Goal: Task Accomplishment & Management: Manage account settings

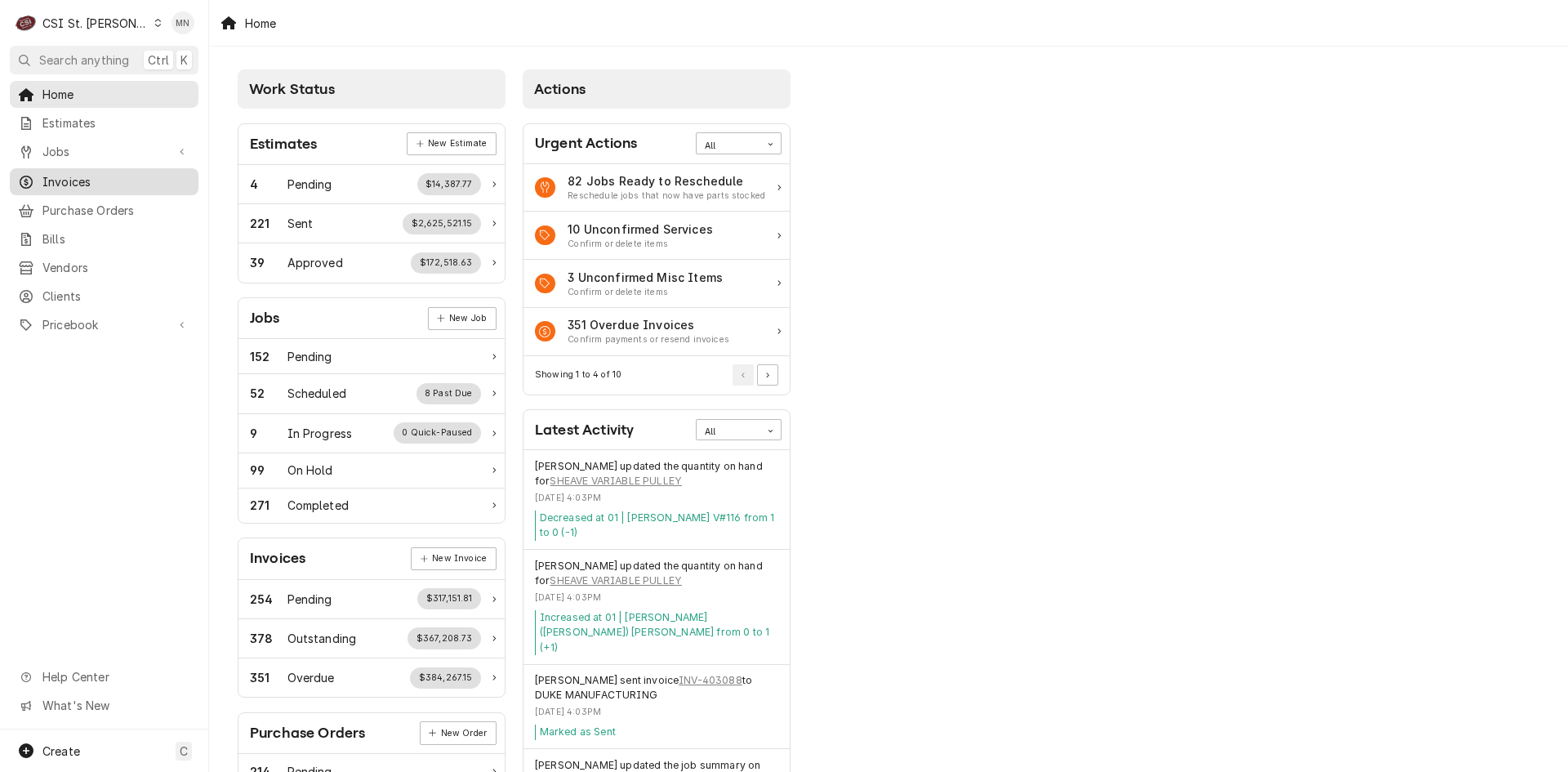
click at [85, 187] on link "Invoices" at bounding box center [104, 182] width 189 height 27
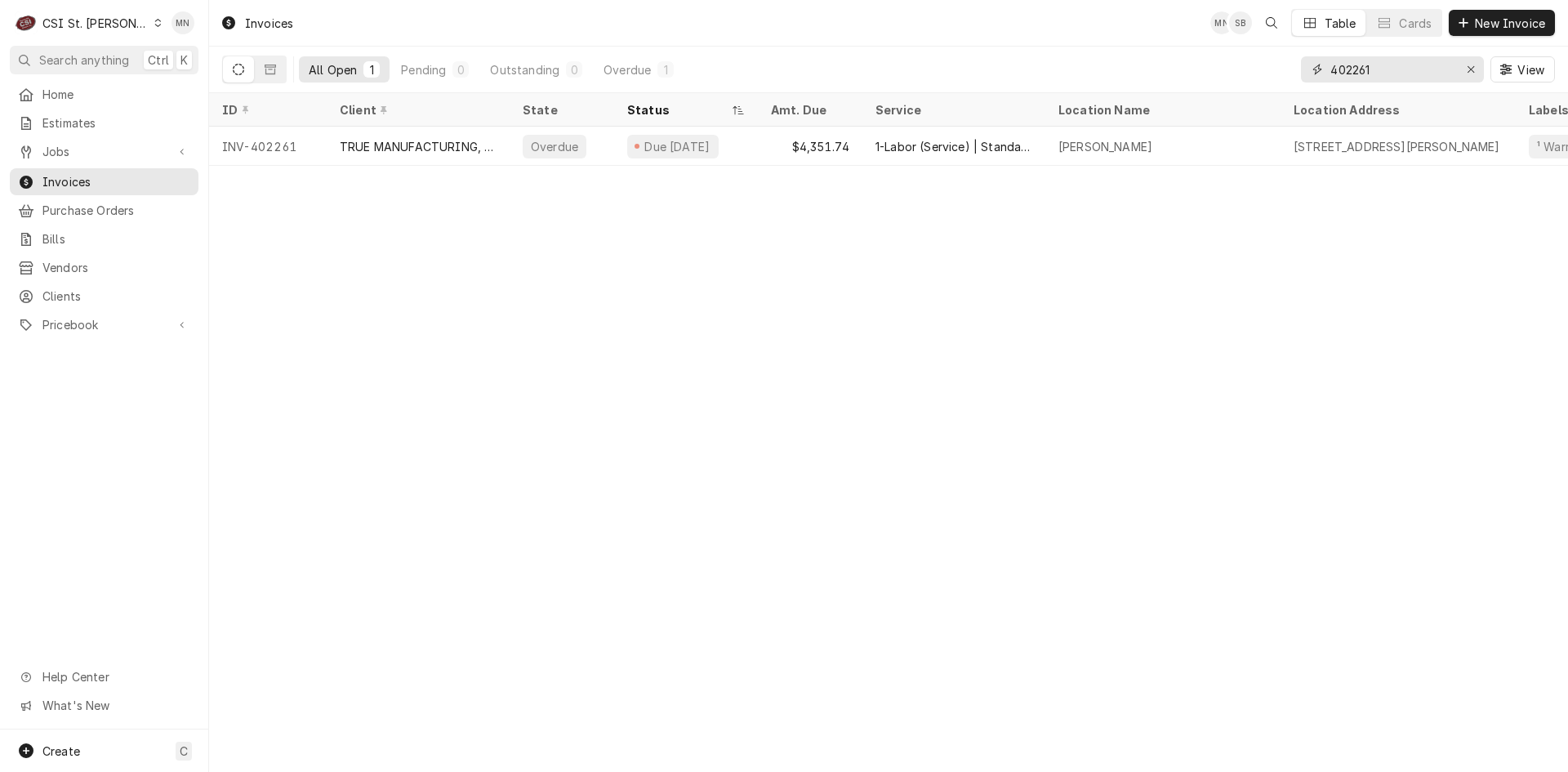
drag, startPoint x: 1387, startPoint y: 71, endPoint x: 1202, endPoint y: 58, distance: 185.5
click at [1204, 63] on div "All Open 1 Pending 0 Outstanding 0 Overdue 1 402261 View" at bounding box center [888, 69] width 1333 height 46
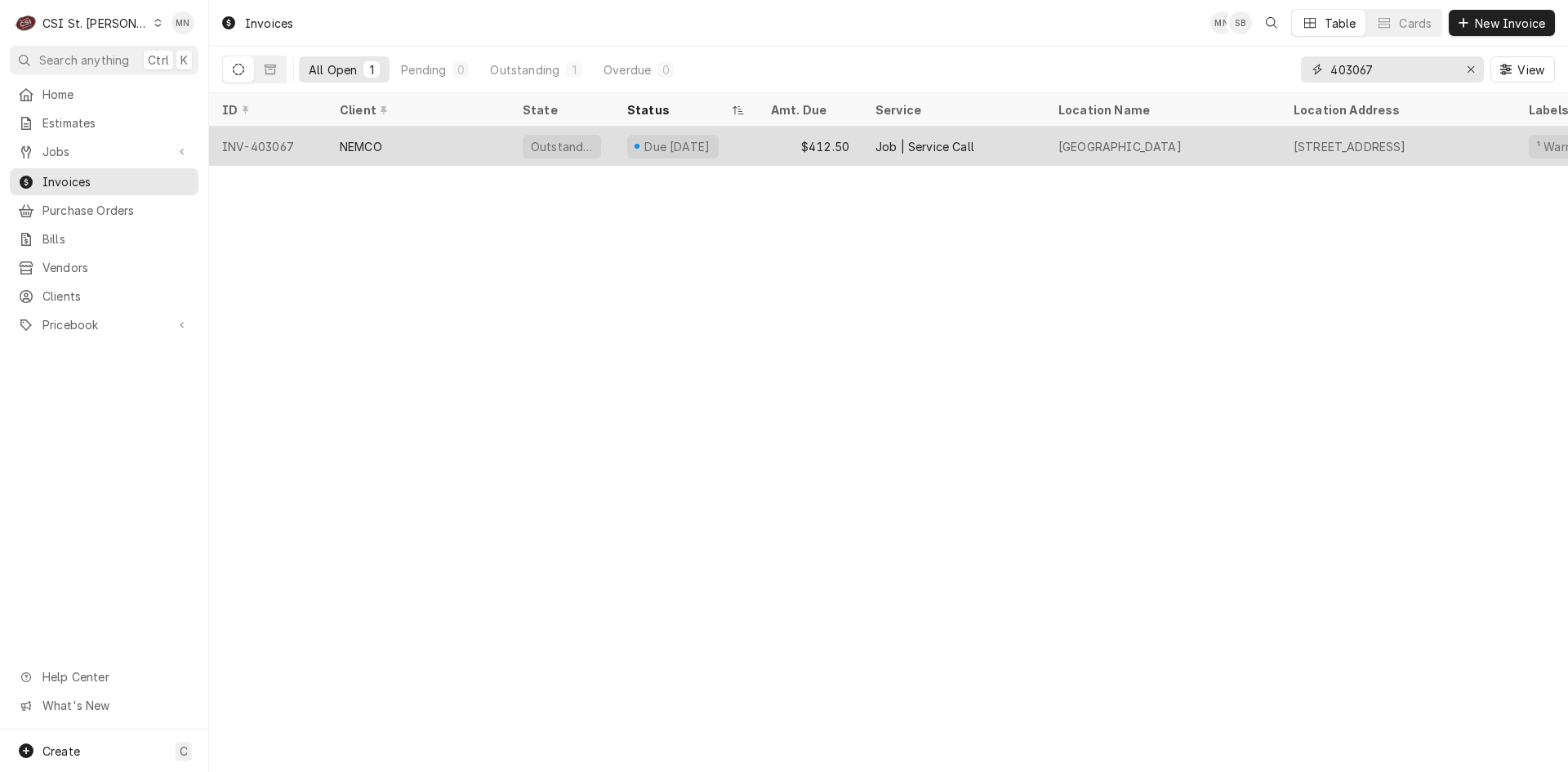
type input "403067"
click at [357, 149] on div "NEMCO" at bounding box center [361, 147] width 43 height 18
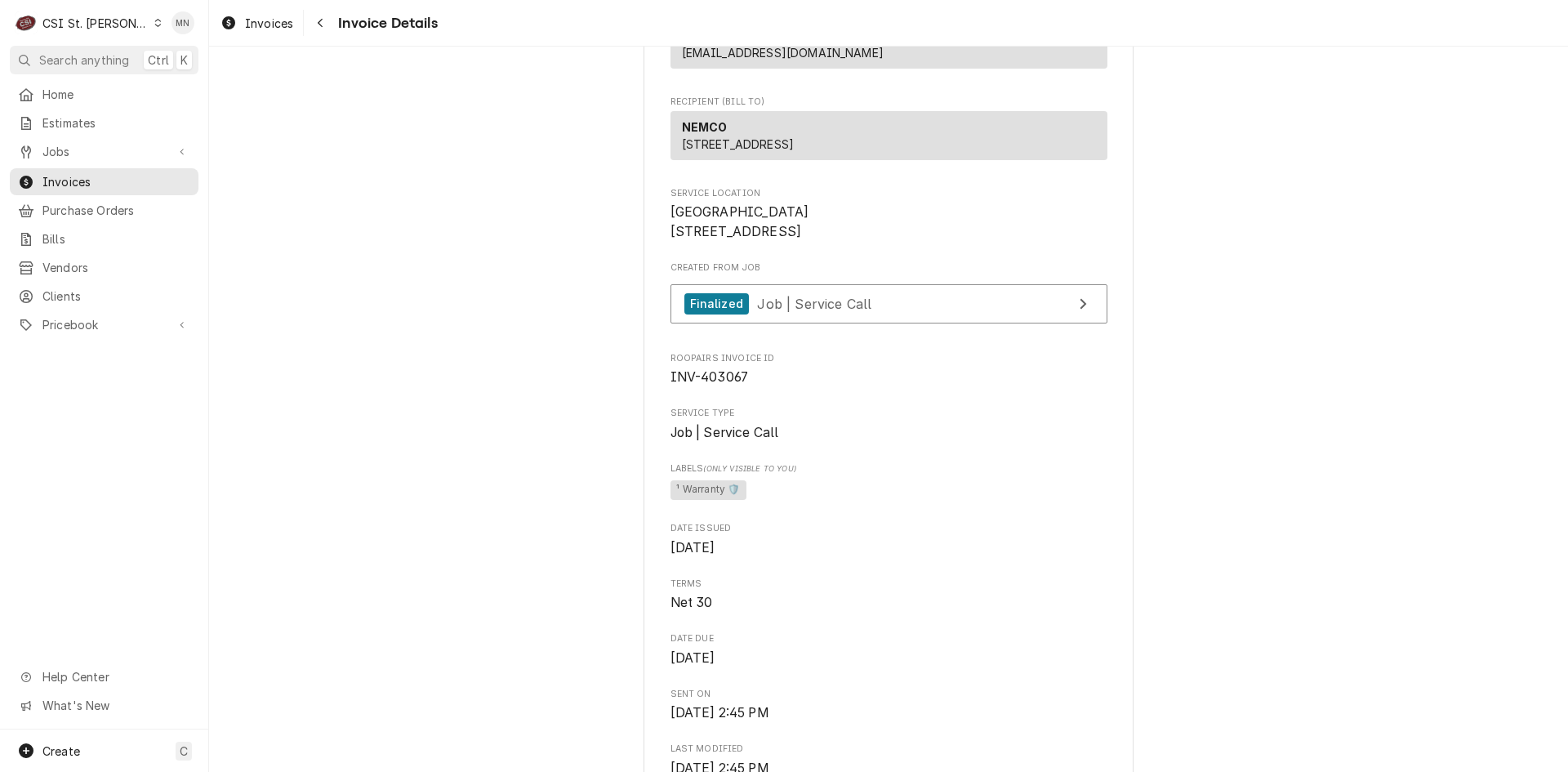
scroll to position [88, 0]
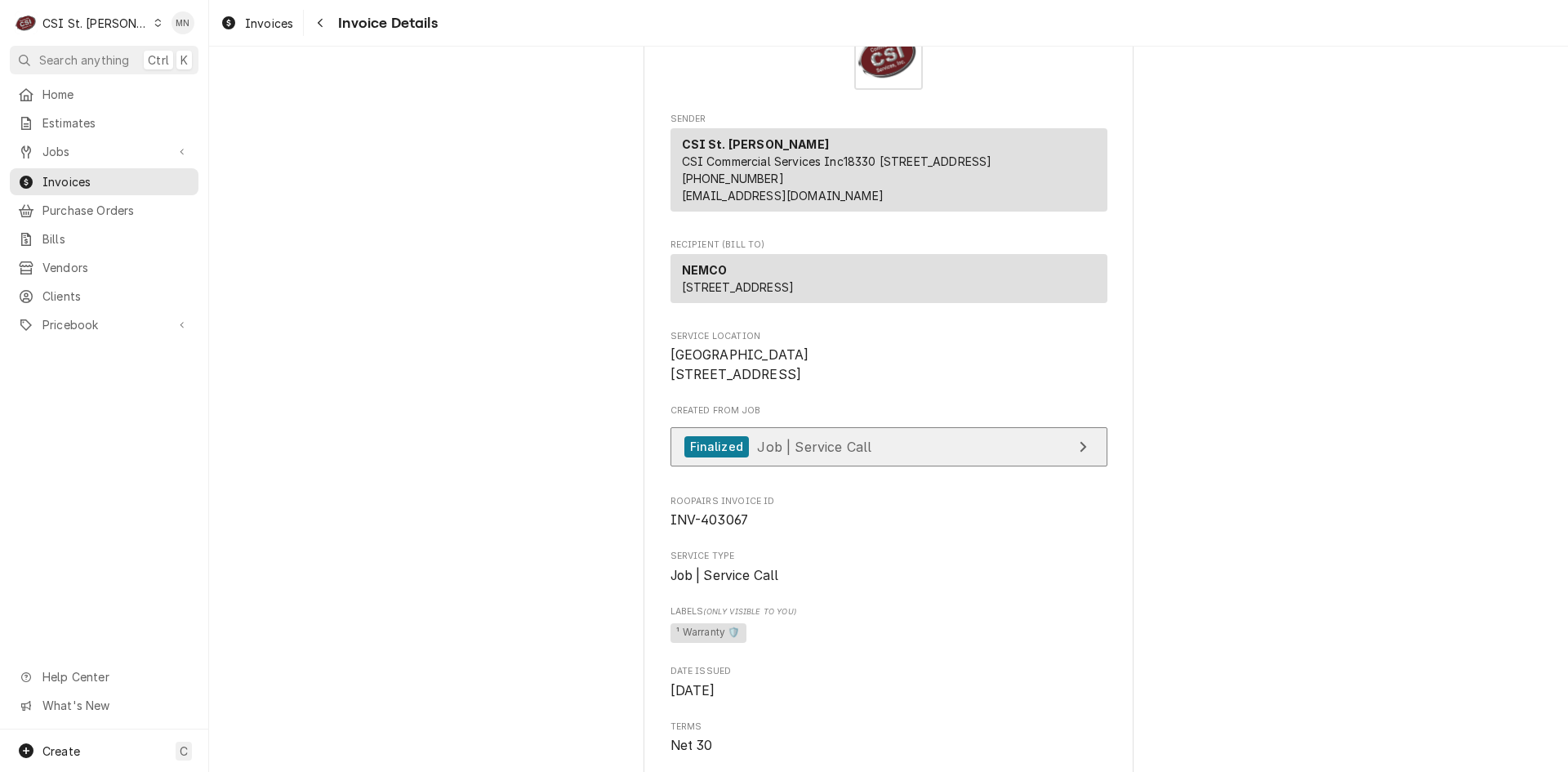
click at [926, 467] on link "Finalized Job | Service Call" at bounding box center [889, 446] width 436 height 40
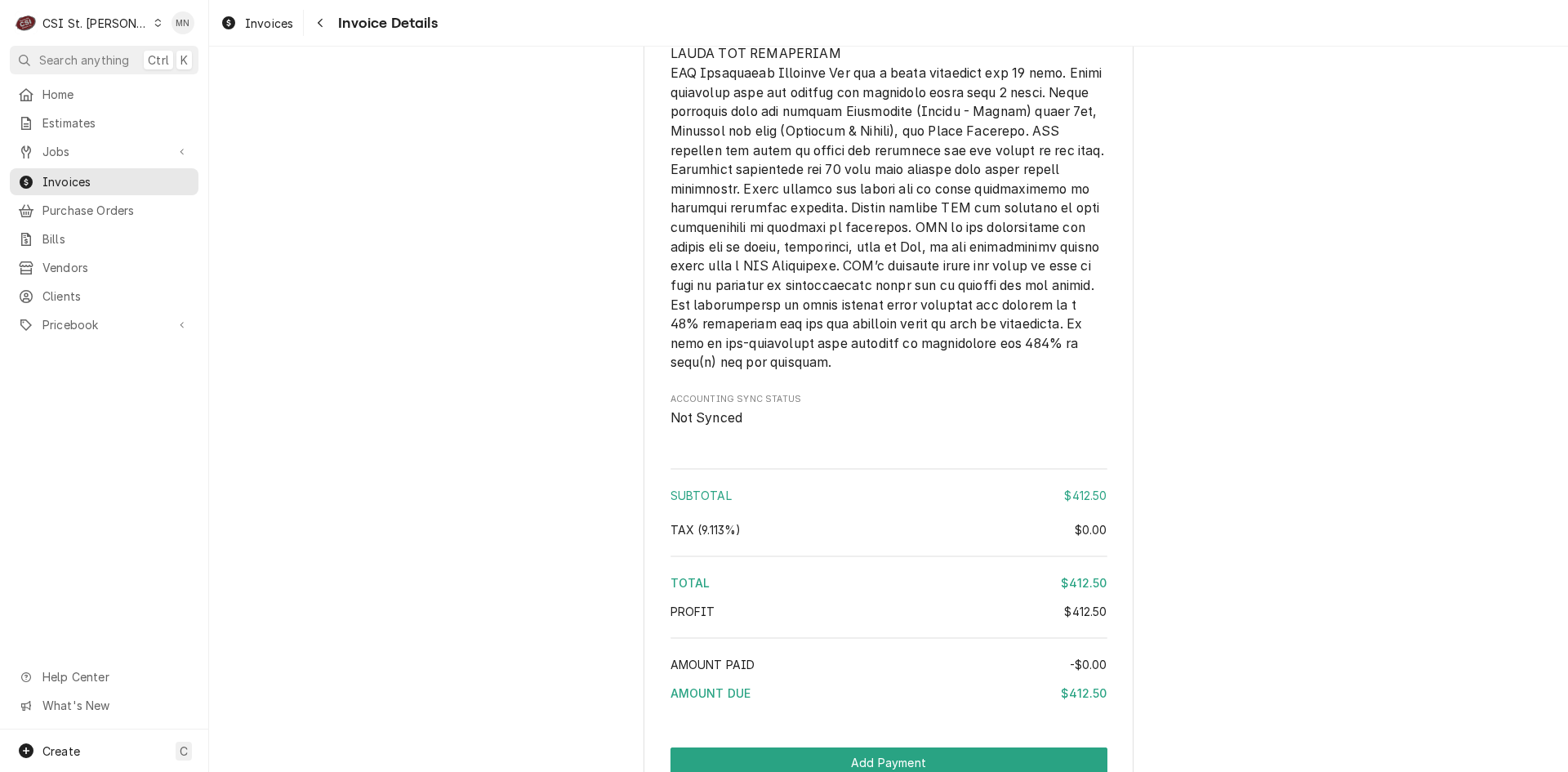
scroll to position [2538, 0]
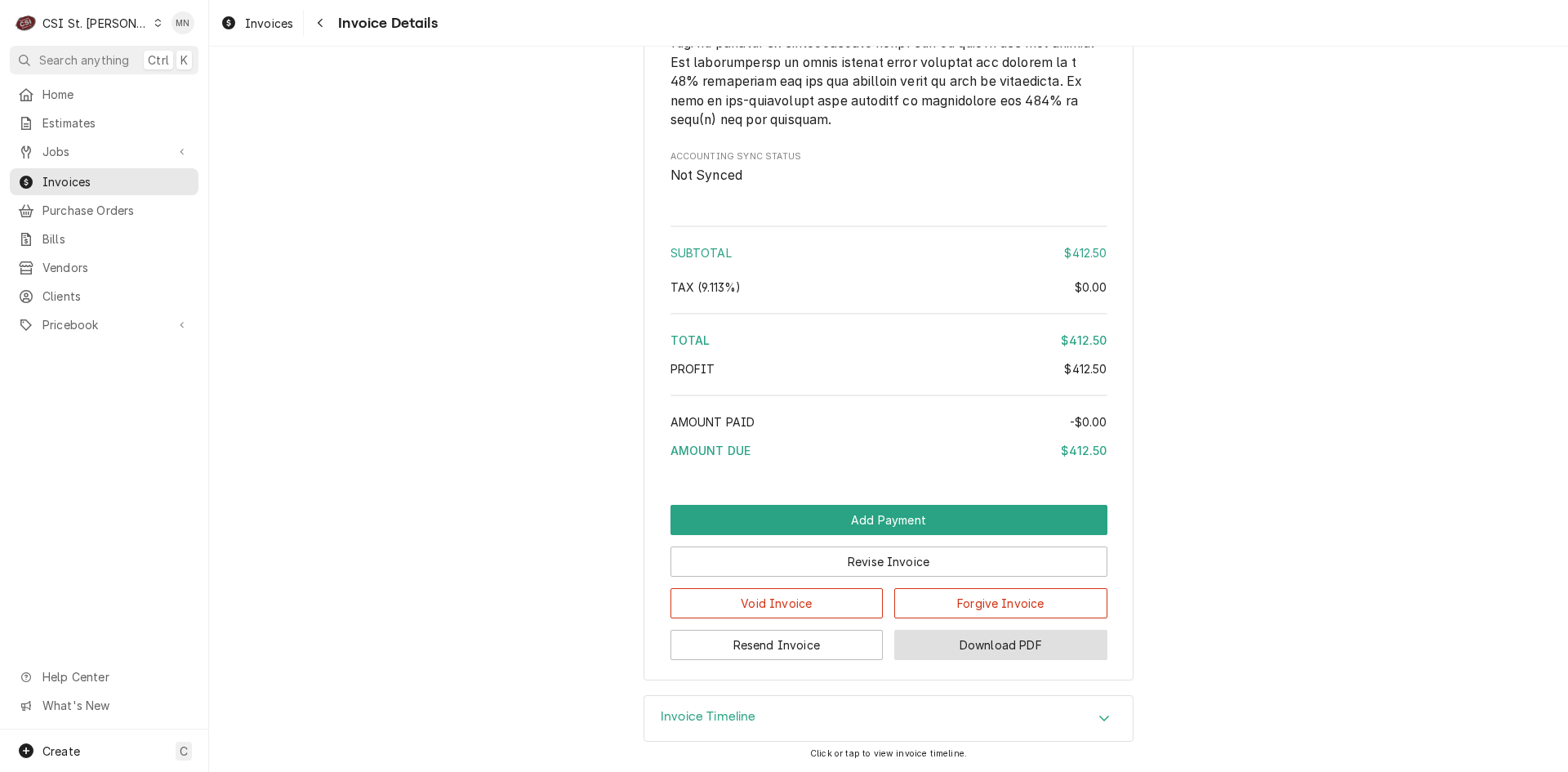
click at [1024, 637] on button "Download PDF" at bounding box center [1000, 645] width 213 height 30
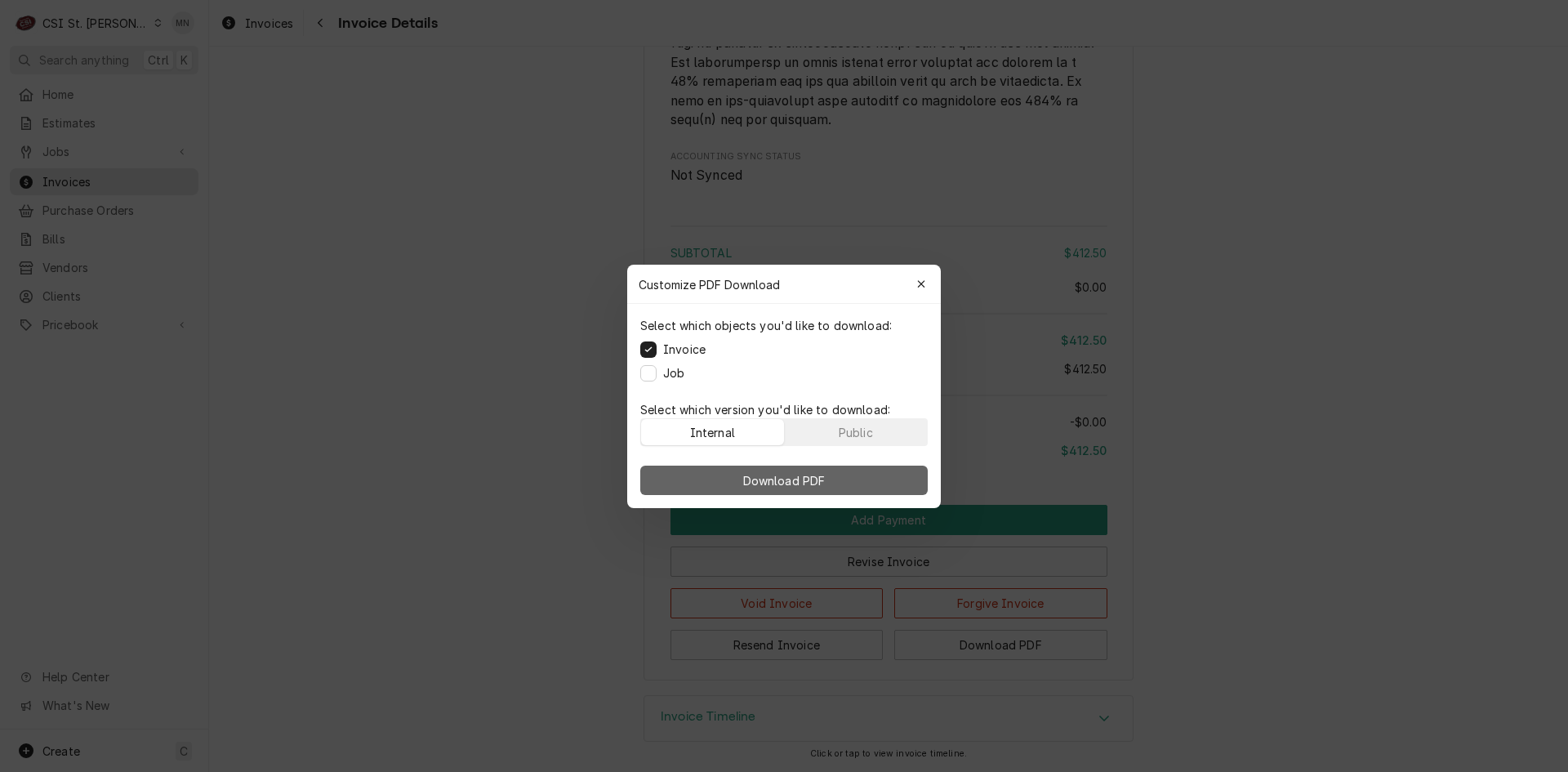
click at [814, 484] on span "Download PDF" at bounding box center [784, 480] width 89 height 18
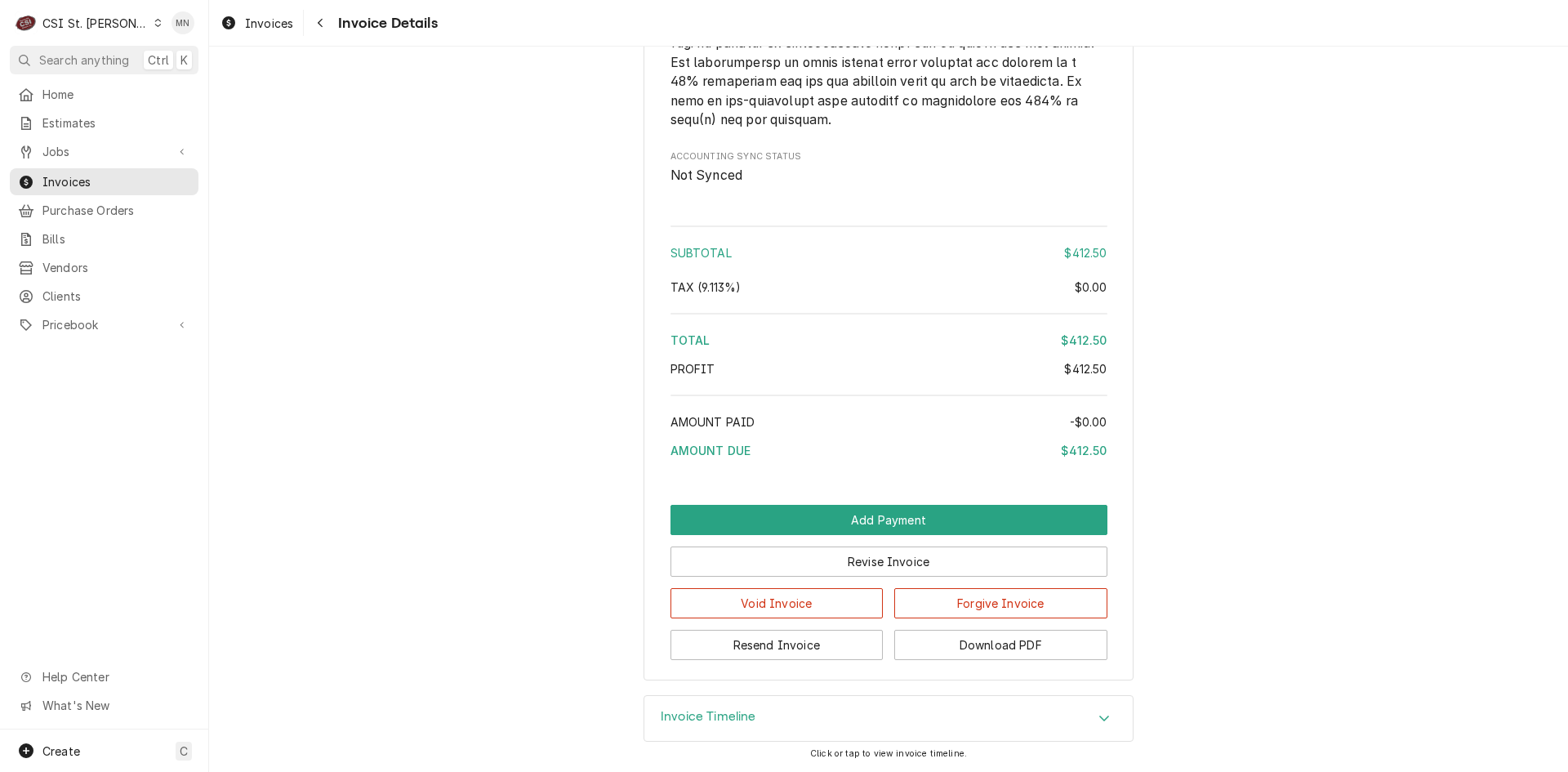
click at [800, 641] on button "Resend Invoice" at bounding box center [777, 645] width 213 height 30
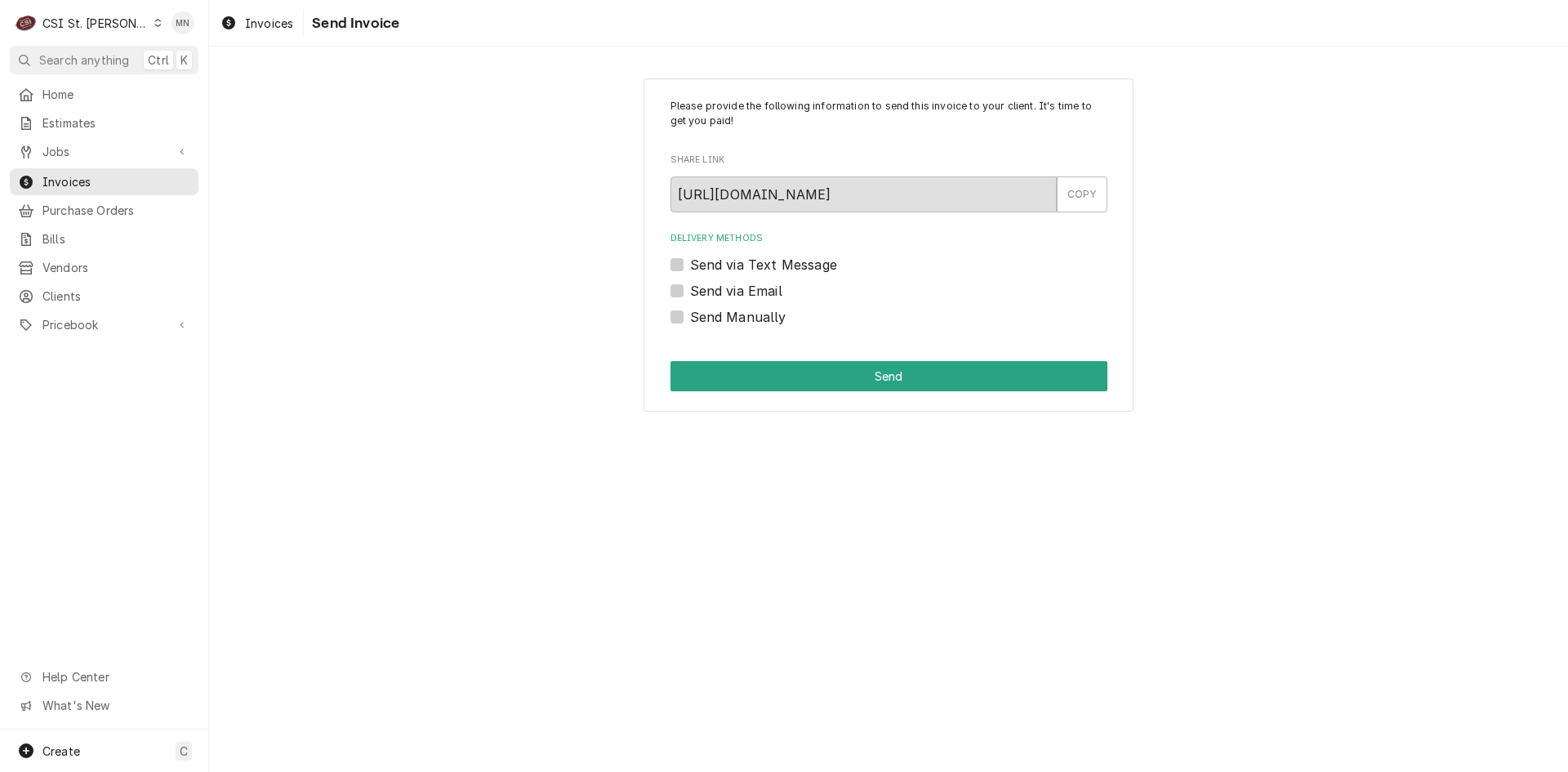
click at [690, 315] on label "Send Manually" at bounding box center [738, 317] width 96 height 19
click at [690, 315] on input "Send Manually" at bounding box center [908, 325] width 436 height 36
checkbox input "true"
click at [813, 365] on button "Send" at bounding box center [889, 375] width 436 height 30
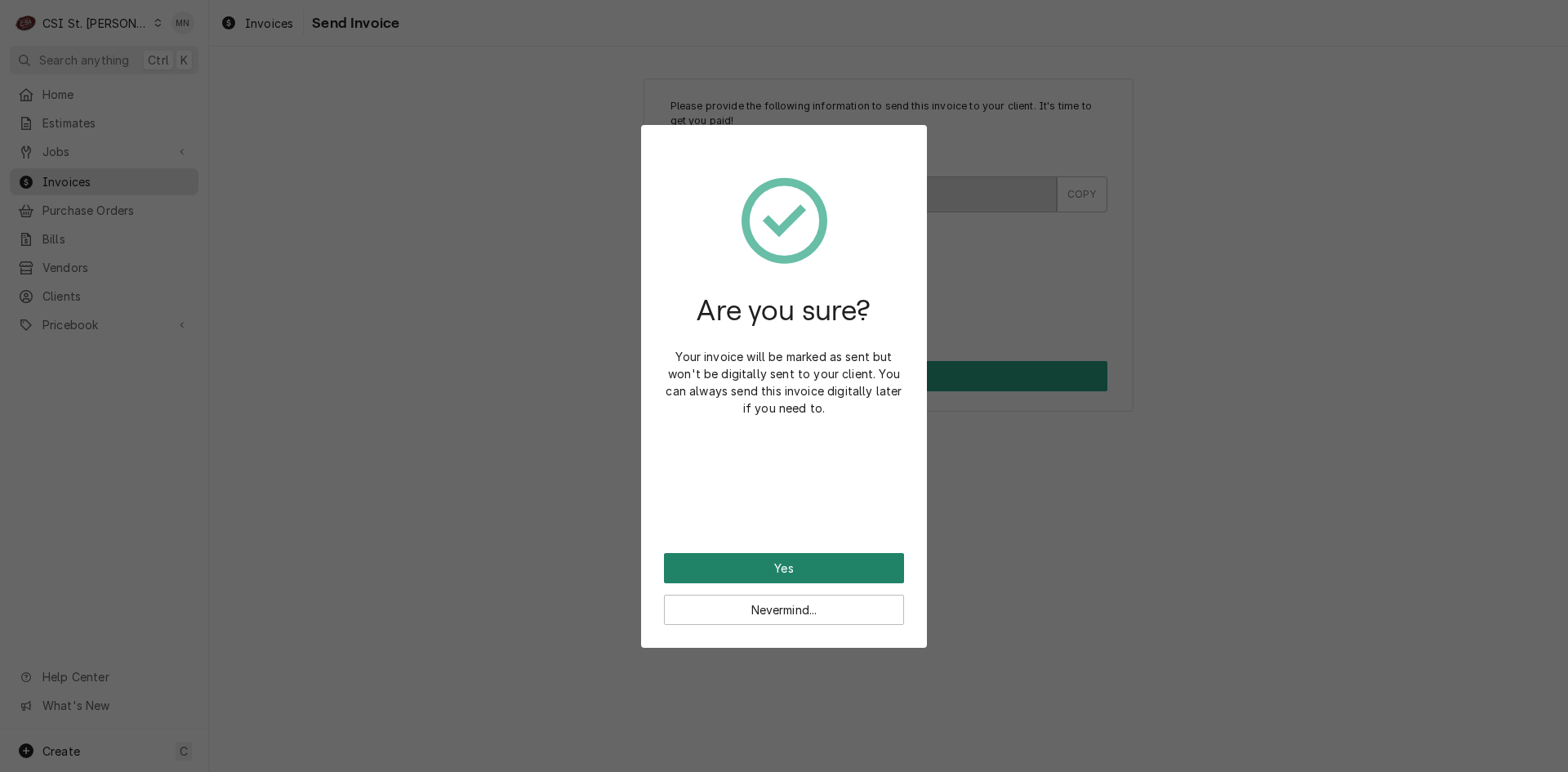
click at [809, 564] on button "Yes" at bounding box center [784, 568] width 240 height 30
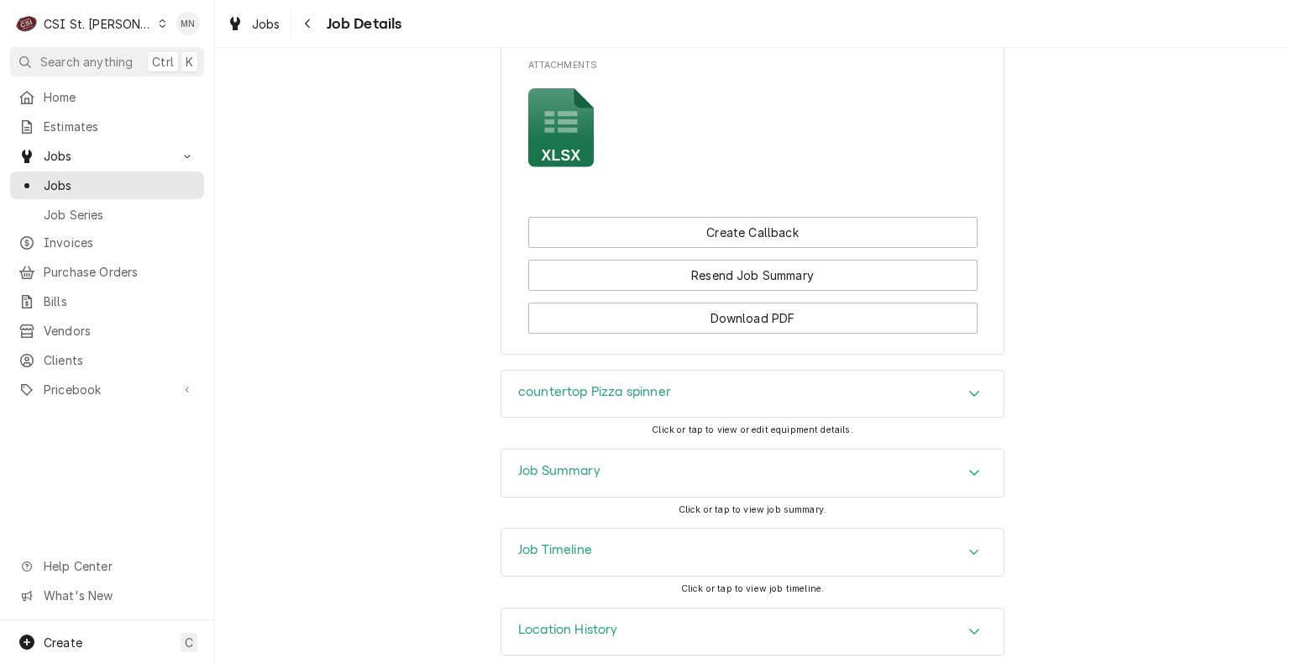
scroll to position [1509, 0]
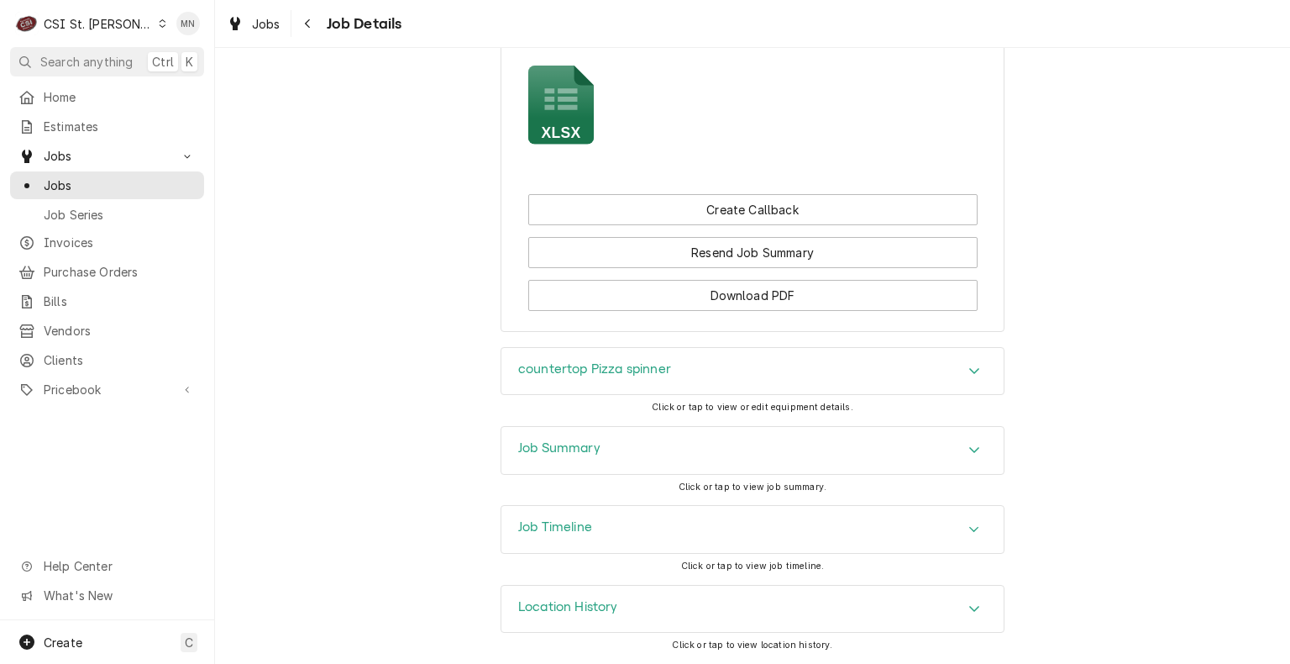
click at [555, 121] on icon "Attachments" at bounding box center [561, 106] width 66 height 80
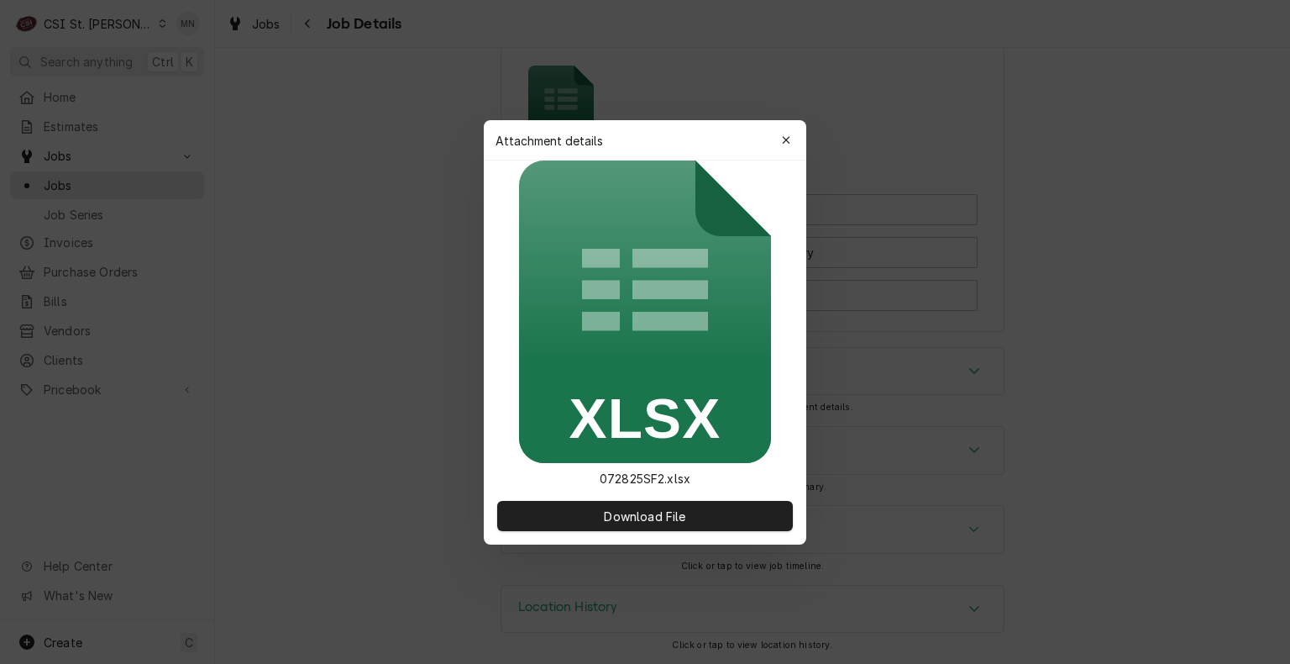
click at [555, 121] on div "Attachment details Close" at bounding box center [645, 140] width 323 height 40
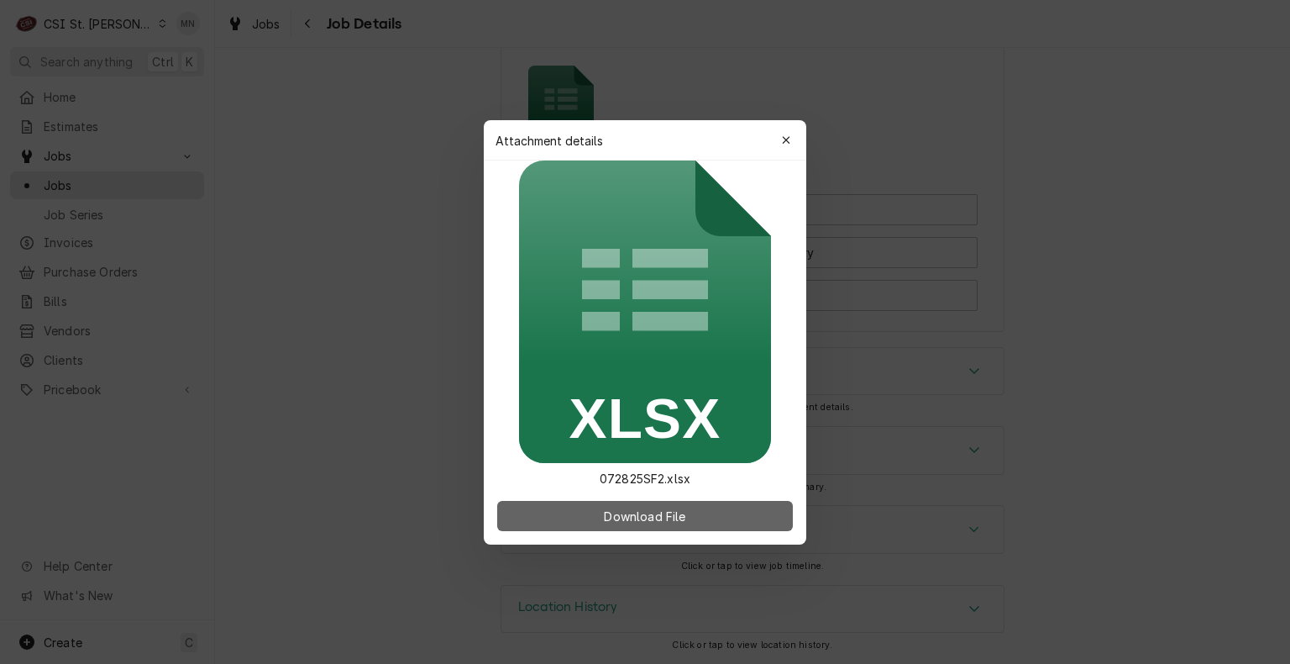
click at [627, 520] on span "Download File" at bounding box center [645, 515] width 88 height 18
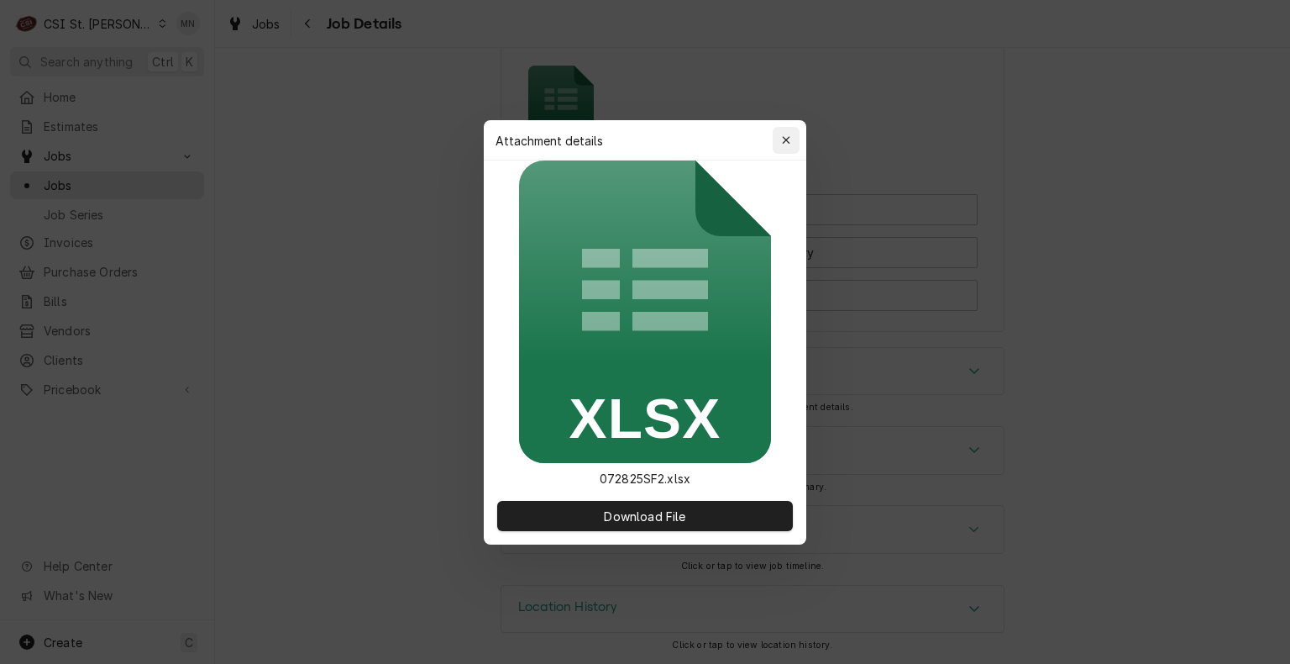
click at [795, 146] on button "button" at bounding box center [786, 140] width 27 height 27
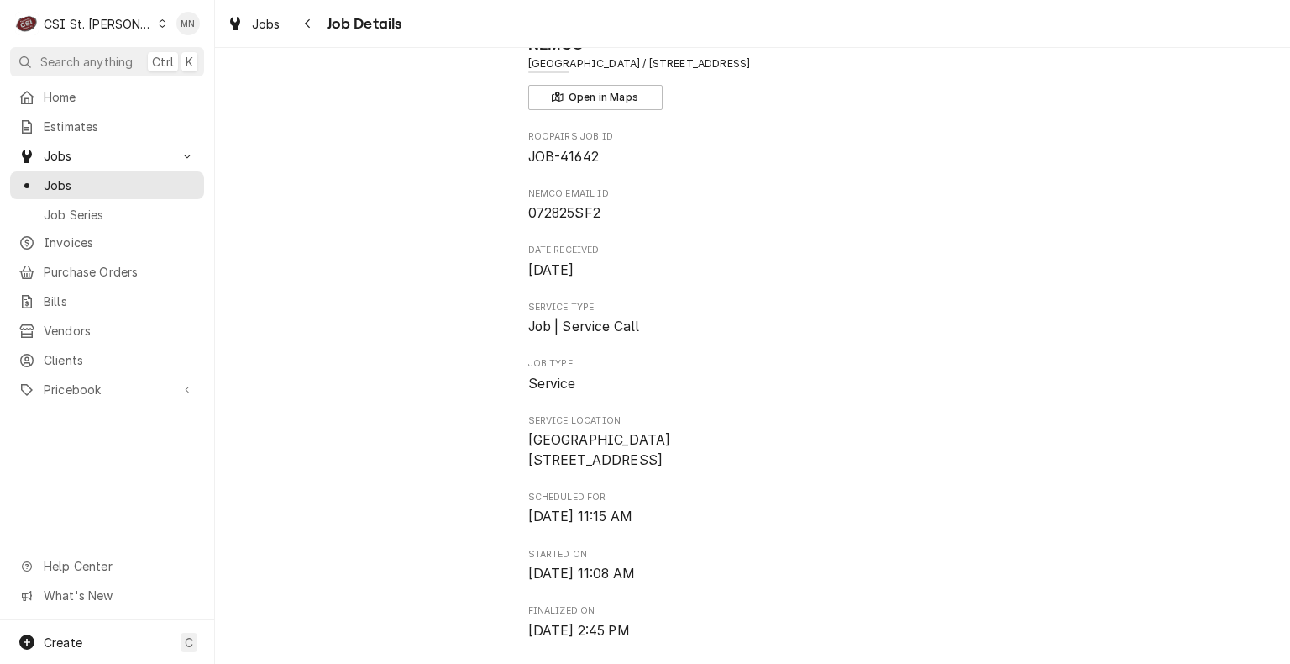
scroll to position [0, 0]
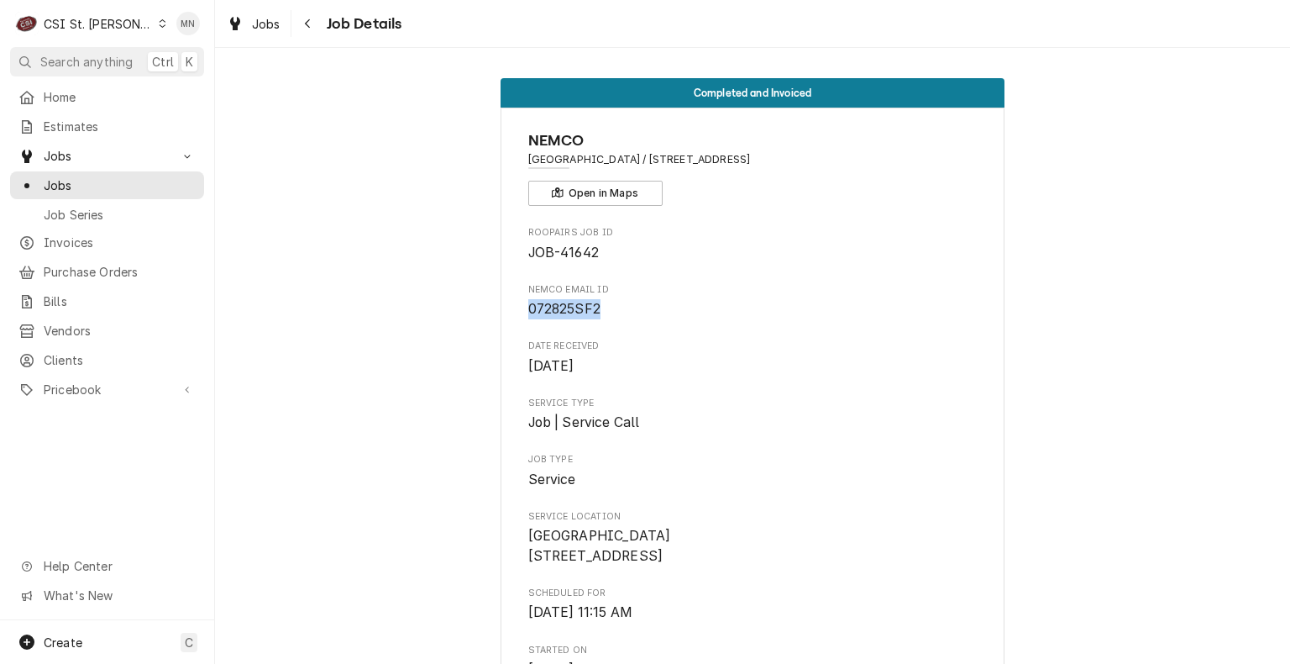
drag, startPoint x: 597, startPoint y: 309, endPoint x: 522, endPoint y: 313, distance: 74.9
click at [528, 313] on span "072825SF2" at bounding box center [752, 309] width 449 height 20
copy span "072825SF2"
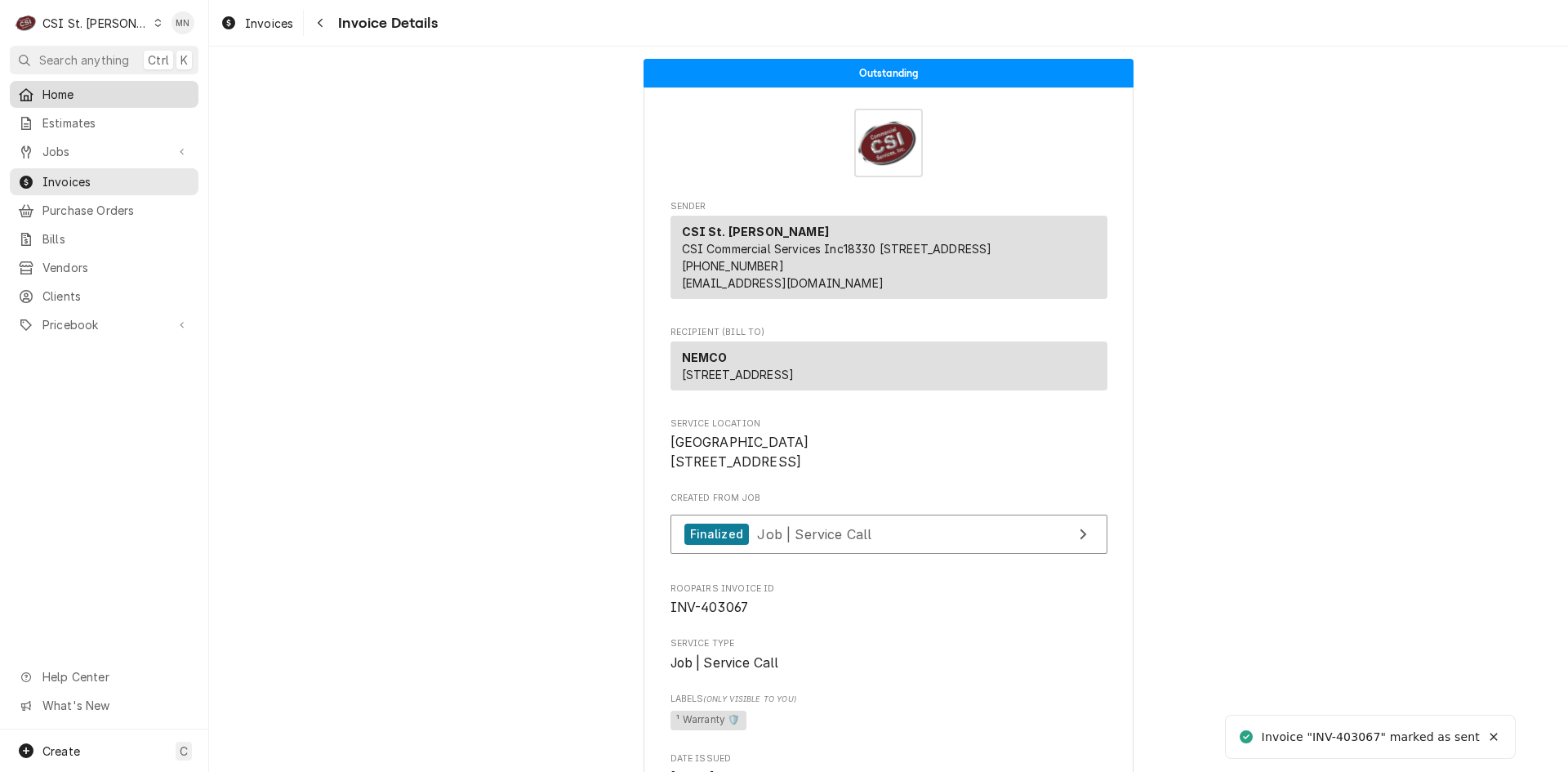
click at [57, 81] on link "Home" at bounding box center [104, 94] width 189 height 27
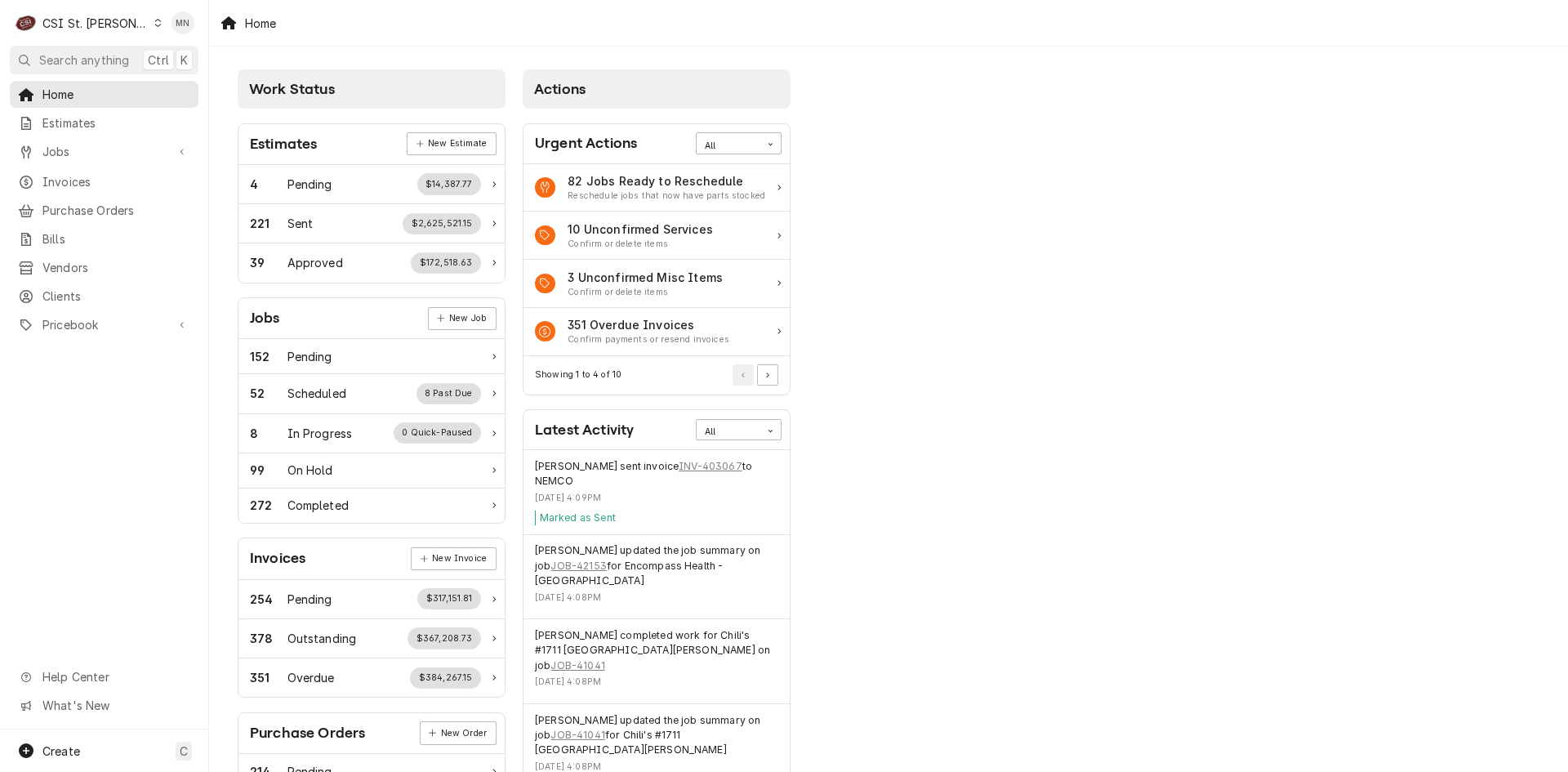
click at [1395, 579] on div "Work Status Estimates New Estimate 4 Pending $14,387.77 221 Sent $2,625,521.15 …" at bounding box center [889, 594] width 1359 height 1095
click at [135, 437] on div "Home Estimates Jobs Jobs Job Series Invoices Purchase Orders Bills Vendors Clie…" at bounding box center [104, 404] width 208 height 649
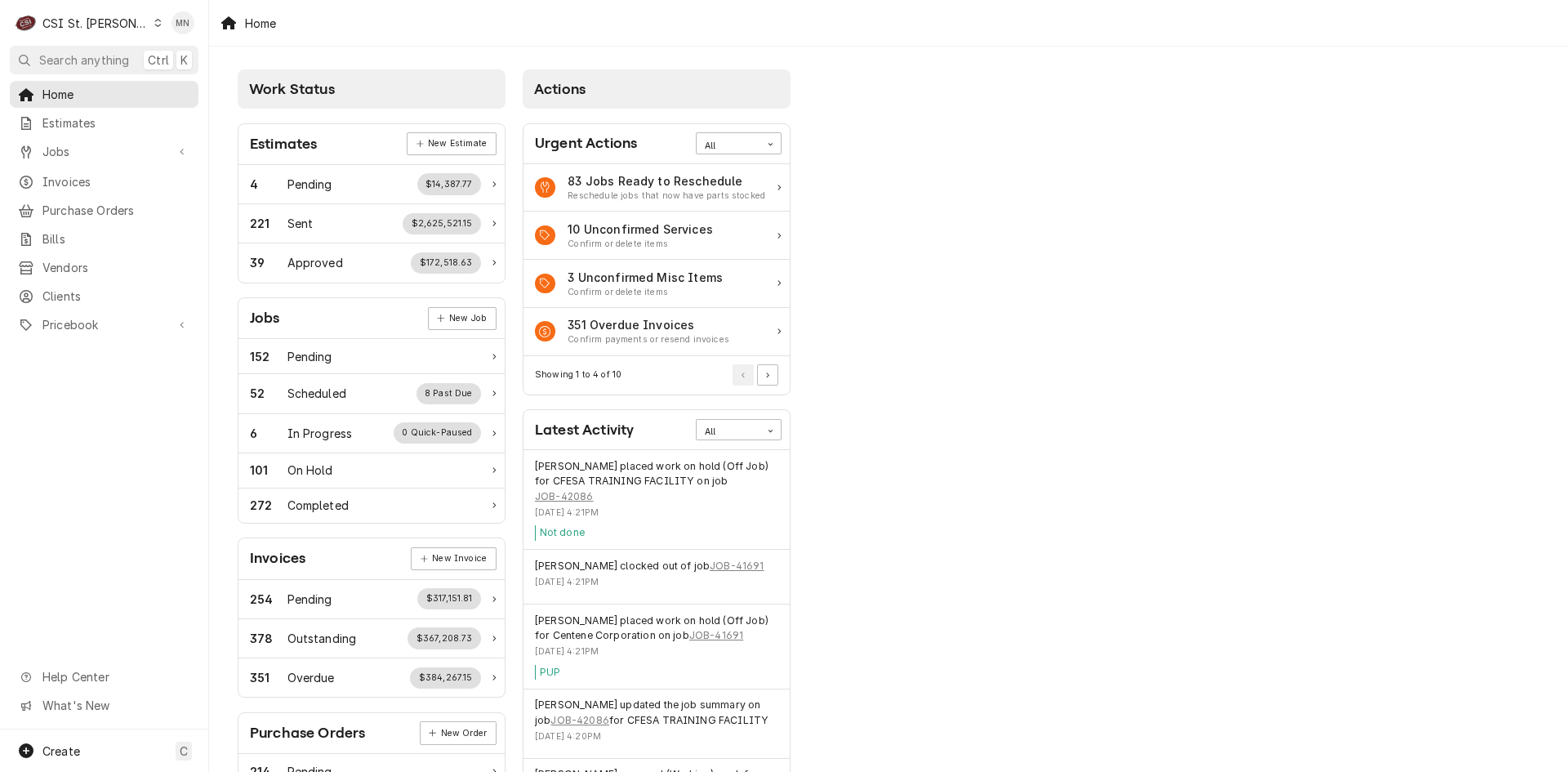
click at [110, 21] on div "CSI St. Louis" at bounding box center [95, 23] width 106 height 18
click at [160, 35] on div "CSI [US_STATE][GEOGRAPHIC_DATA]" at bounding box center [251, 32] width 216 height 18
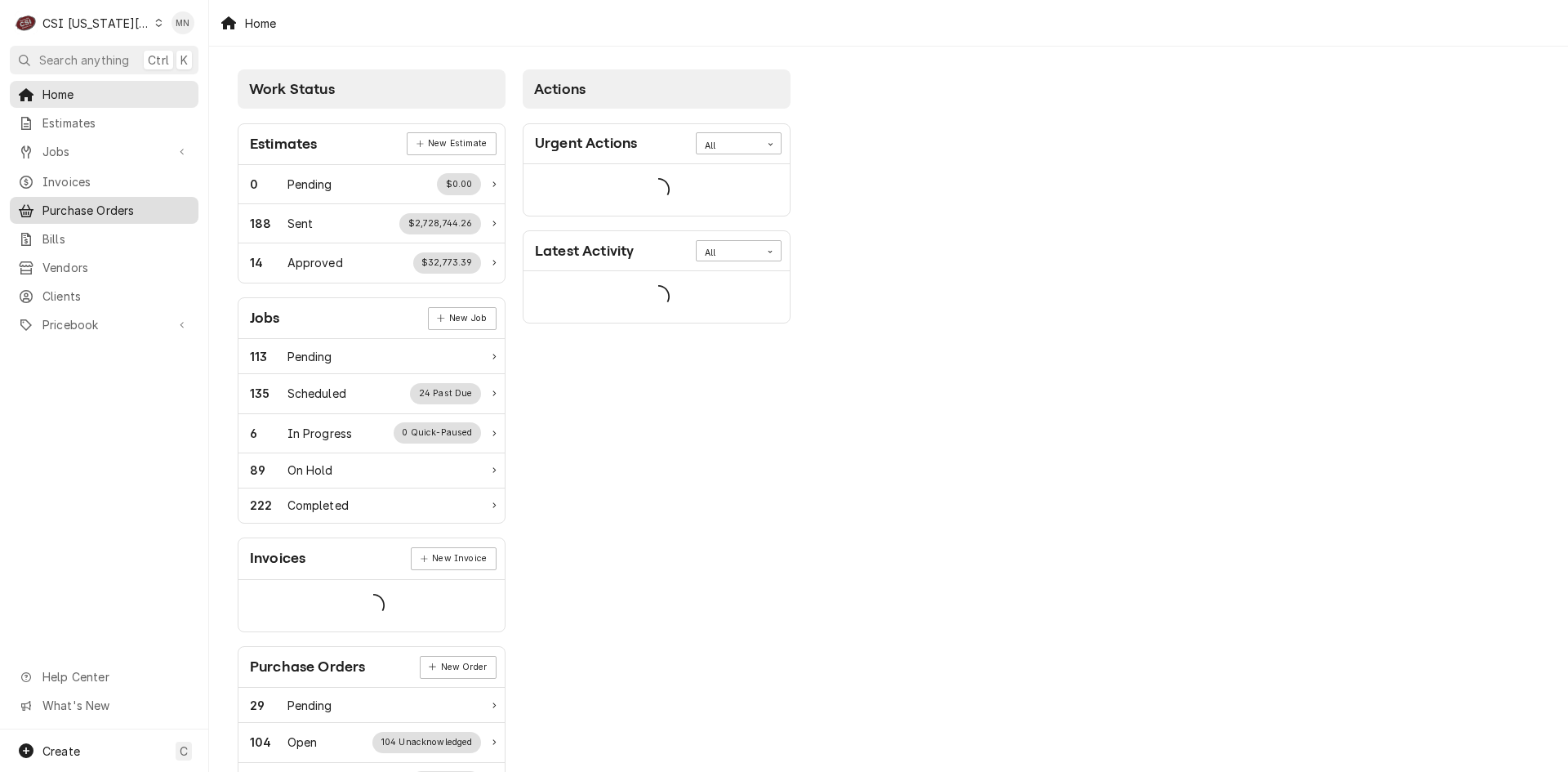
click at [94, 201] on span "Purchase Orders" at bounding box center [117, 210] width 148 height 18
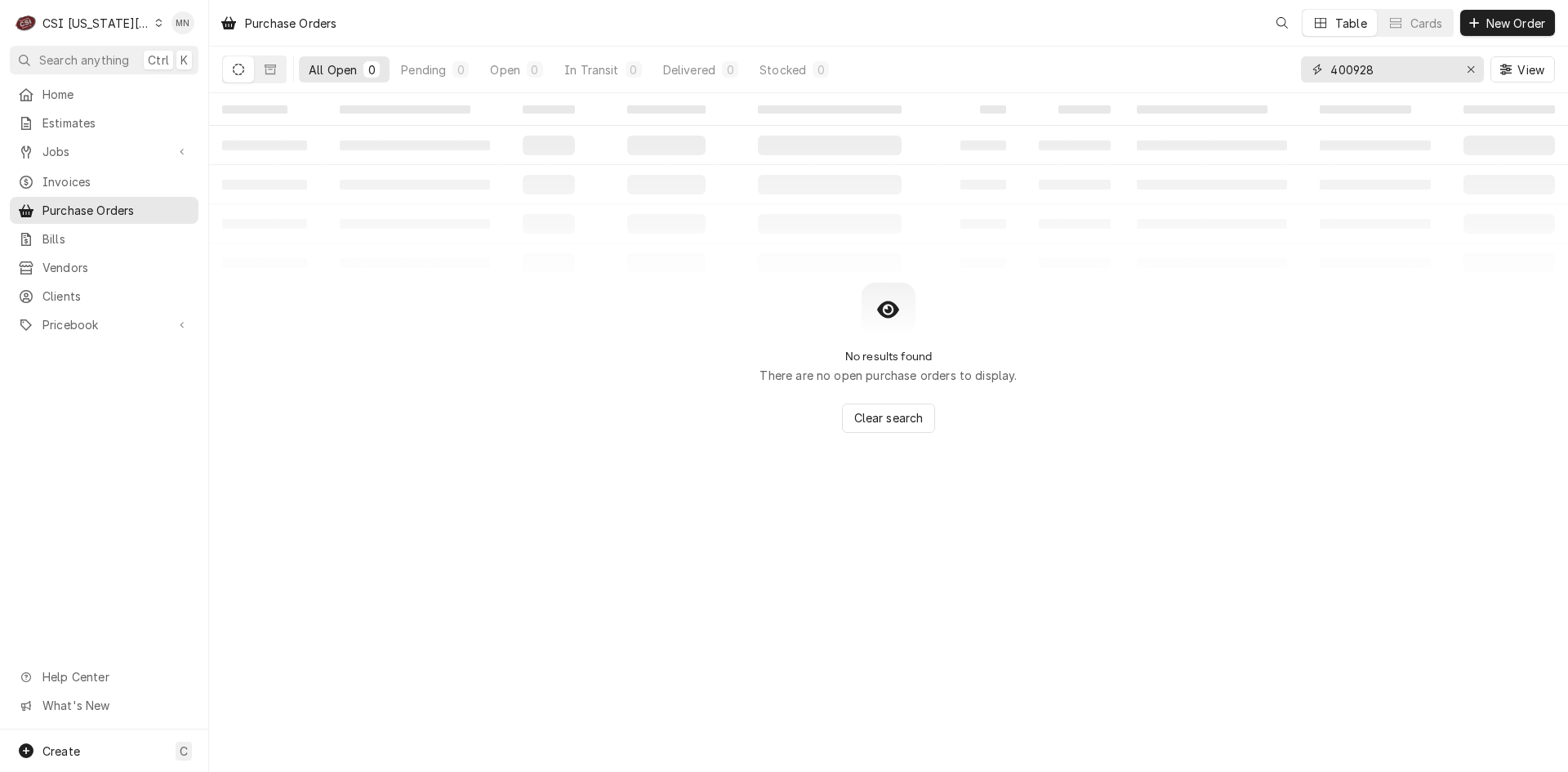
drag, startPoint x: 1383, startPoint y: 72, endPoint x: 1186, endPoint y: 55, distance: 197.7
click at [1186, 55] on div "All Open 0 Pending 0 Open 0 In Transit 0 Delivered 0 Stocked 0 400928 View" at bounding box center [888, 69] width 1333 height 46
type input "301137"
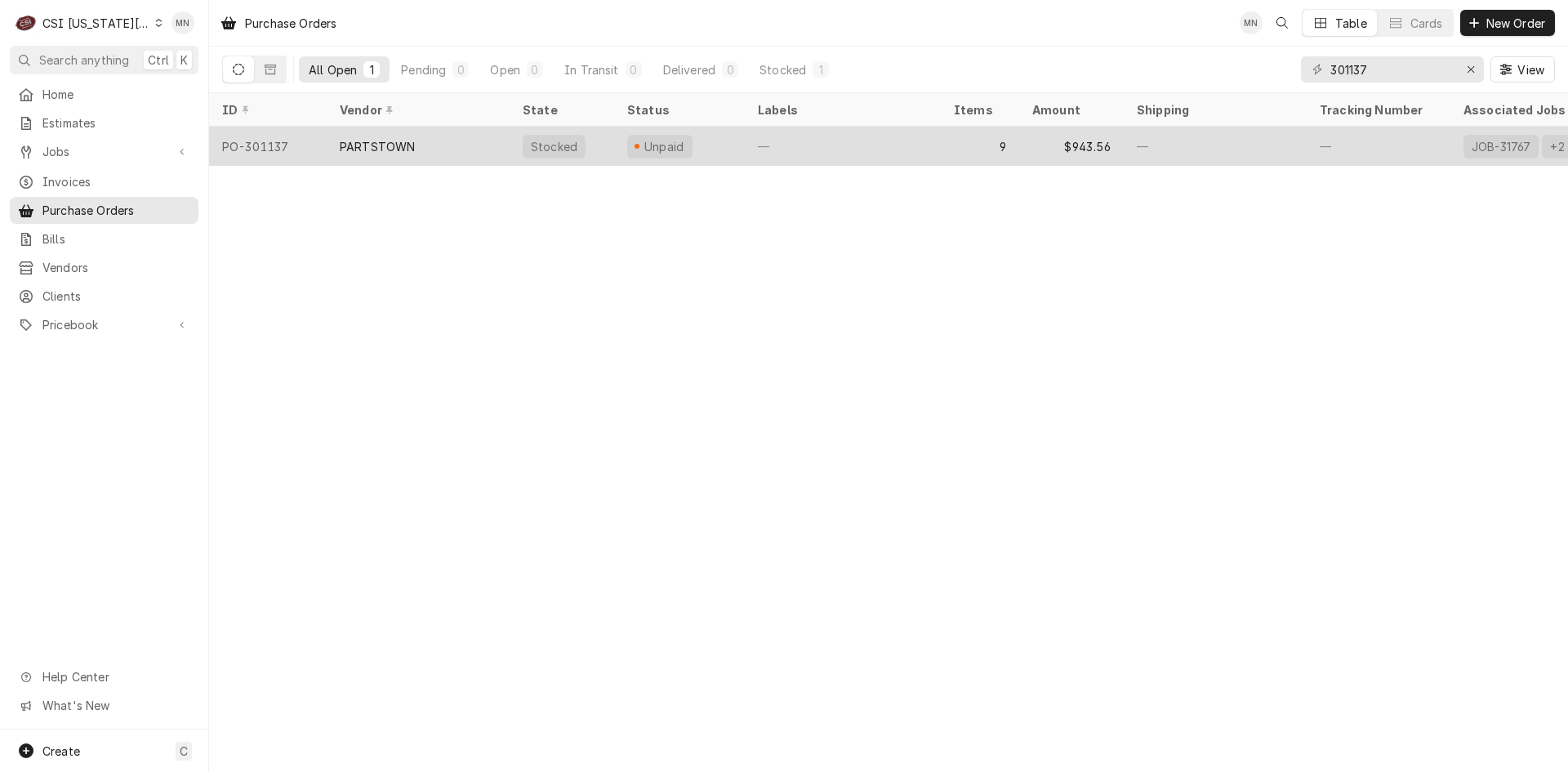
click at [349, 143] on div "PARTSTOWN" at bounding box center [376, 147] width 75 height 18
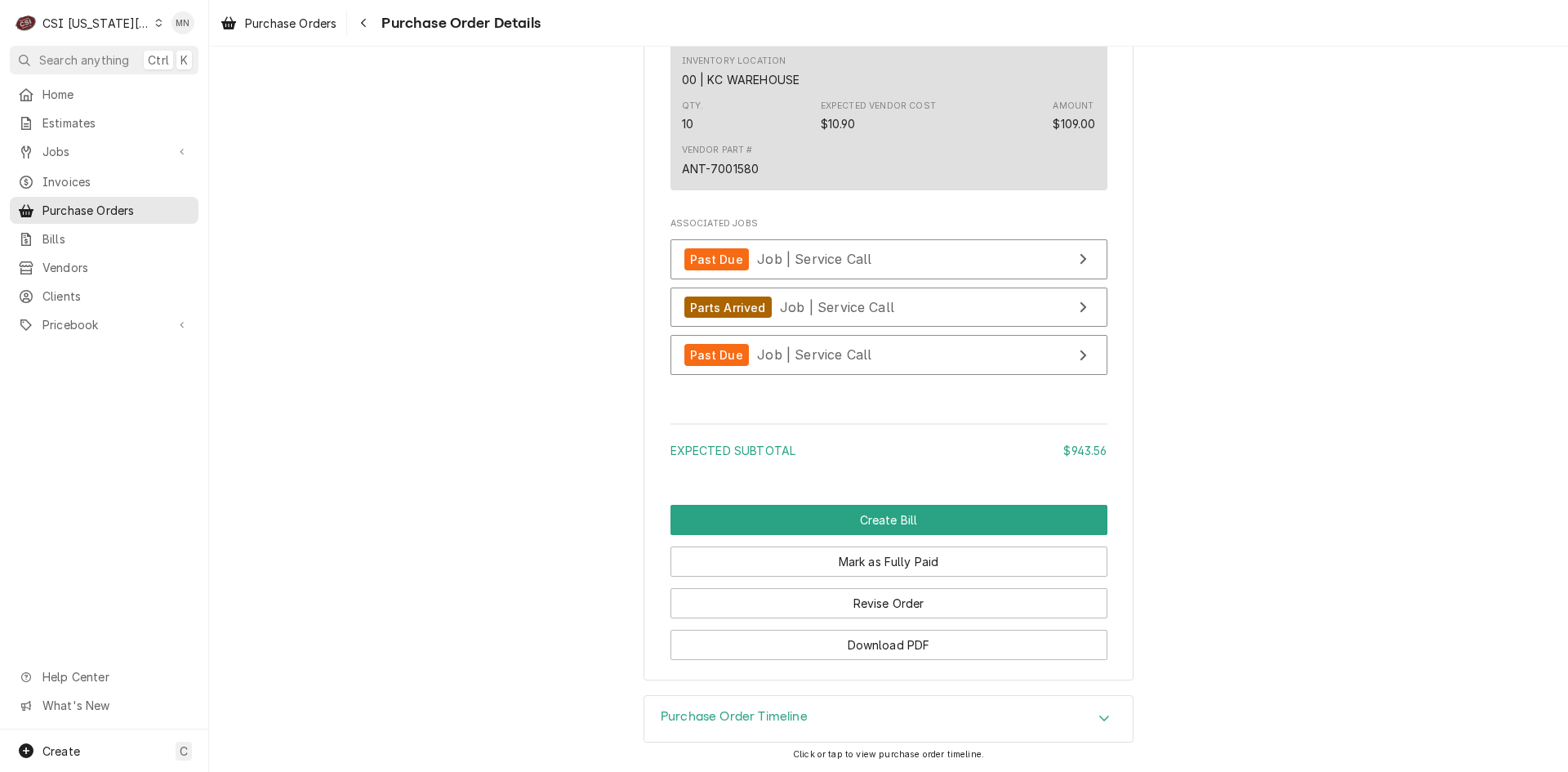
scroll to position [3955, 0]
click at [902, 600] on button "Revise Order" at bounding box center [889, 603] width 436 height 30
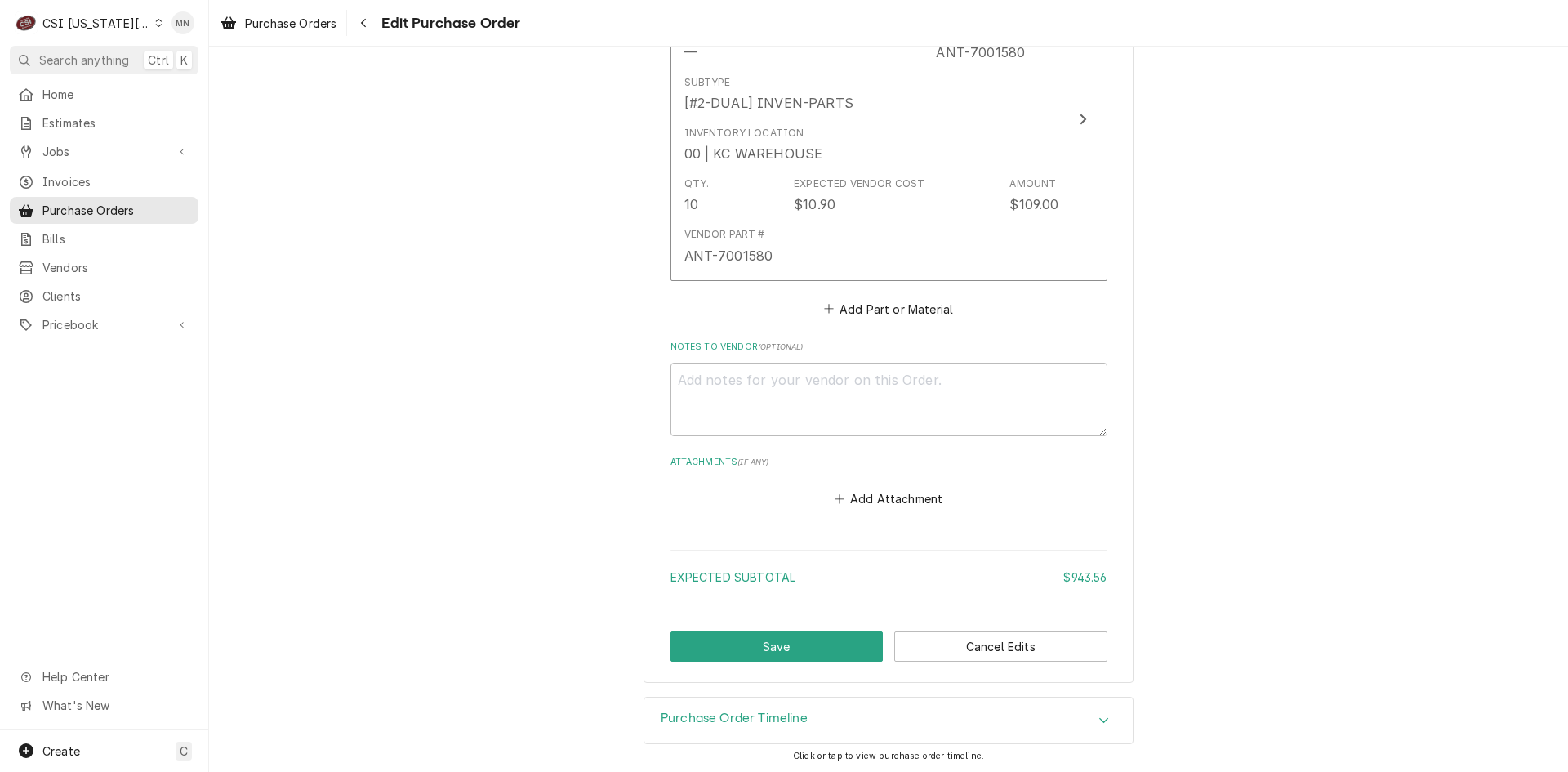
scroll to position [3859, 0]
click at [847, 492] on button "Add Attachment" at bounding box center [889, 496] width 115 height 23
type textarea "x"
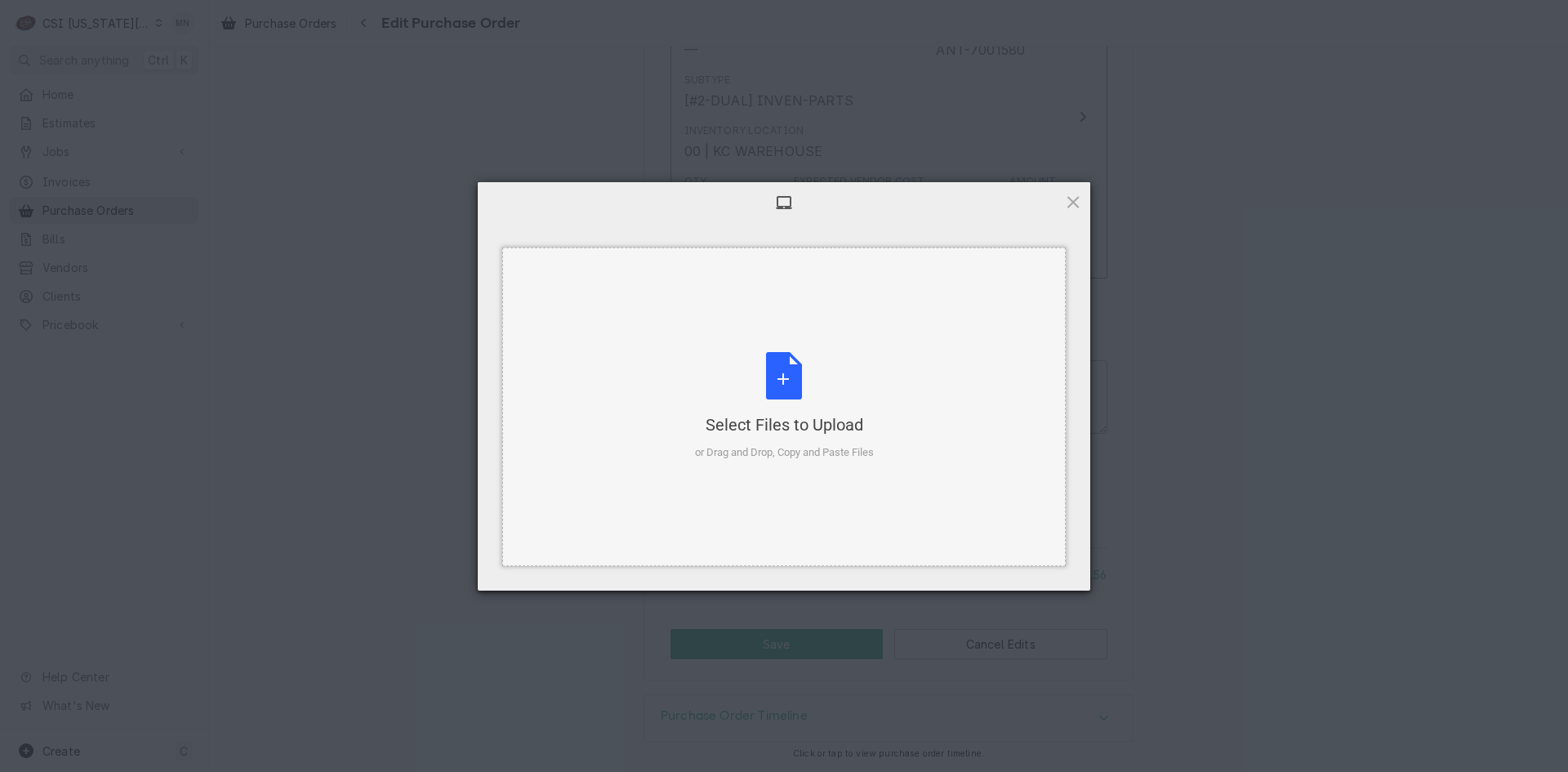
click at [768, 374] on div "Select Files to Upload or Drag and Drop, Copy and Paste Files" at bounding box center [784, 406] width 179 height 109
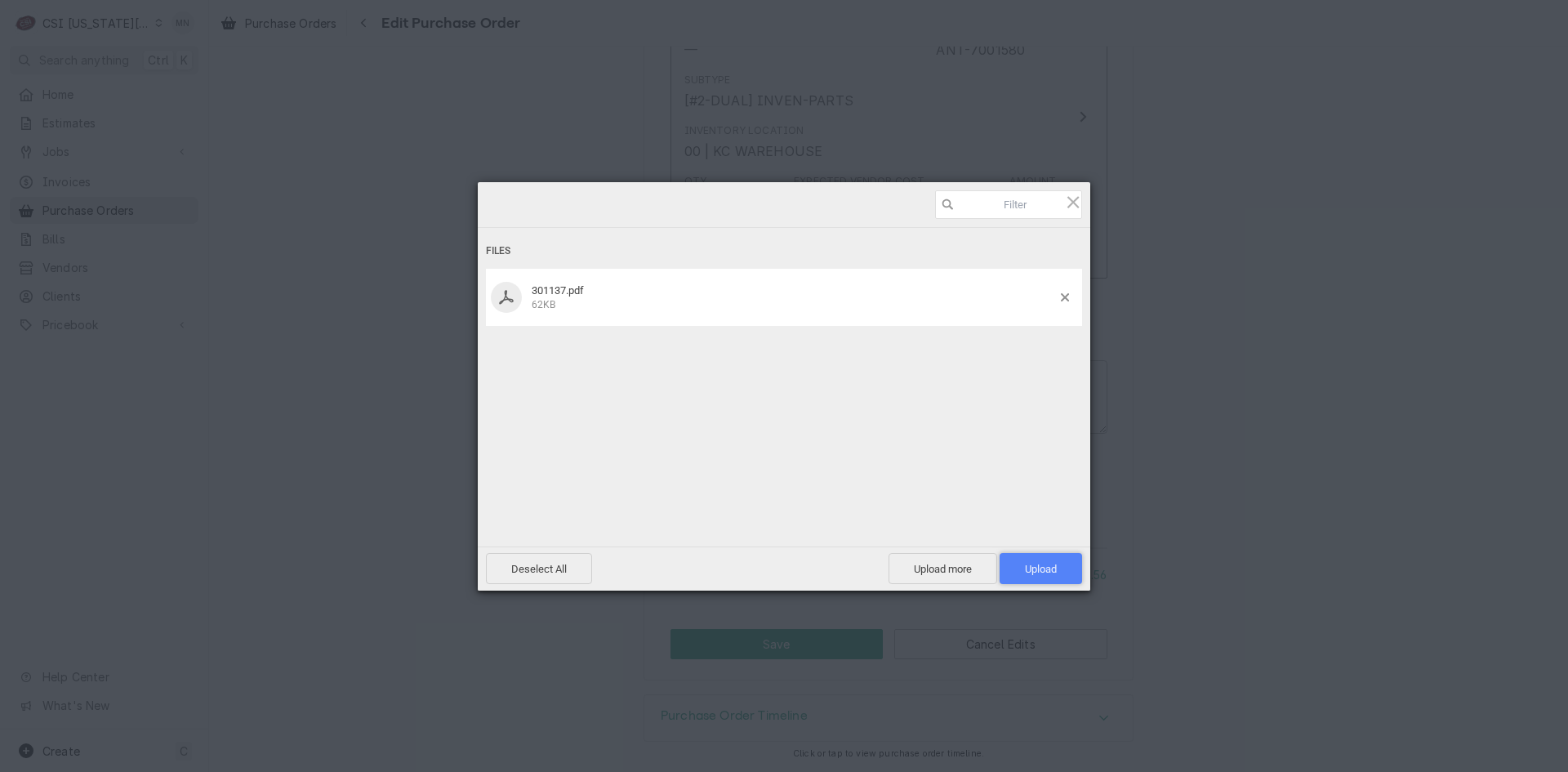
click at [1031, 560] on span "Upload 1" at bounding box center [1040, 569] width 83 height 31
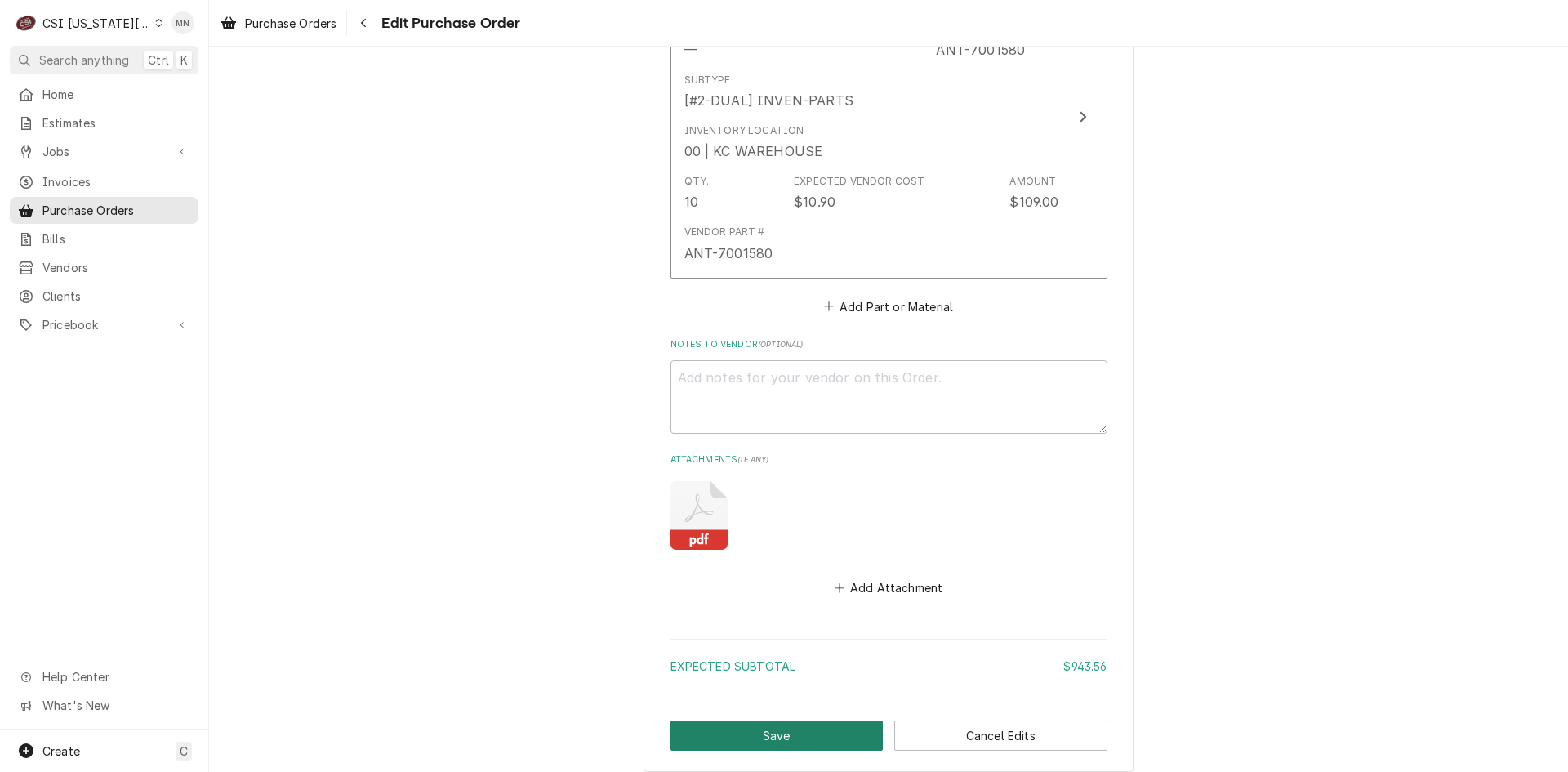
click at [765, 730] on button "Save" at bounding box center [777, 735] width 213 height 30
type textarea "x"
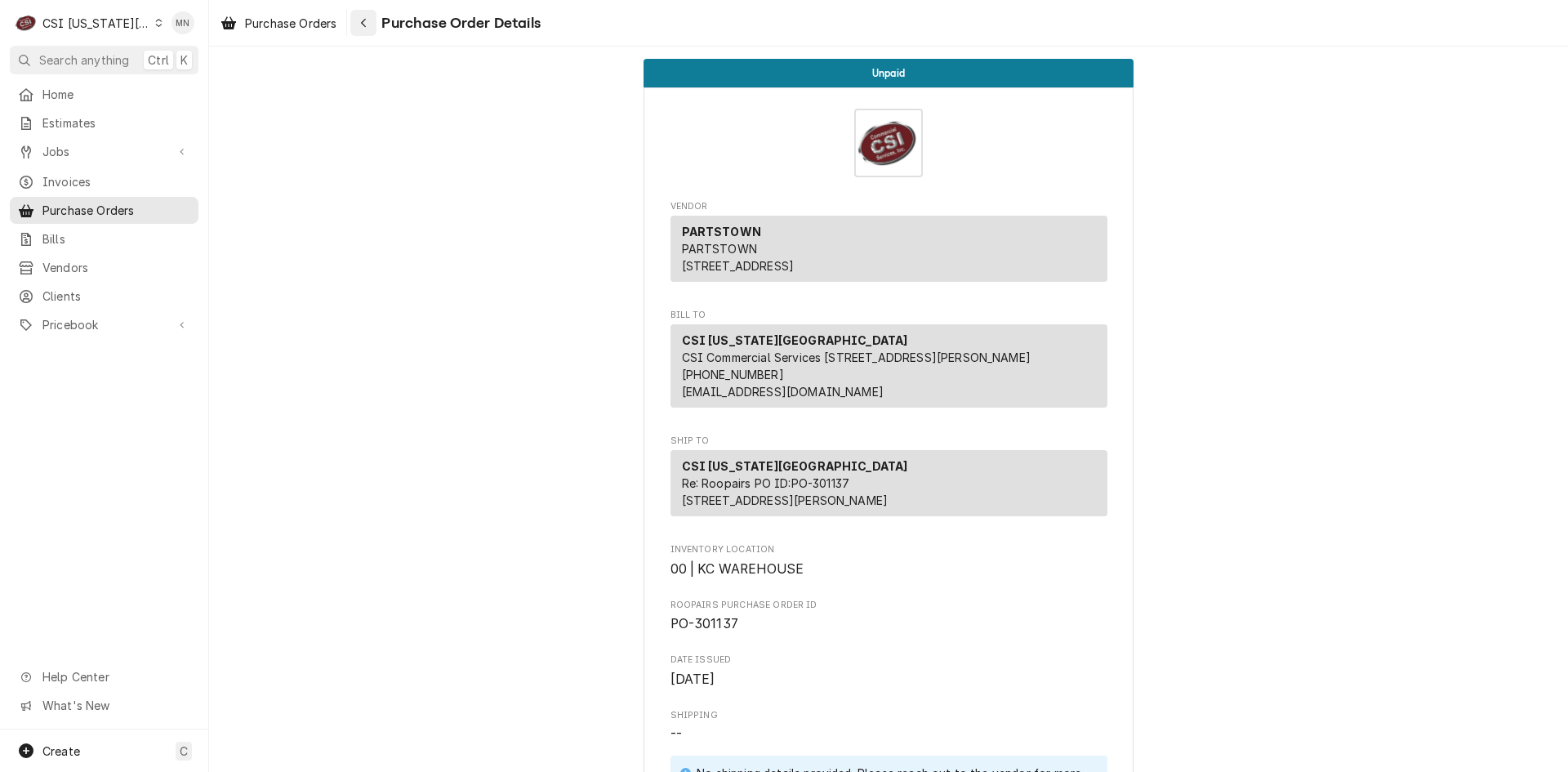
click at [371, 23] on div "Navigate back" at bounding box center [363, 22] width 17 height 17
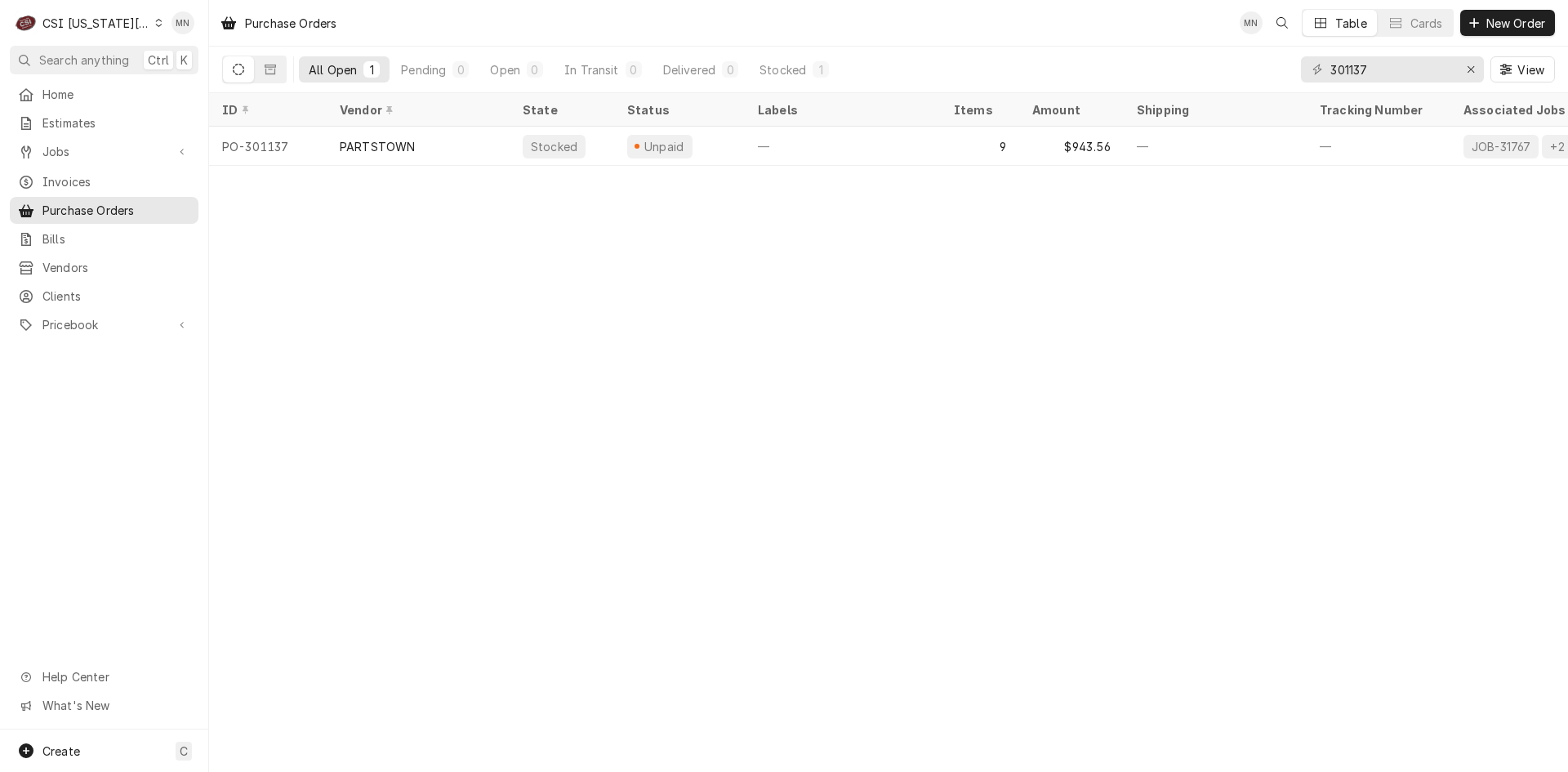
click at [117, 26] on div "CSI [US_STATE][GEOGRAPHIC_DATA]" at bounding box center [96, 23] width 108 height 18
click at [170, 74] on div "CSI Kansas City CSI Kentucky CSI St. Louis" at bounding box center [280, 60] width 266 height 95
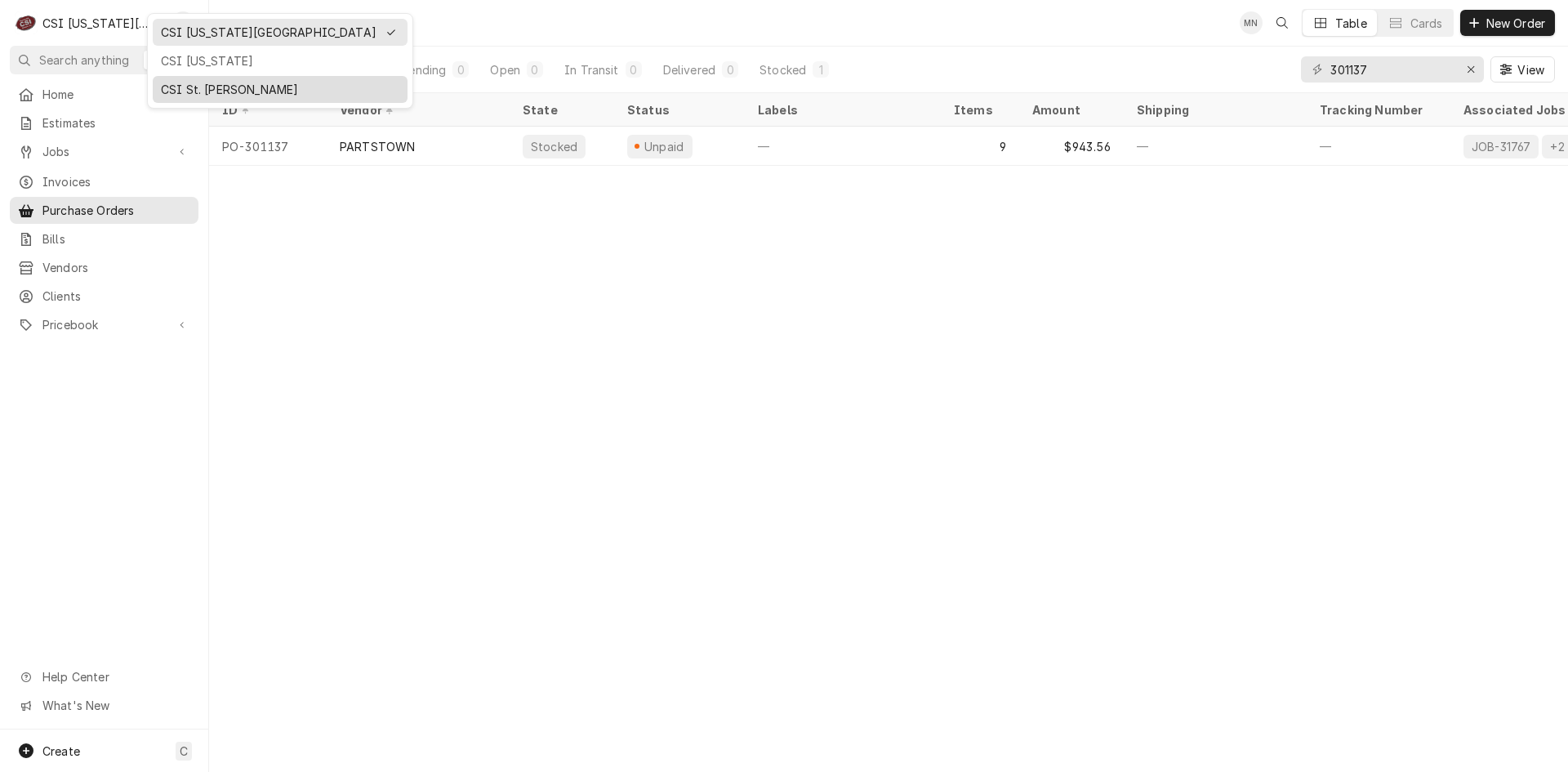
click at [170, 83] on div "CSI St. [PERSON_NAME]" at bounding box center [279, 89] width 238 height 18
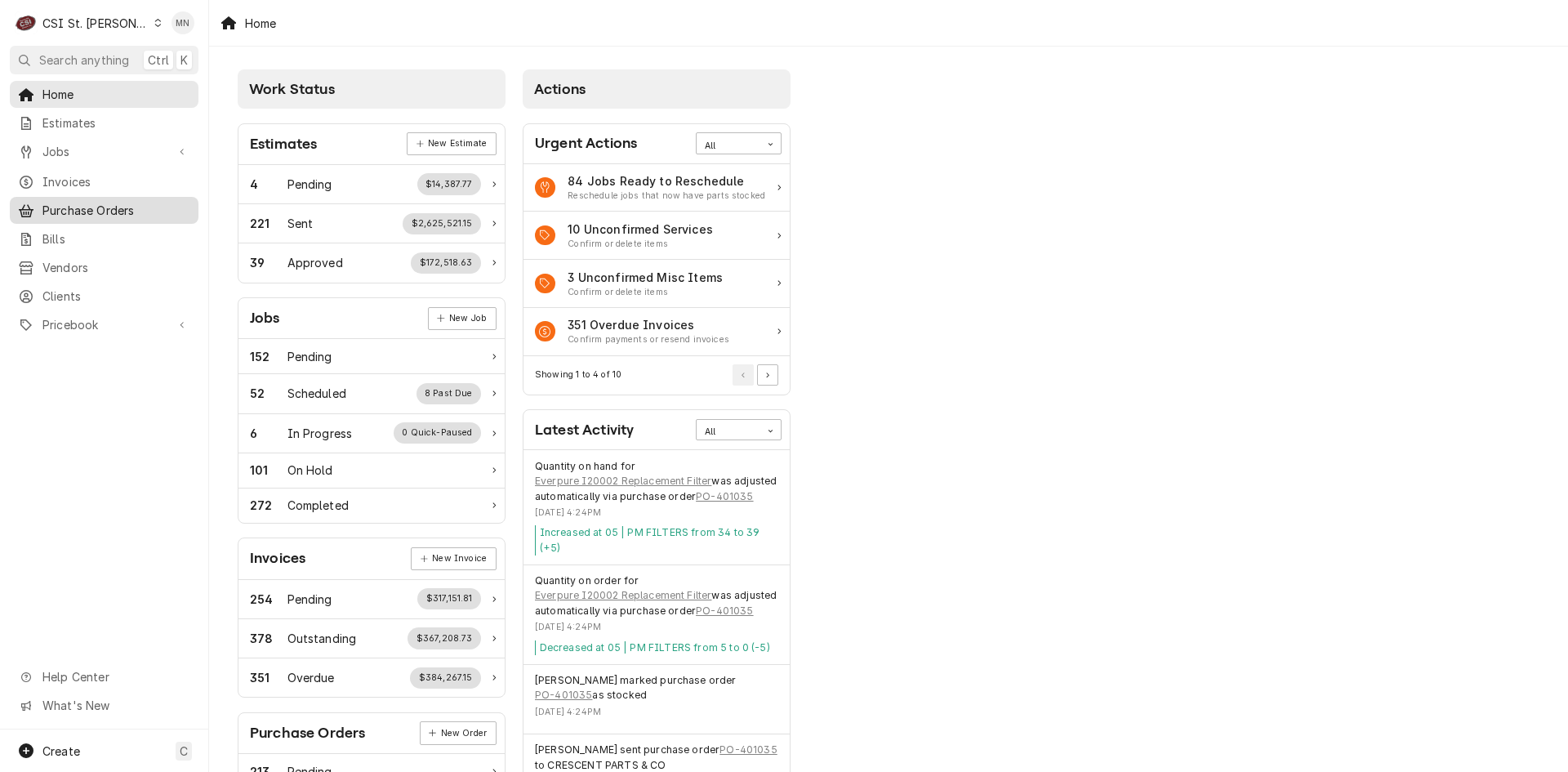
click at [90, 202] on span "Purchase Orders" at bounding box center [117, 210] width 148 height 18
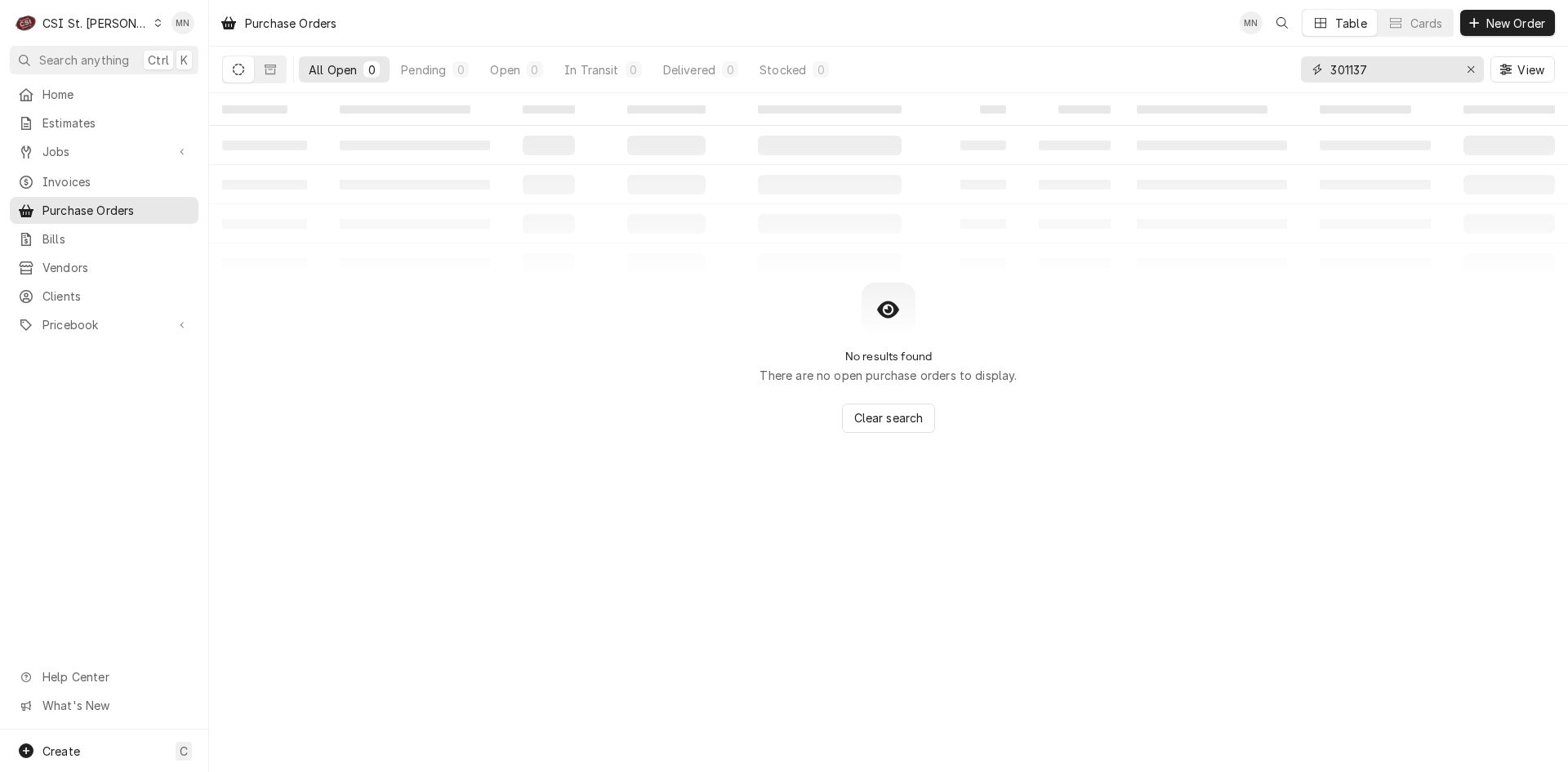
drag, startPoint x: 1349, startPoint y: 67, endPoint x: 1113, endPoint y: 58, distance: 236.2
click at [1113, 58] on div "All Open 0 Pending 0 Open 0 In Transit 0 Delivered 0 Stocked 0 301137 View" at bounding box center [888, 69] width 1333 height 46
type input "401015"
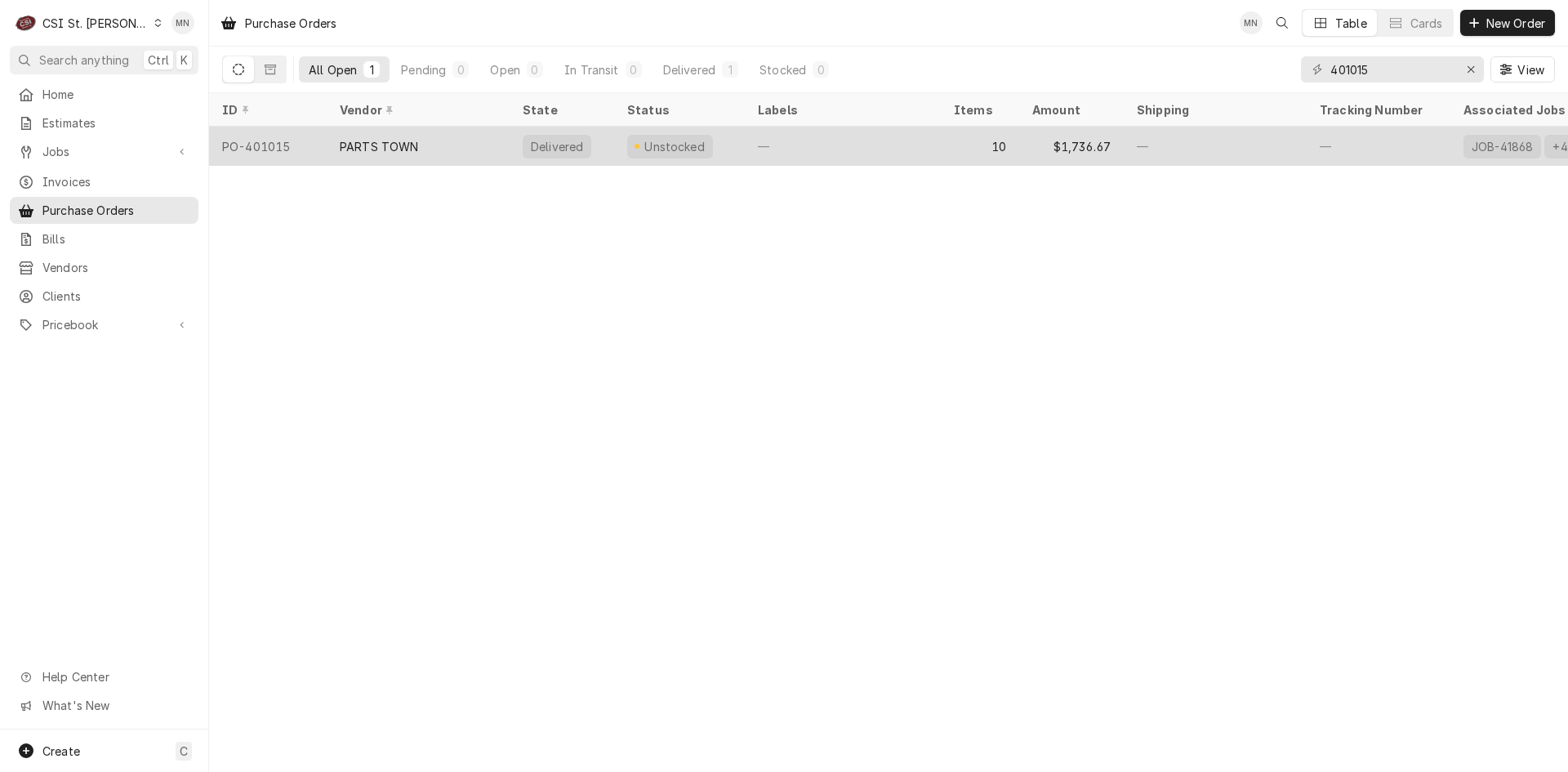
click at [433, 149] on div "PARTS TOWN" at bounding box center [418, 146] width 183 height 39
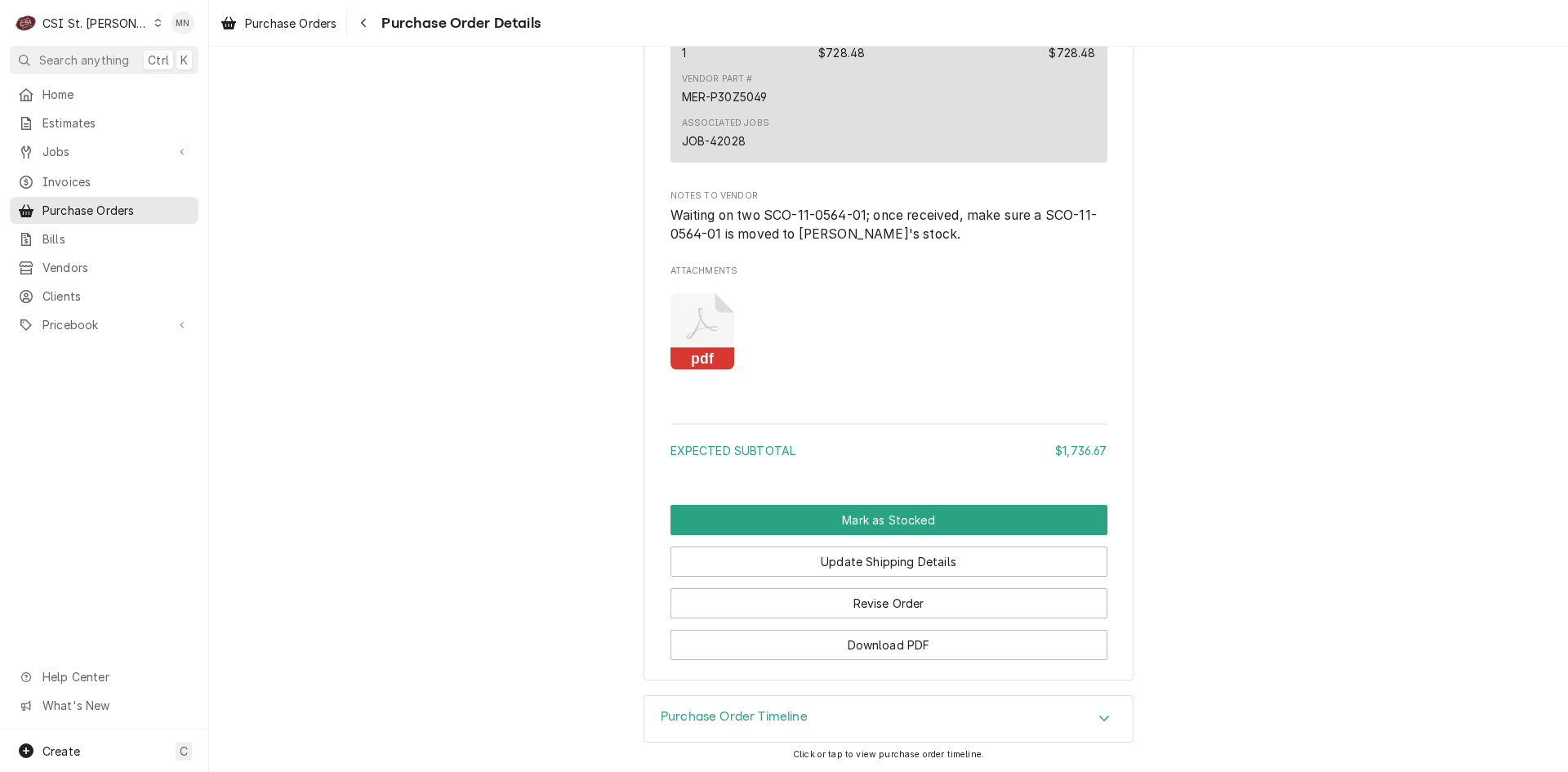
scroll to position [4376, 0]
click at [907, 594] on button "Revise Order" at bounding box center [889, 603] width 436 height 30
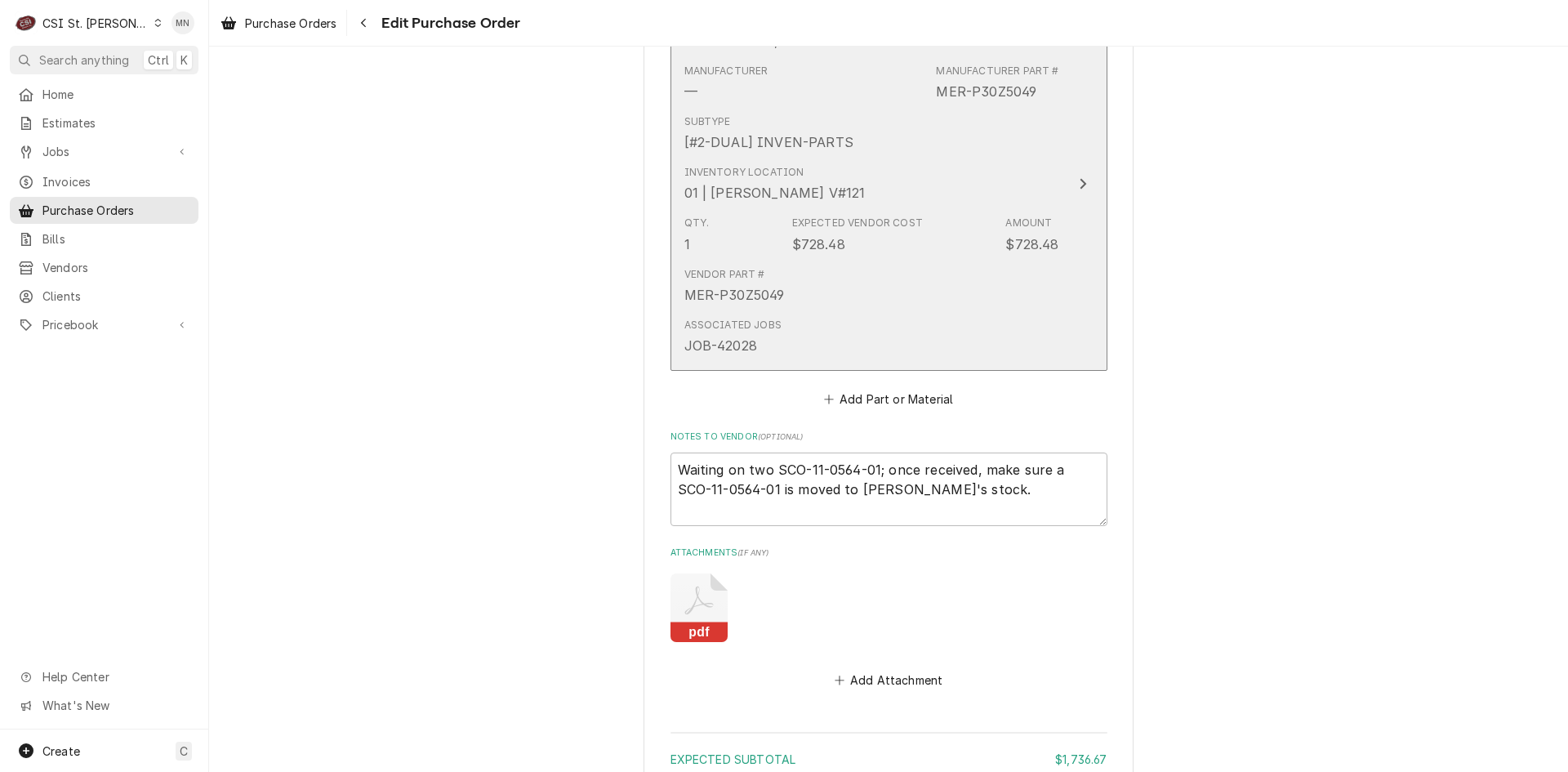
scroll to position [4438, 0]
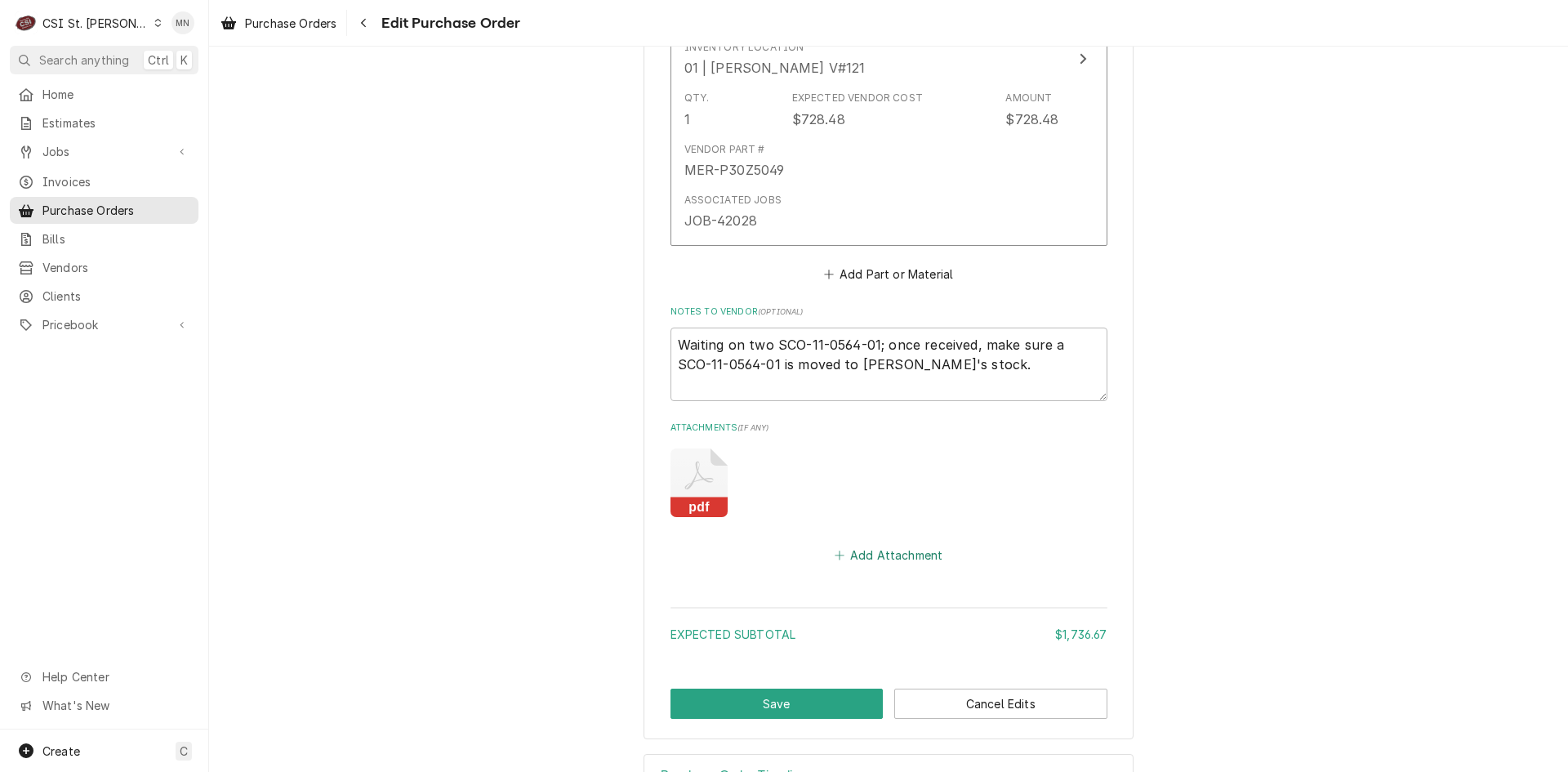
click at [905, 544] on button "Add Attachment" at bounding box center [889, 555] width 115 height 23
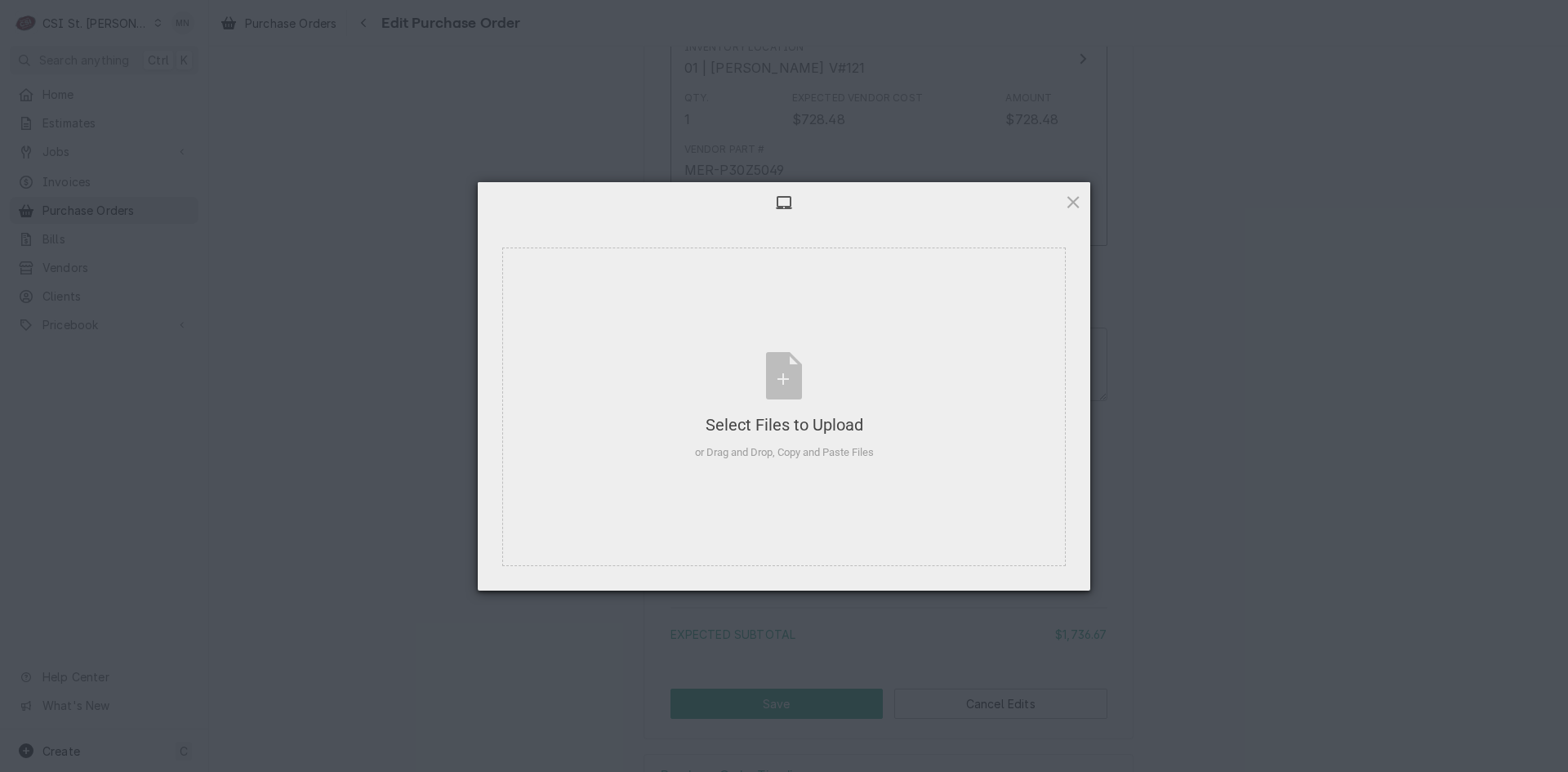
type textarea "x"
click at [827, 407] on div "Select Files to Upload or Drag and Drop, Copy and Paste Files" at bounding box center [784, 406] width 179 height 109
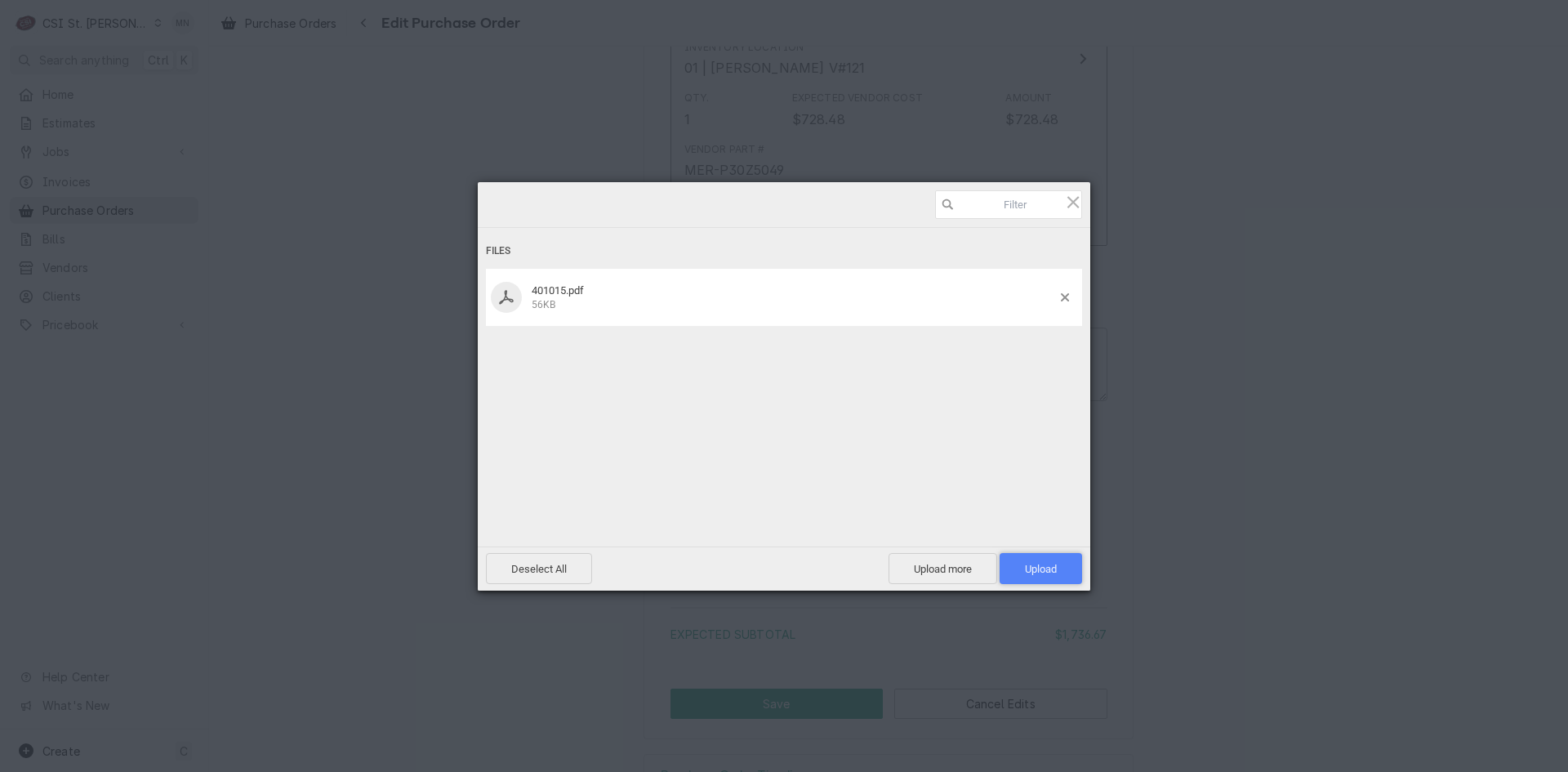
click at [1030, 563] on span "Upload 1" at bounding box center [1040, 569] width 32 height 13
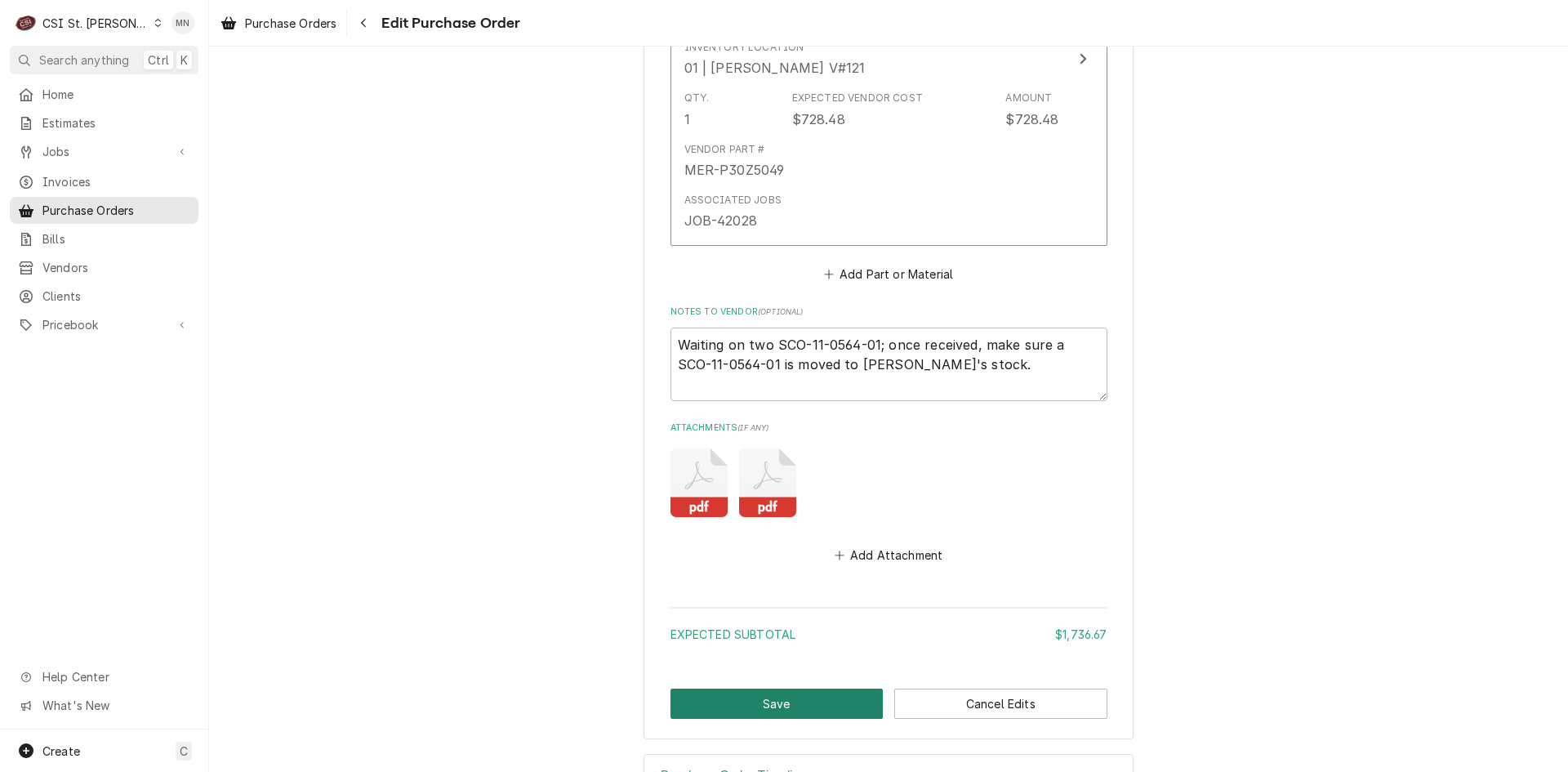
click at [819, 688] on button "Save" at bounding box center [777, 703] width 213 height 30
type textarea "x"
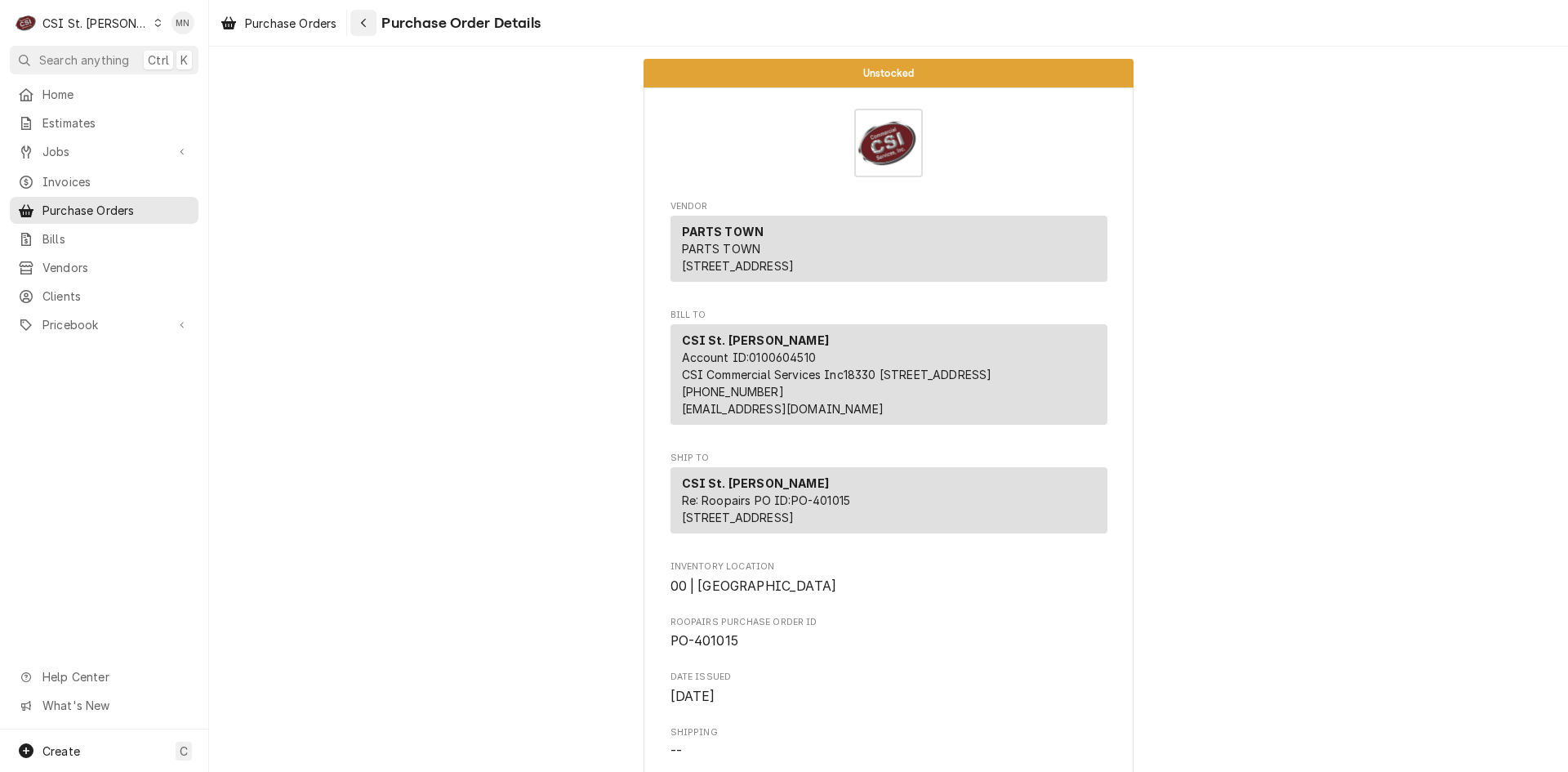
click at [367, 23] on icon "Navigate back" at bounding box center [364, 23] width 8 height 12
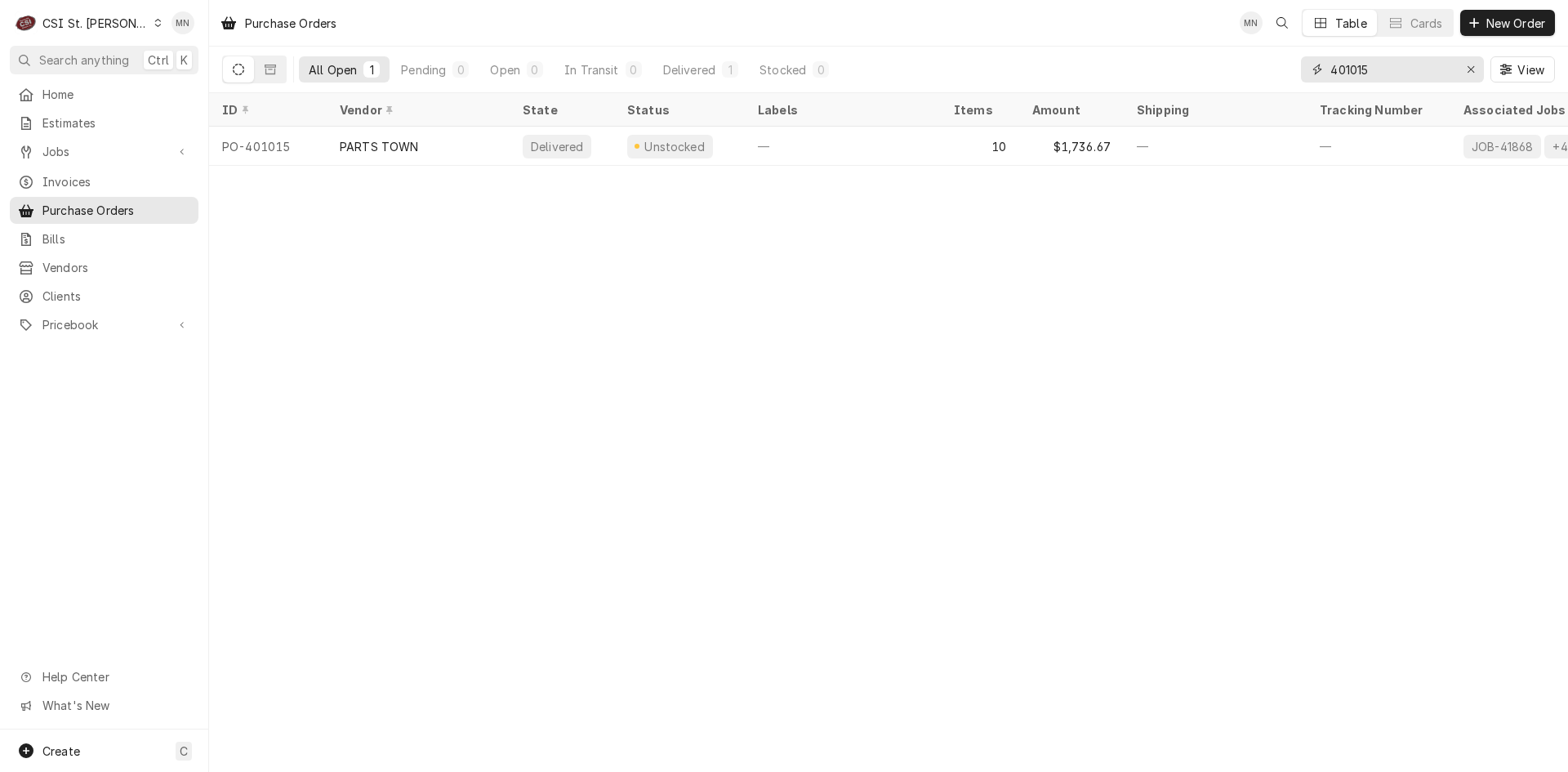
click at [1390, 69] on input "401015" at bounding box center [1391, 69] width 122 height 26
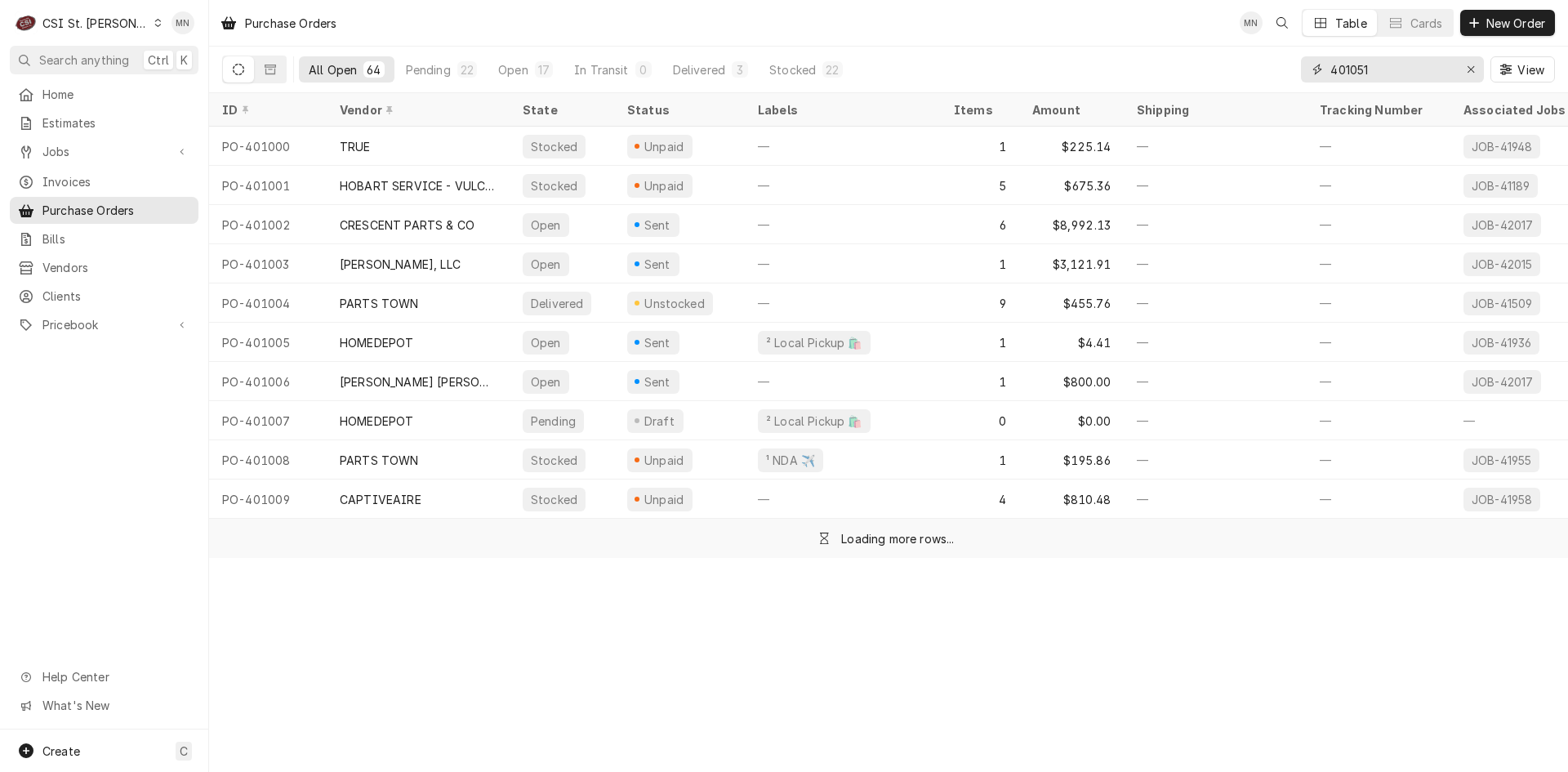
type input "401051"
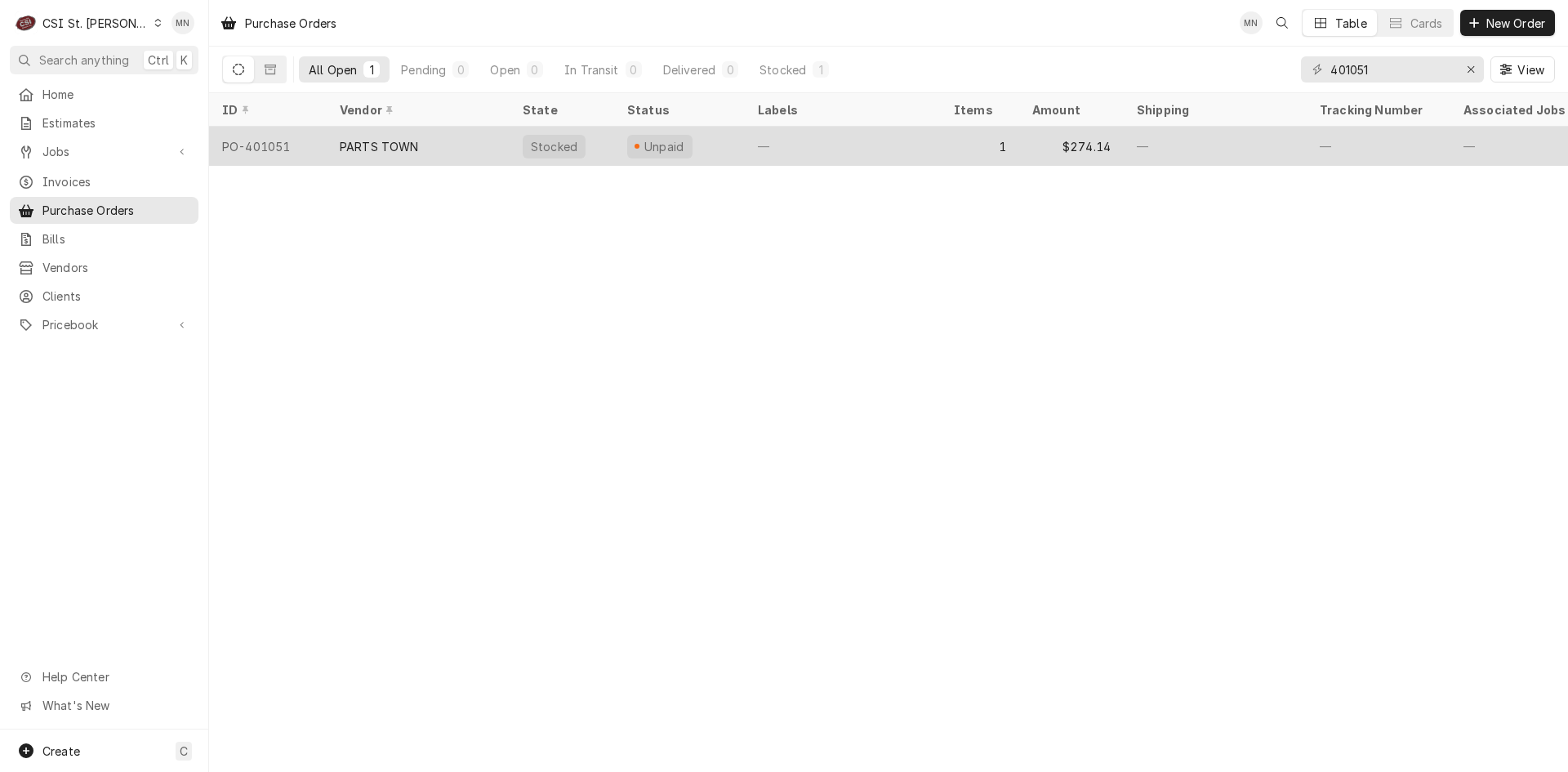
click at [419, 148] on div "PARTS TOWN" at bounding box center [418, 146] width 183 height 39
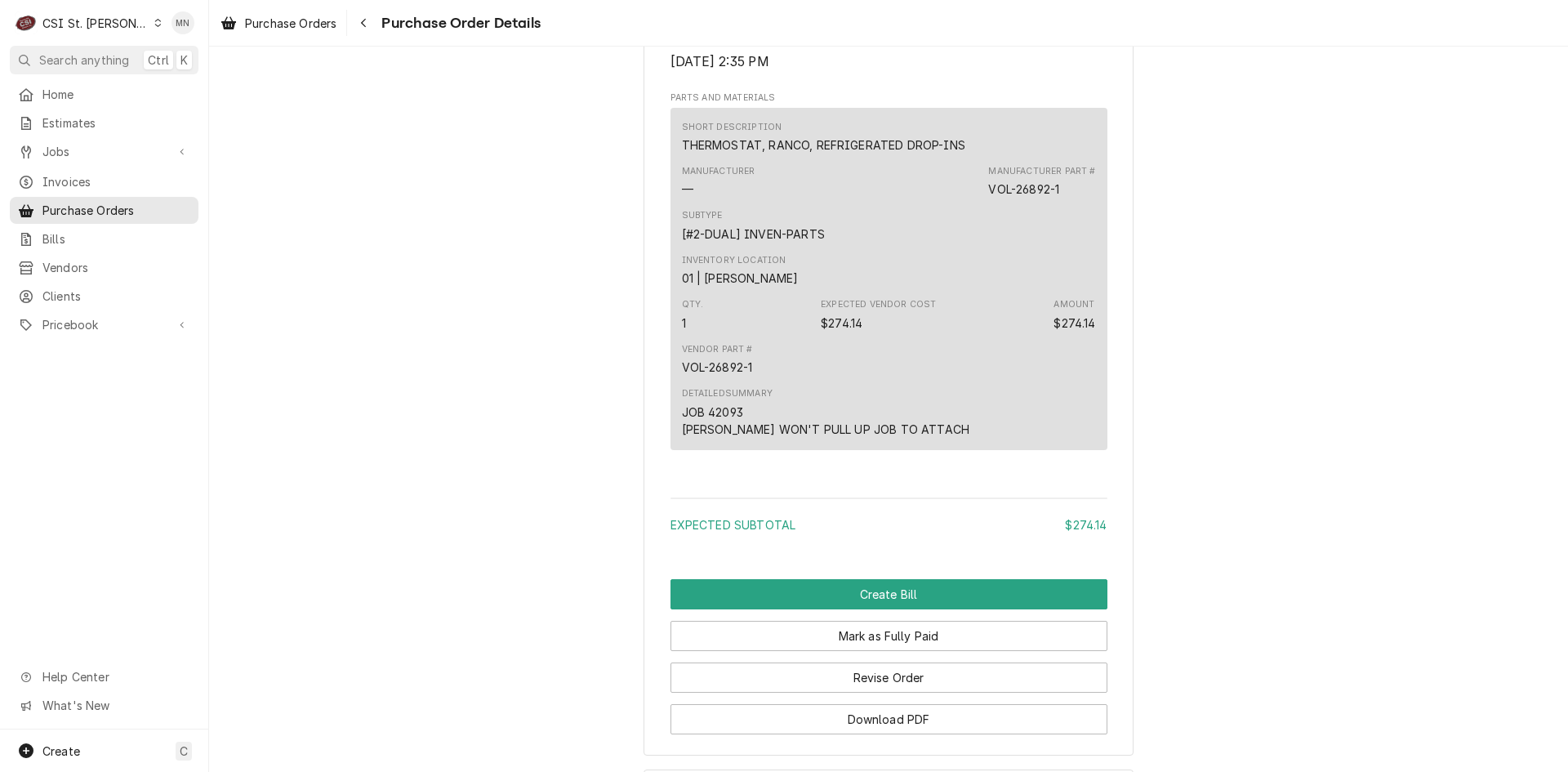
scroll to position [1187, 0]
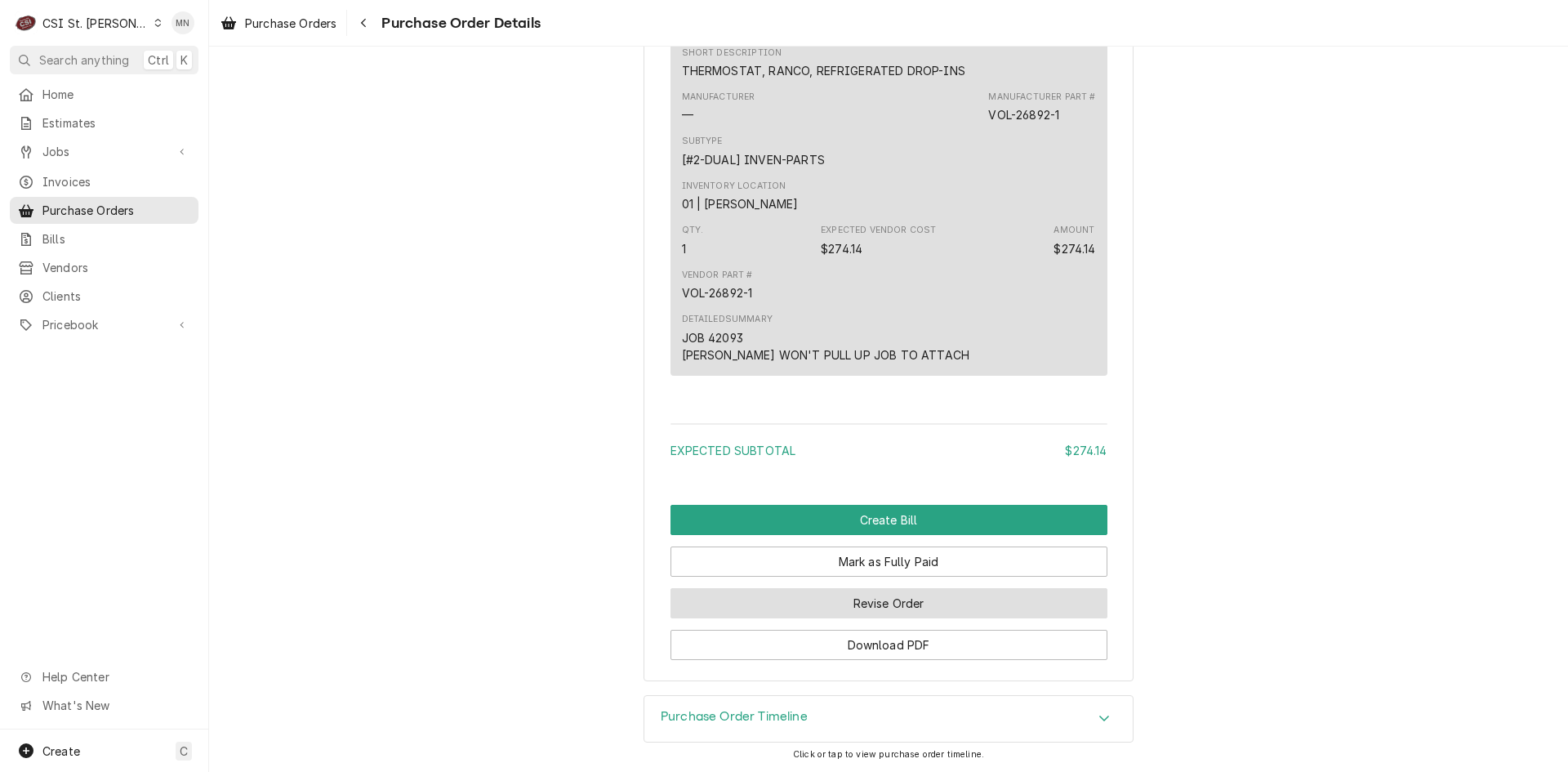
click at [871, 596] on button "Revise Order" at bounding box center [889, 603] width 436 height 30
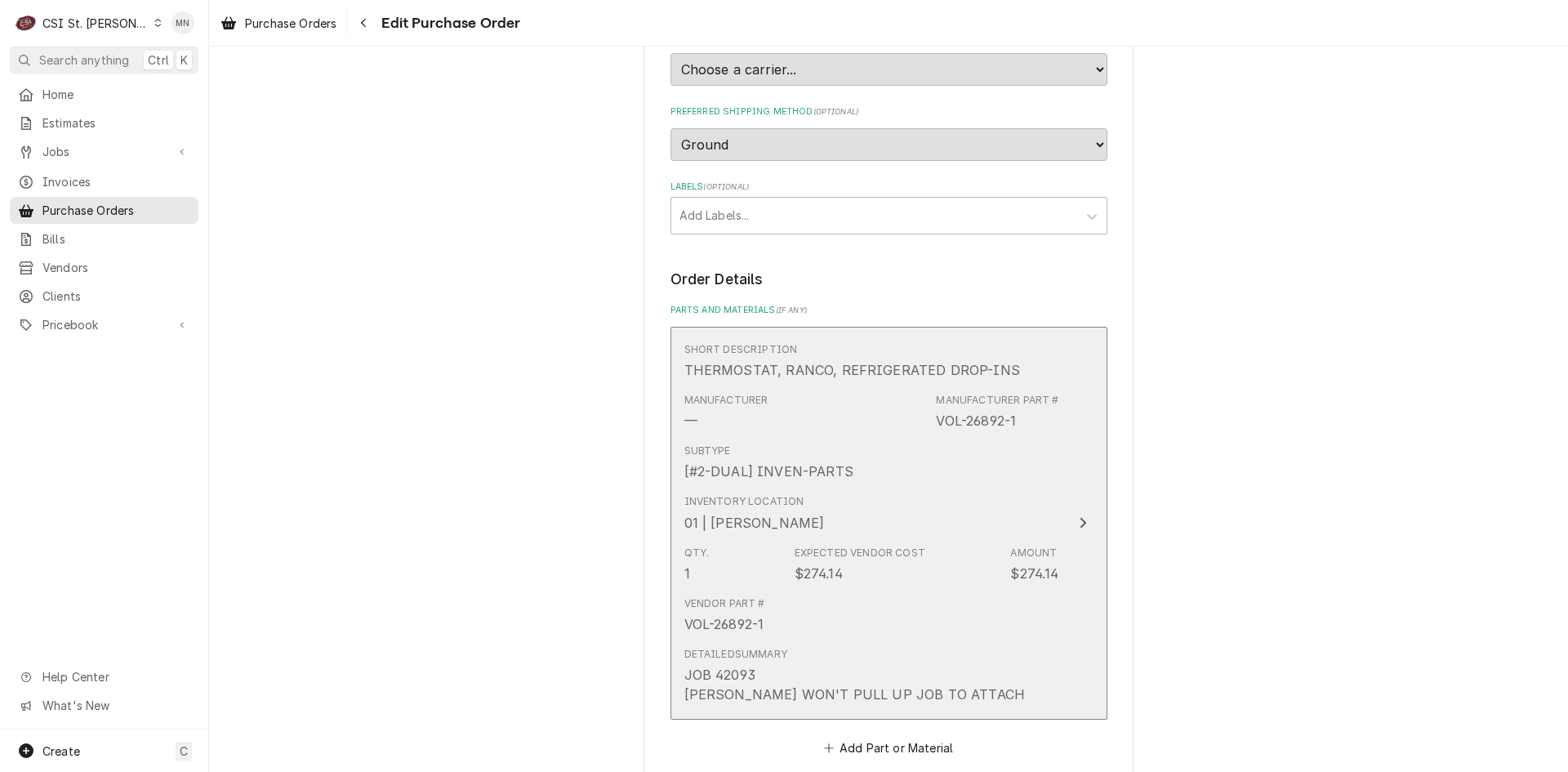
scroll to position [931, 0]
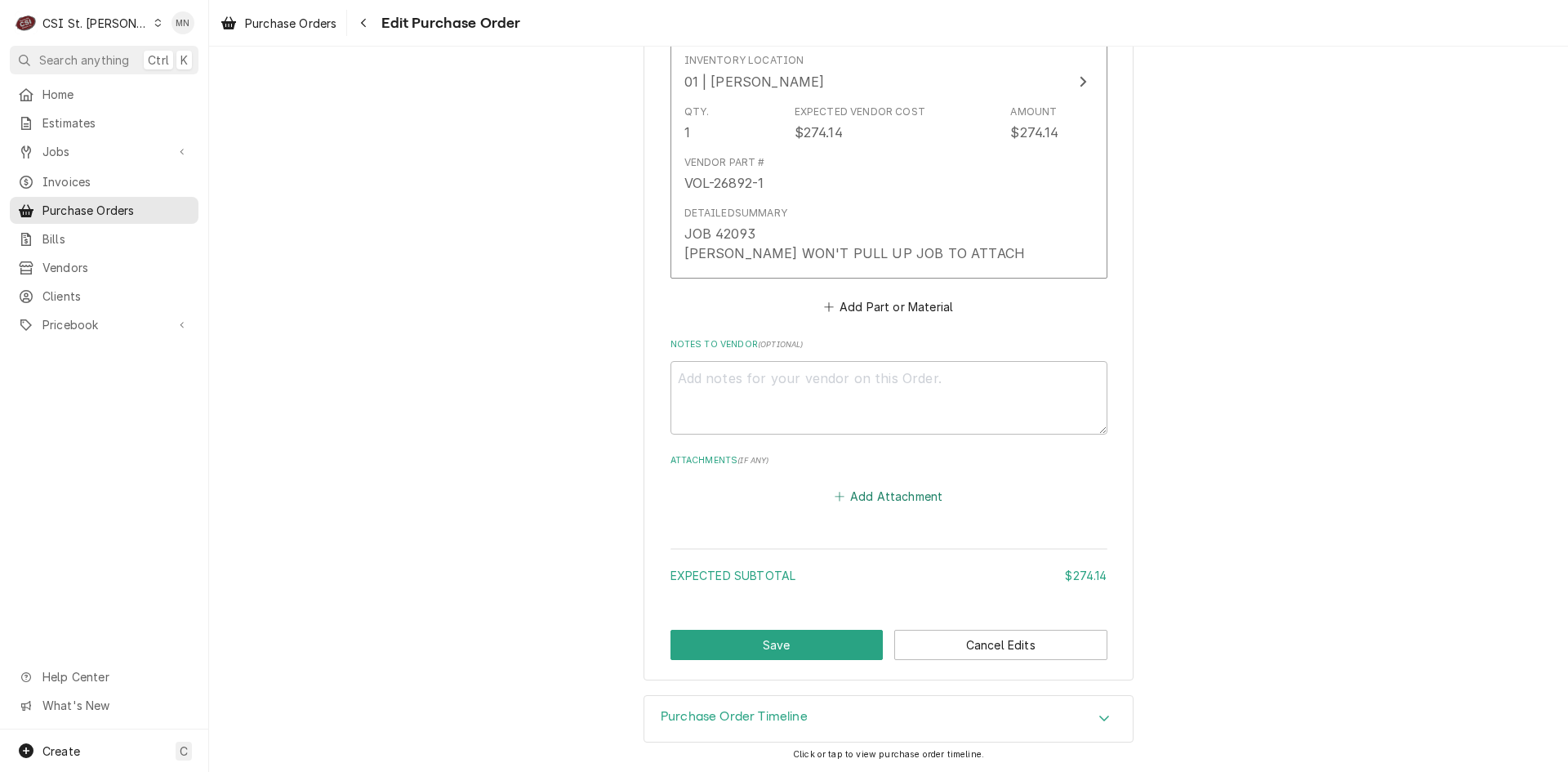
click at [876, 494] on button "Add Attachment" at bounding box center [889, 497] width 115 height 23
type textarea "x"
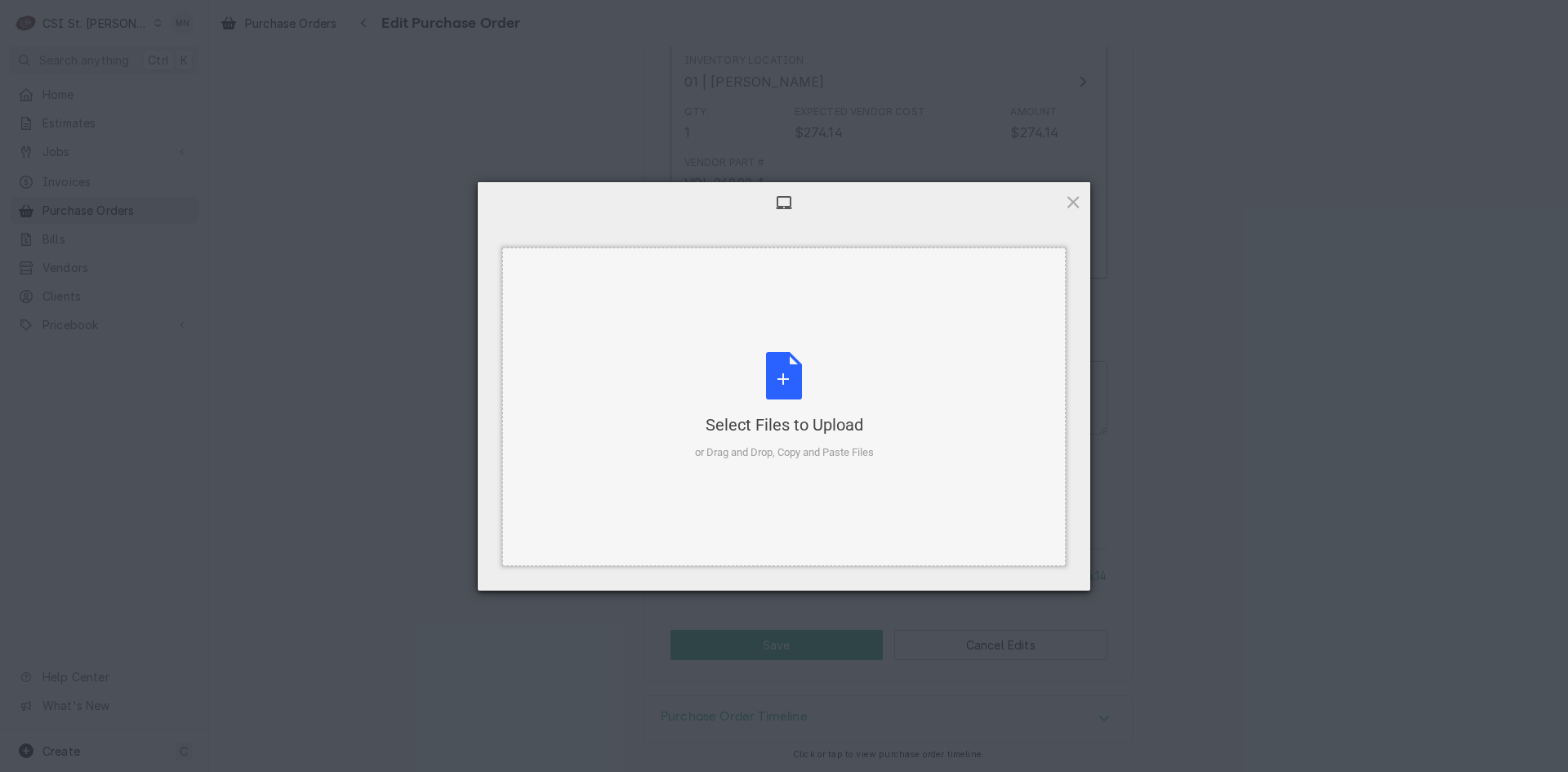
click at [814, 423] on div "Select Files to Upload" at bounding box center [784, 425] width 179 height 23
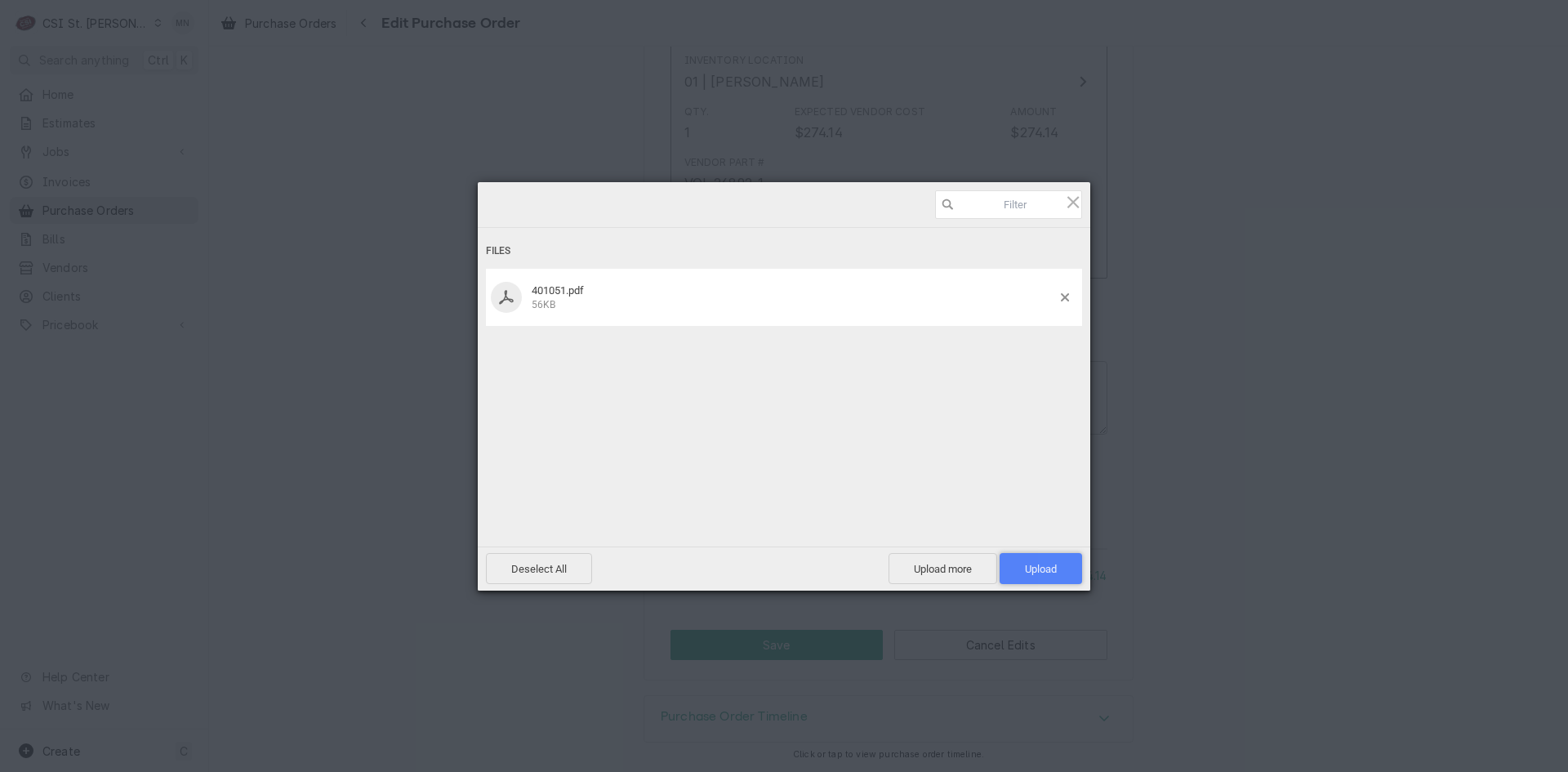
click at [1038, 569] on span "Upload 1" at bounding box center [1040, 569] width 32 height 13
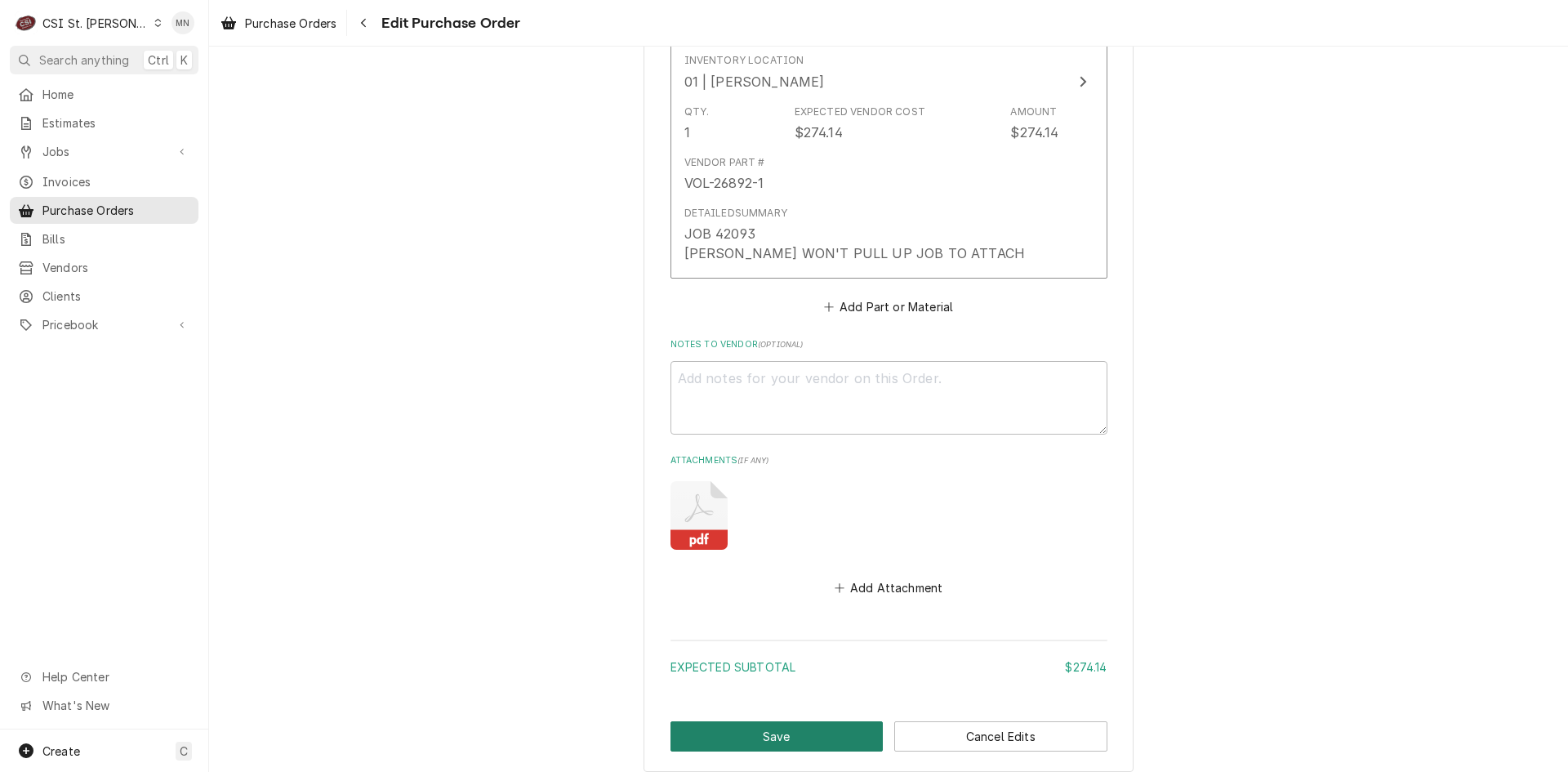
click at [789, 732] on button "Save" at bounding box center [777, 736] width 213 height 30
type textarea "x"
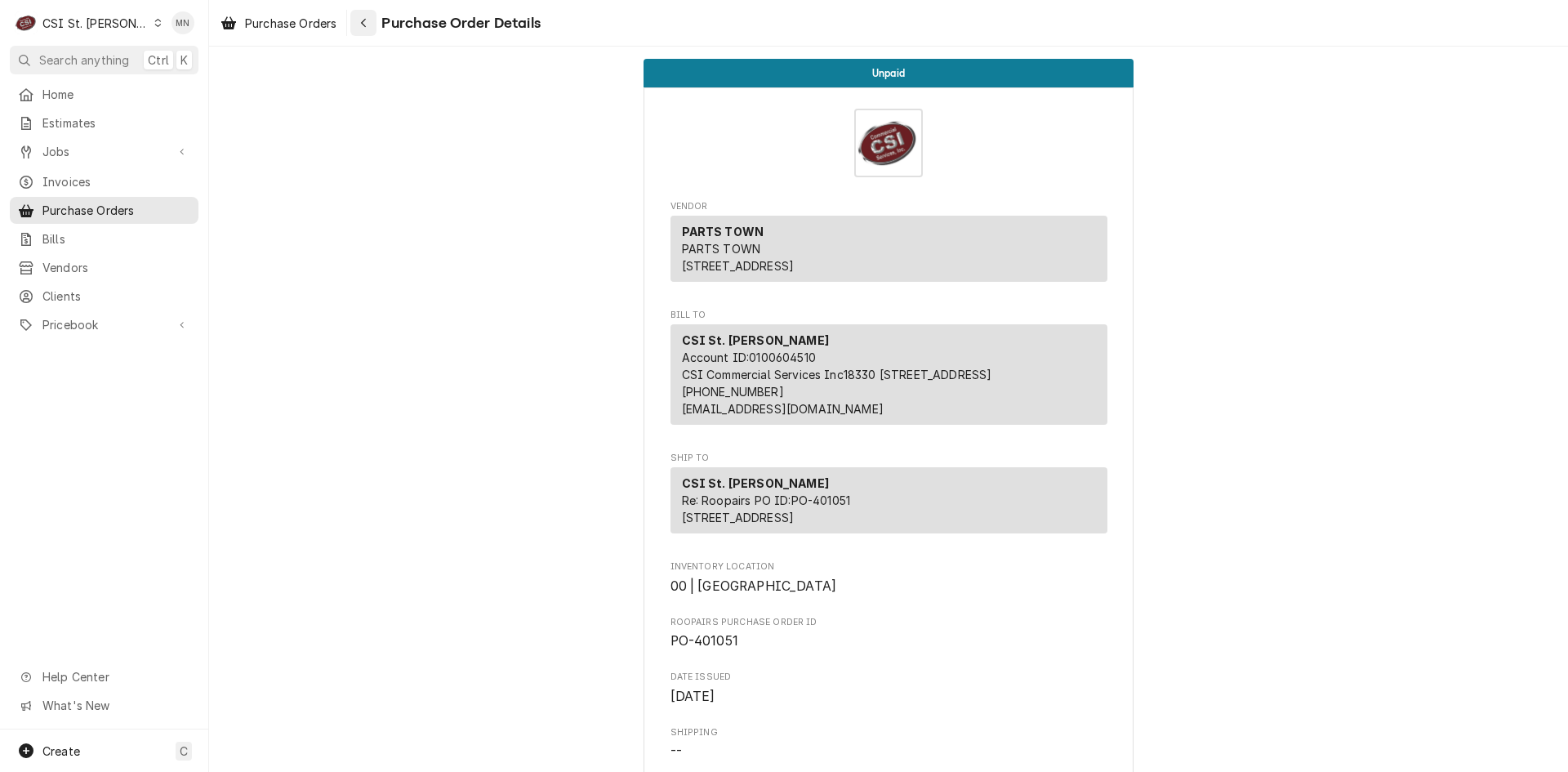
click at [362, 28] on icon "Navigate back" at bounding box center [364, 23] width 8 height 12
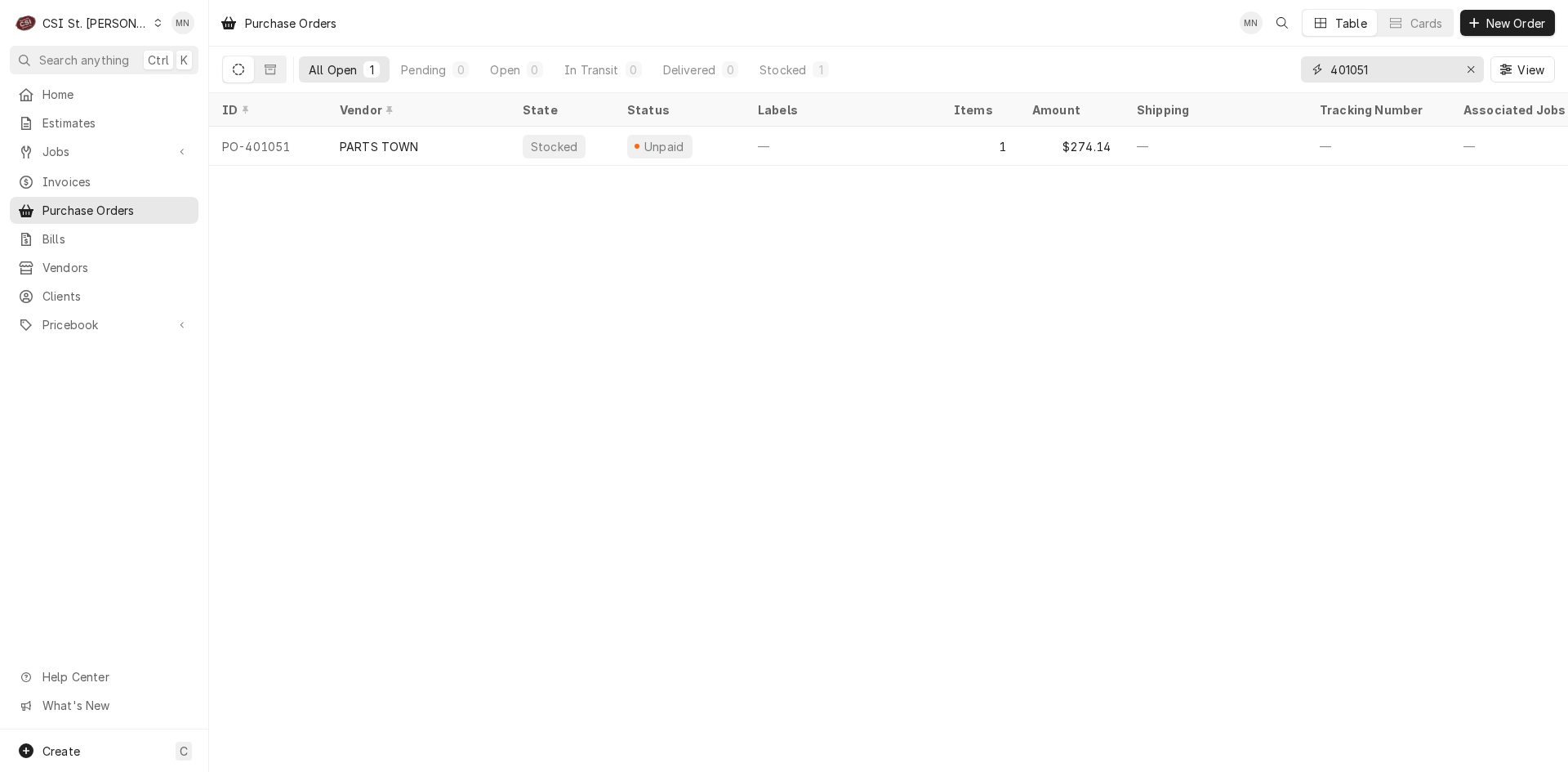
click at [1386, 69] on input "401051" at bounding box center [1391, 69] width 122 height 26
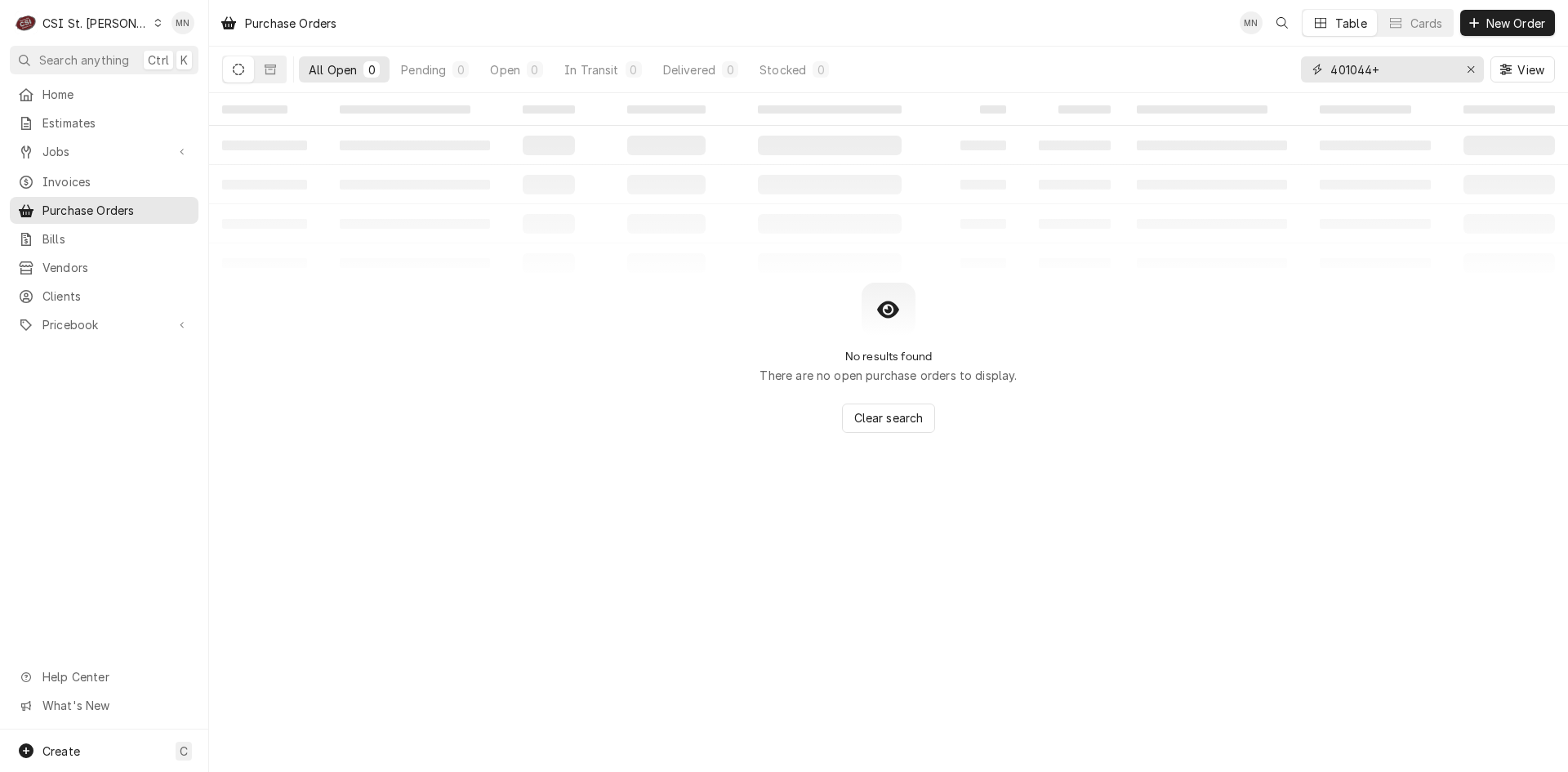
type input "401044"
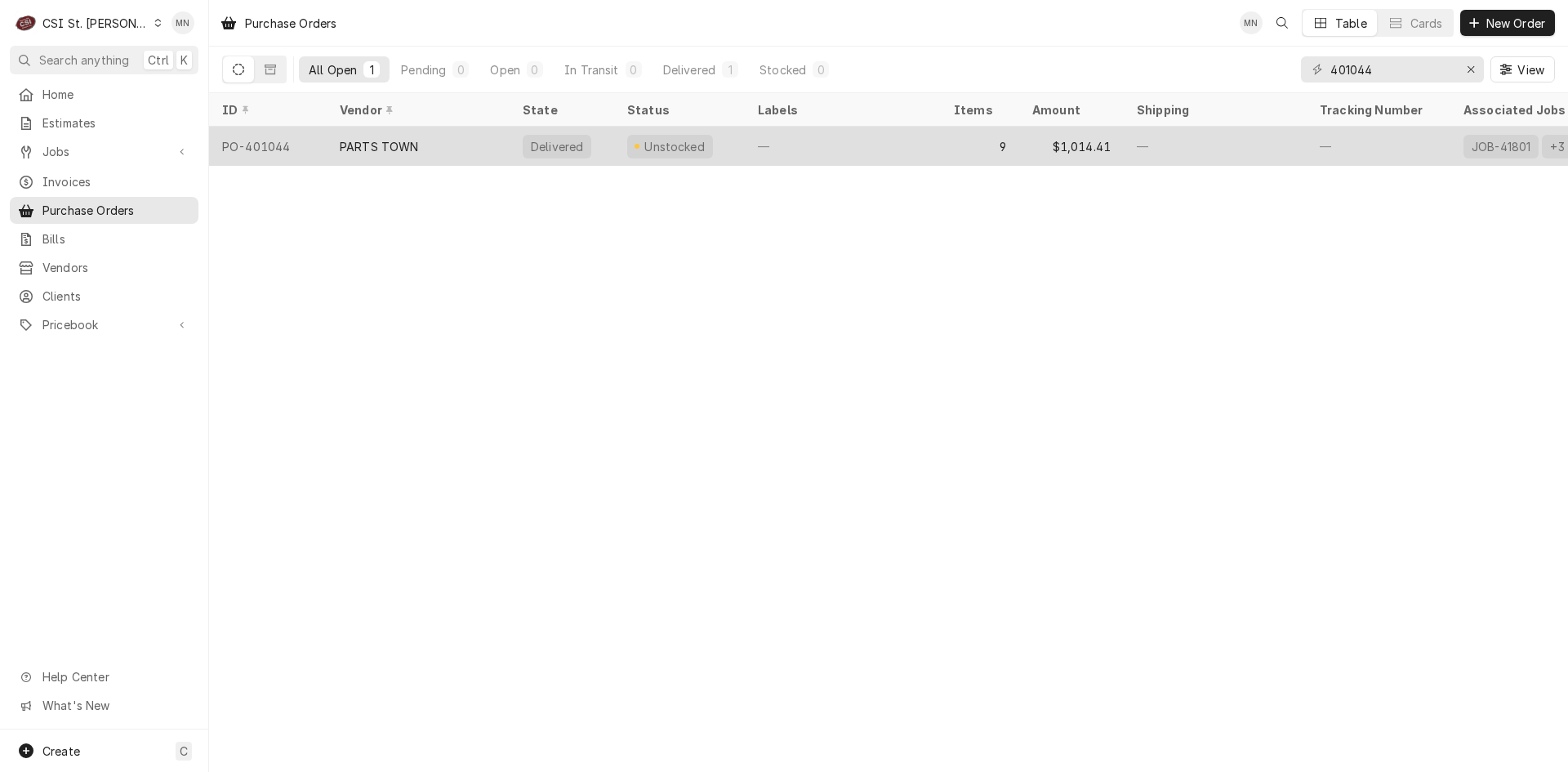
click at [425, 151] on div "PARTS TOWN" at bounding box center [418, 146] width 183 height 39
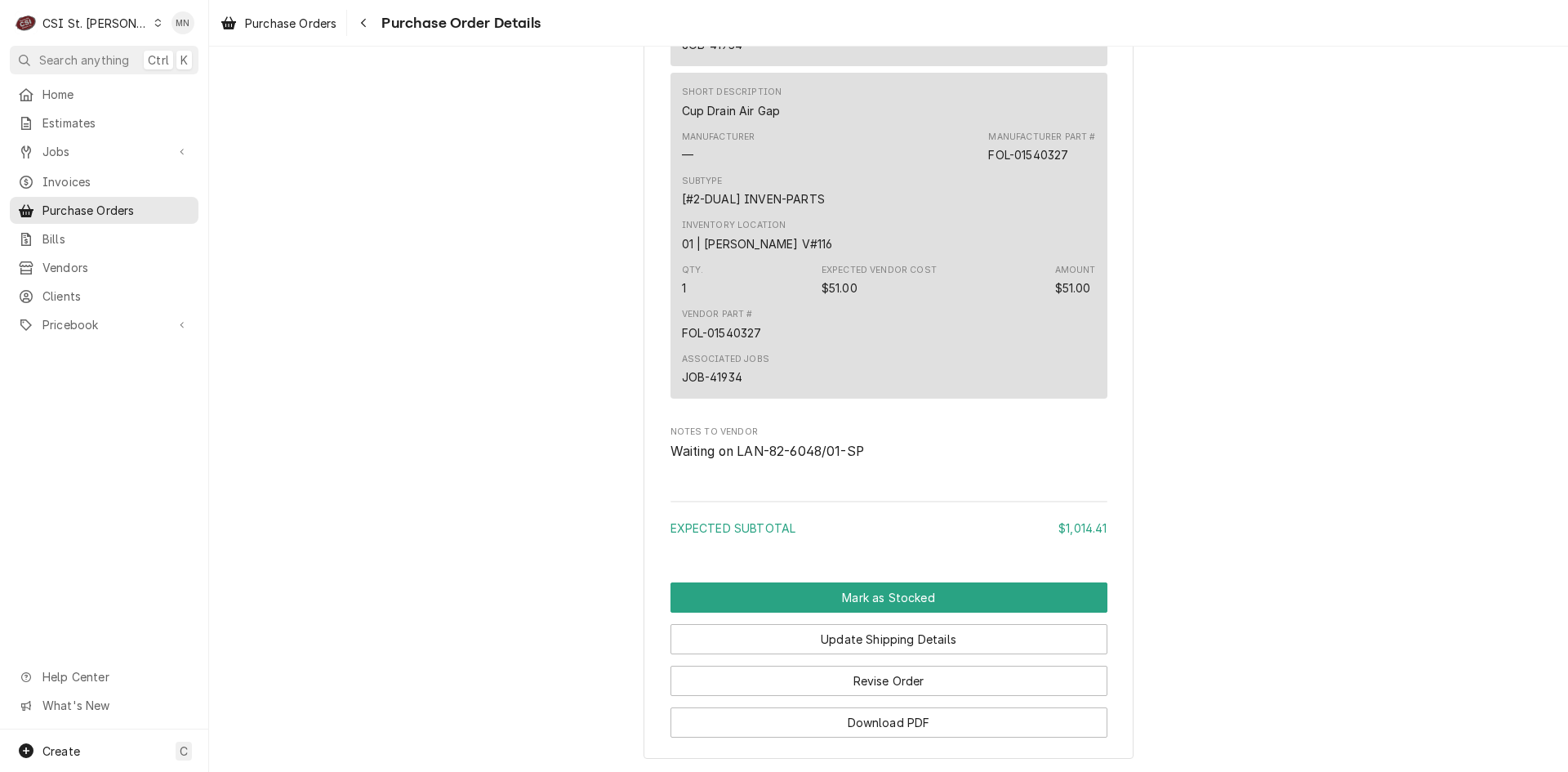
scroll to position [3886, 0]
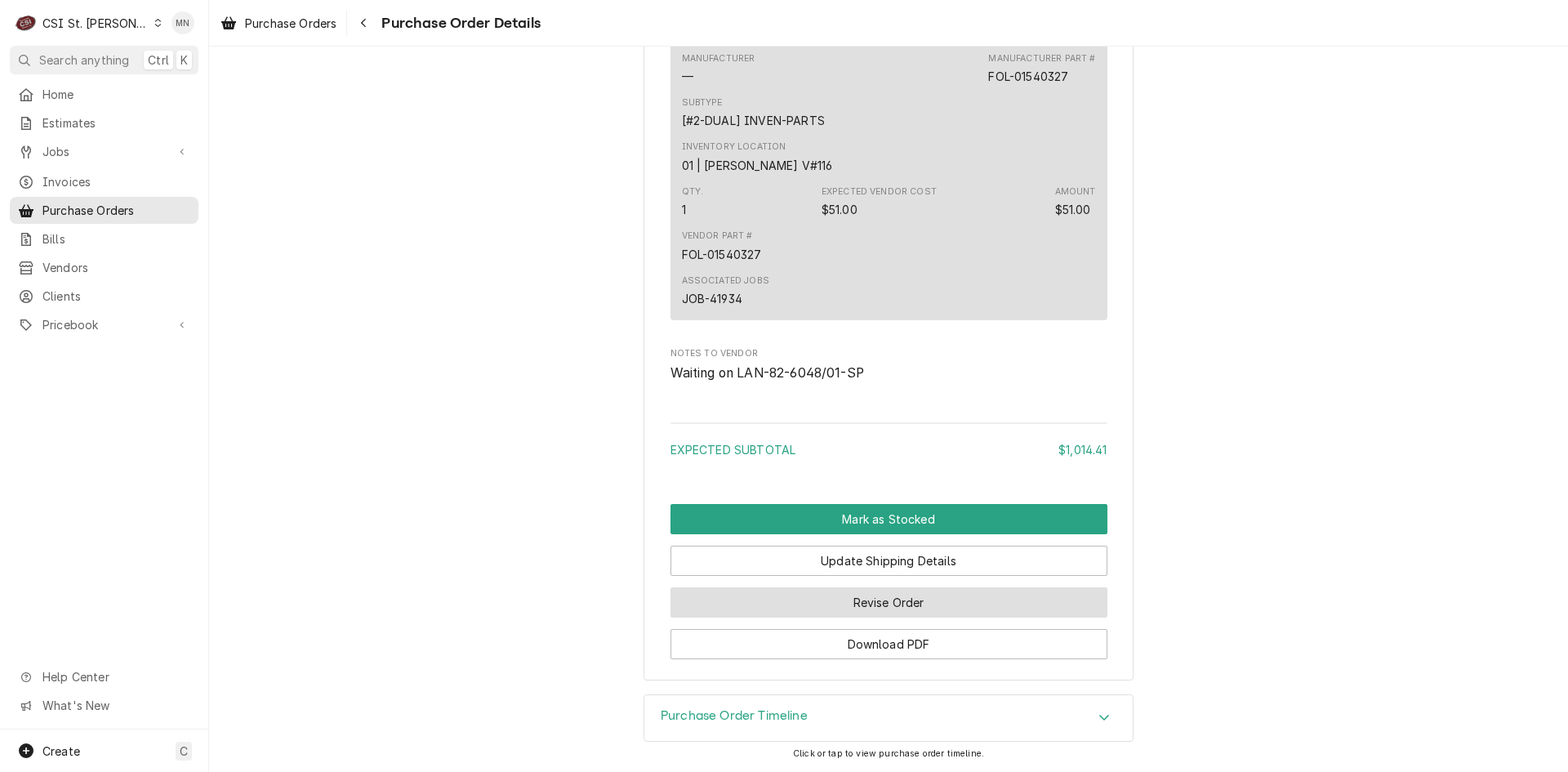
click at [847, 605] on button "Revise Order" at bounding box center [889, 602] width 436 height 30
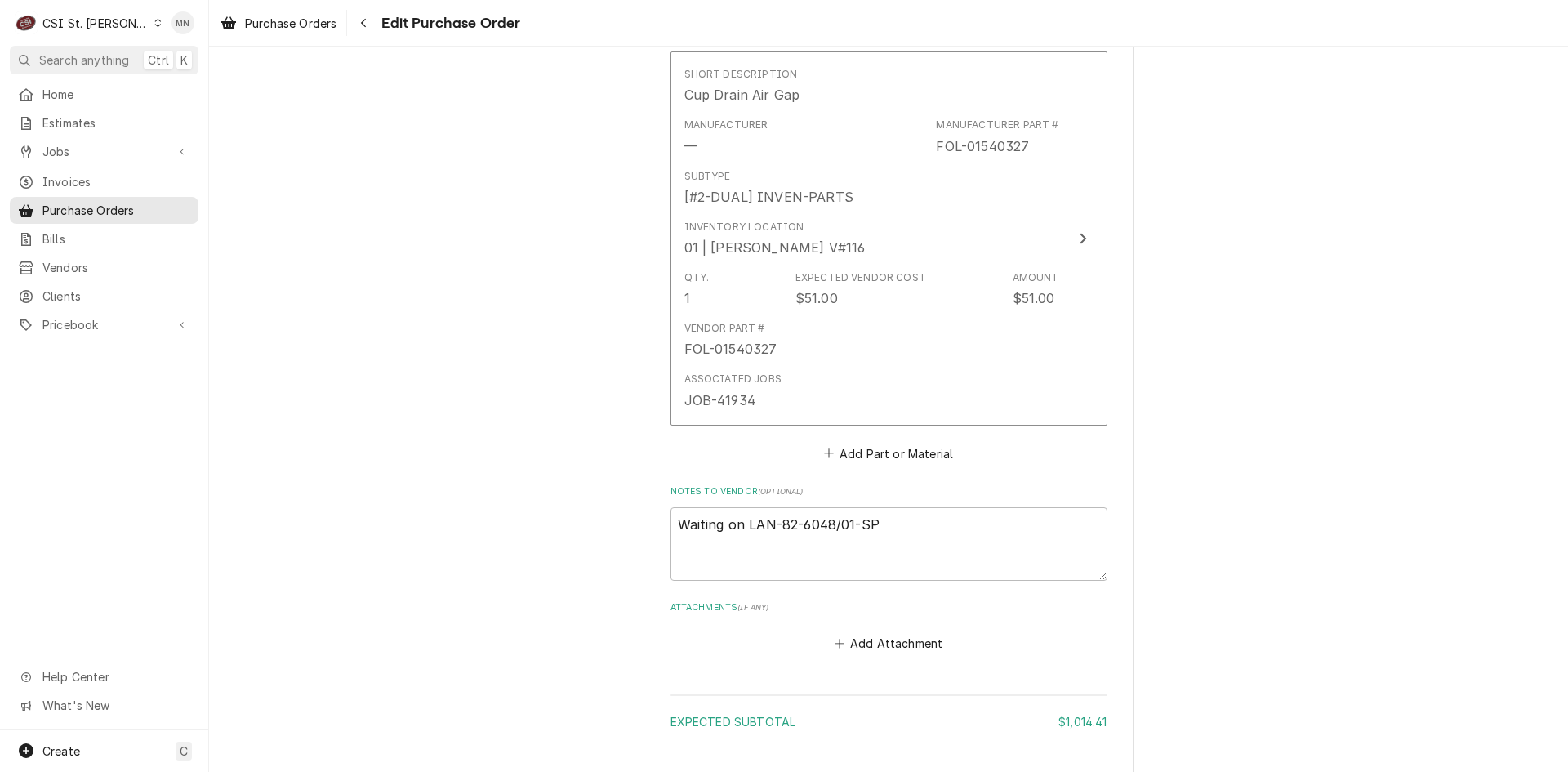
scroll to position [3839, 0]
click at [873, 630] on button "Add Attachment" at bounding box center [889, 642] width 115 height 23
type textarea "x"
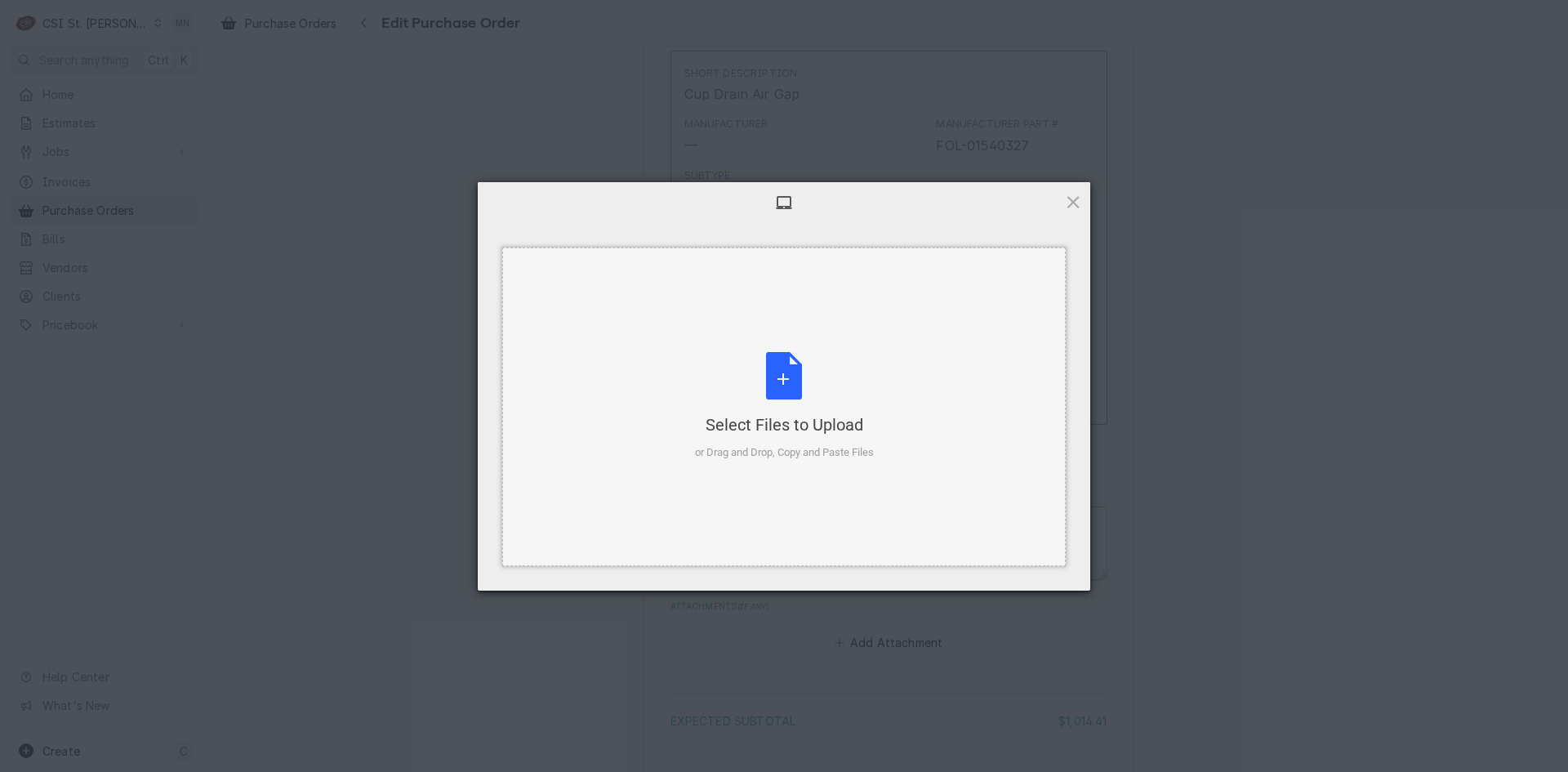
click at [811, 416] on div "Select Files to Upload" at bounding box center [784, 425] width 179 height 23
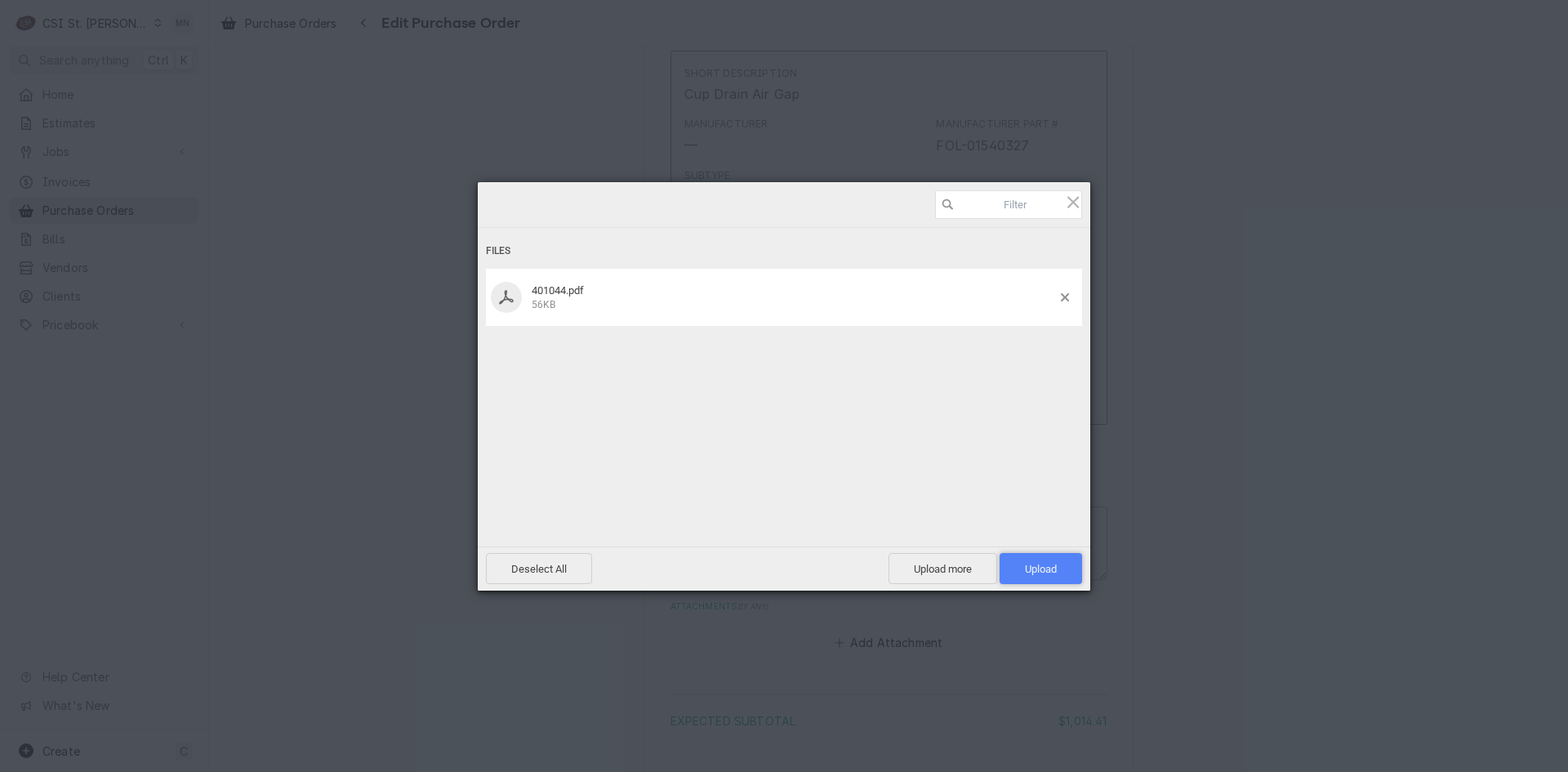
click at [1036, 568] on span "Upload 1" at bounding box center [1040, 569] width 32 height 13
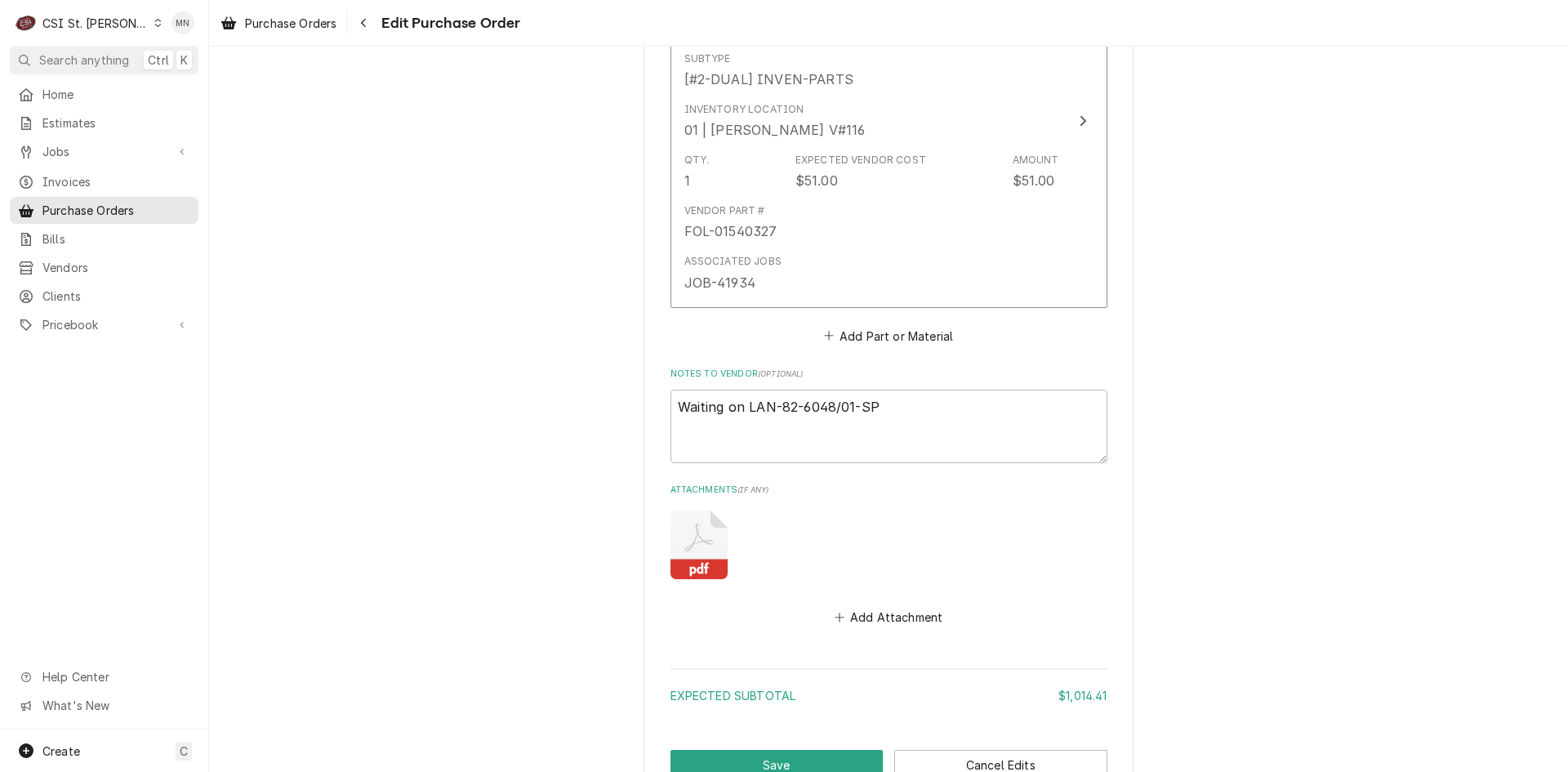
scroll to position [4056, 0]
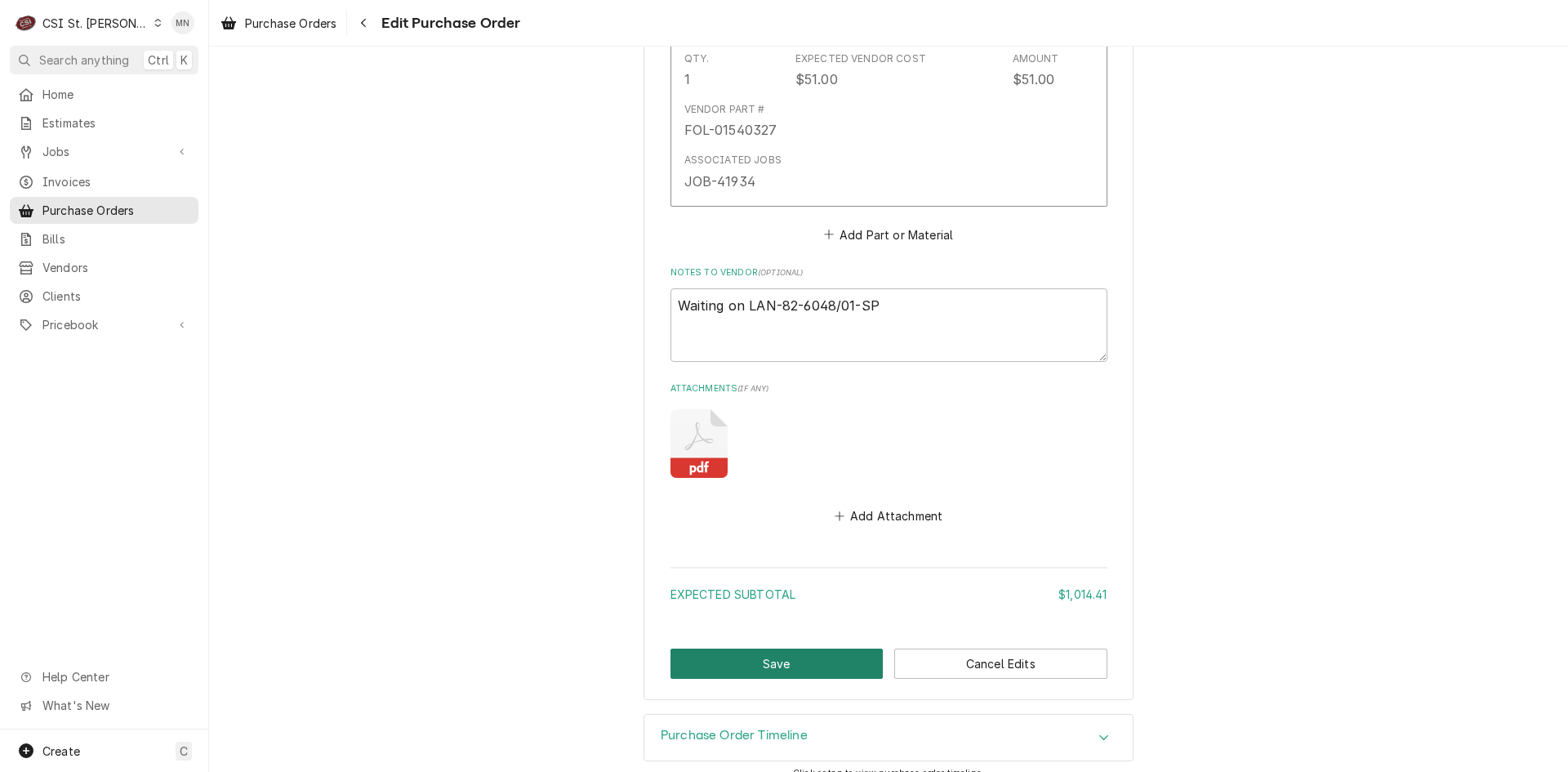
click at [803, 649] on button "Save" at bounding box center [777, 663] width 213 height 30
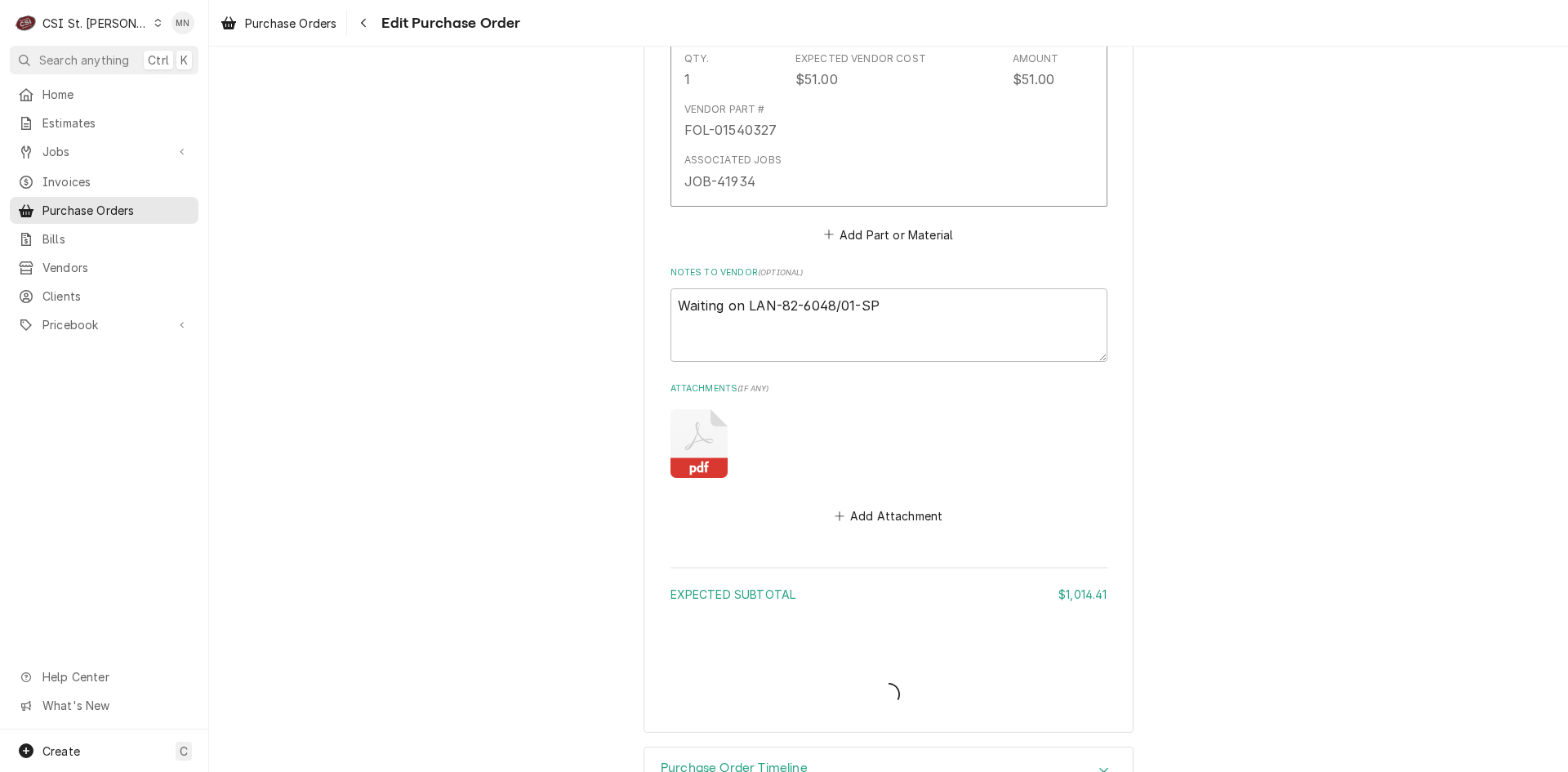
type textarea "x"
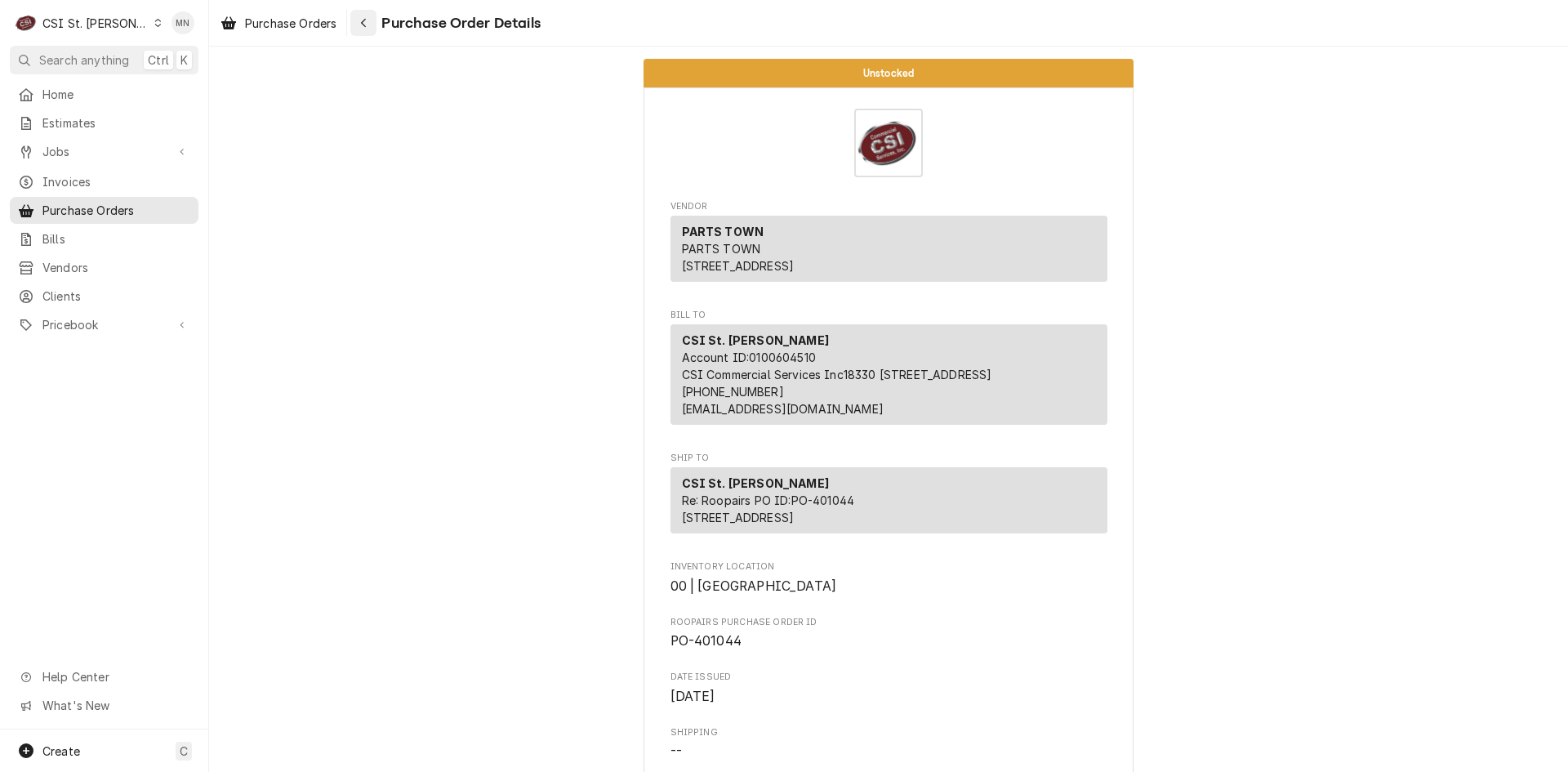
click at [362, 20] on icon "Navigate back" at bounding box center [364, 23] width 8 height 12
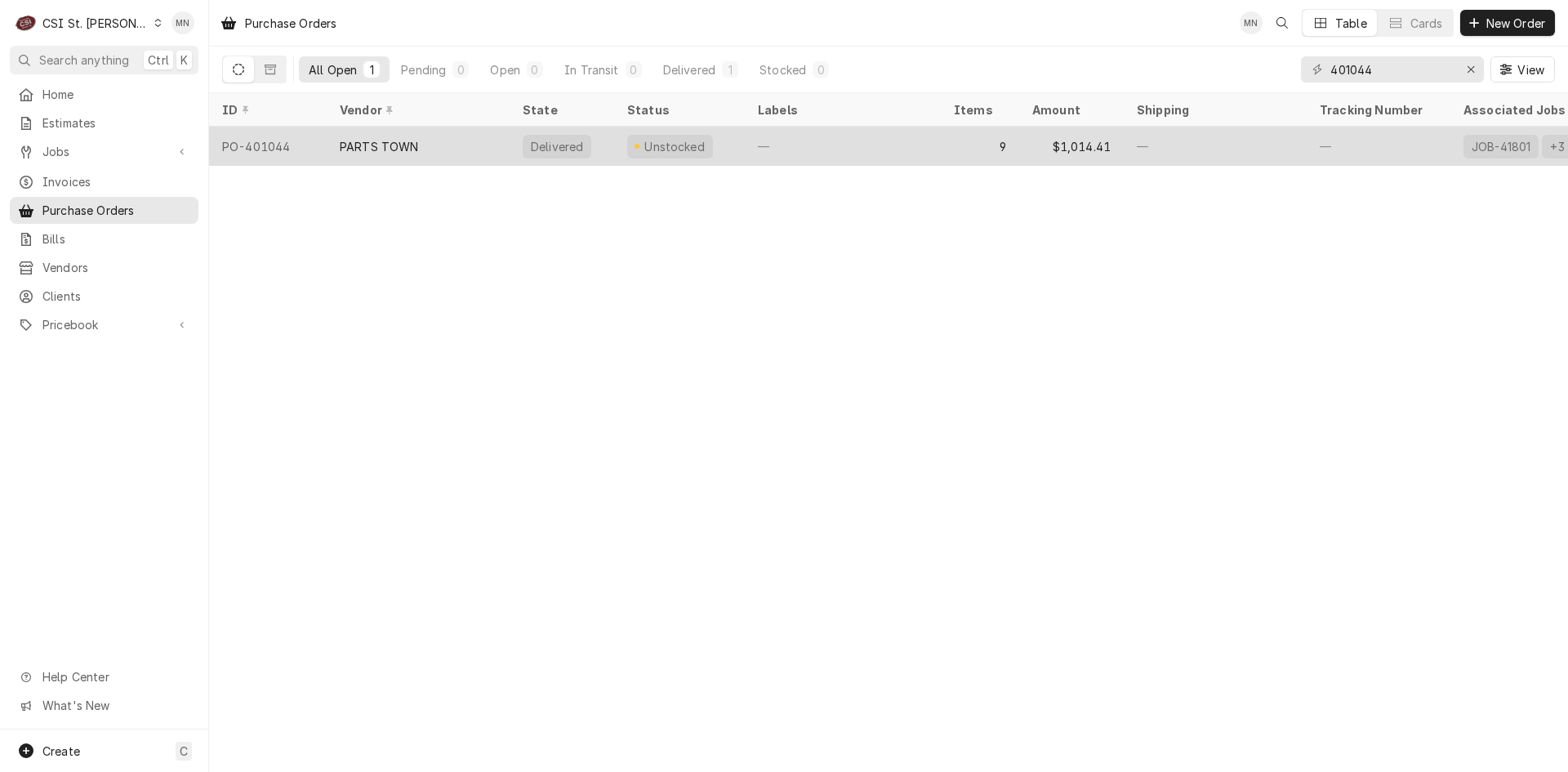
click at [440, 147] on div "PARTS TOWN" at bounding box center [418, 146] width 183 height 39
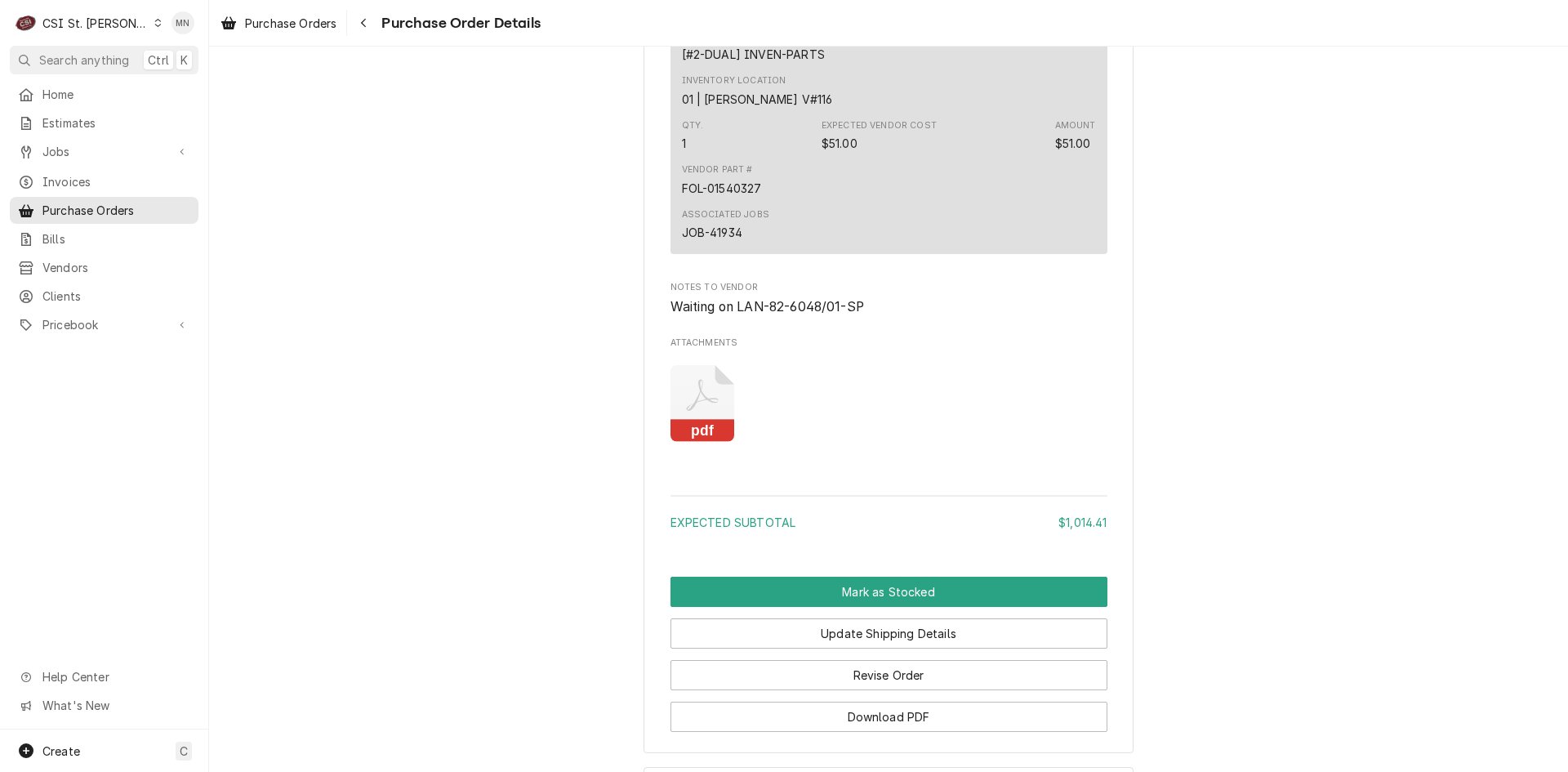
scroll to position [4025, 0]
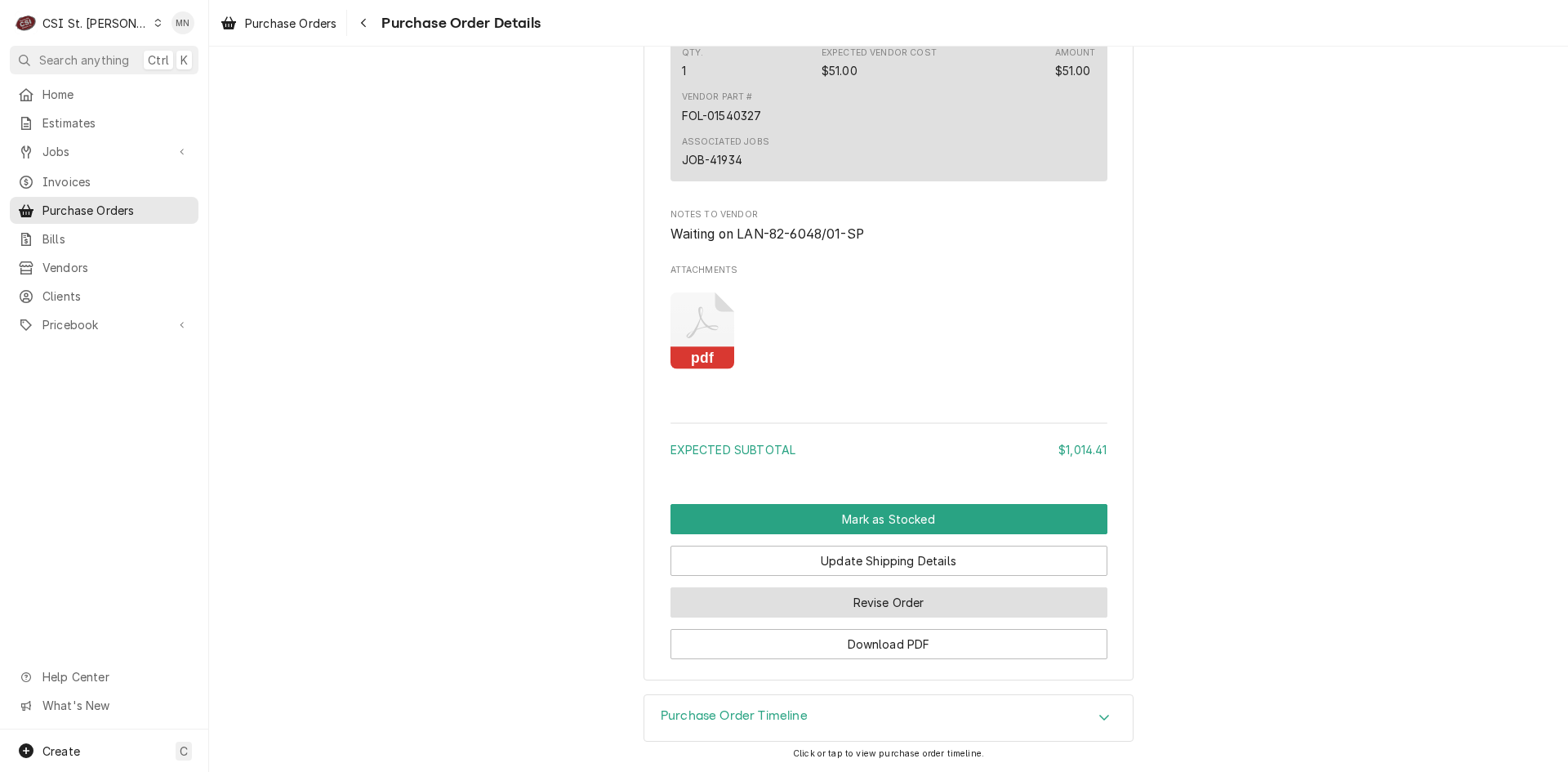
click at [865, 600] on button "Revise Order" at bounding box center [889, 602] width 436 height 30
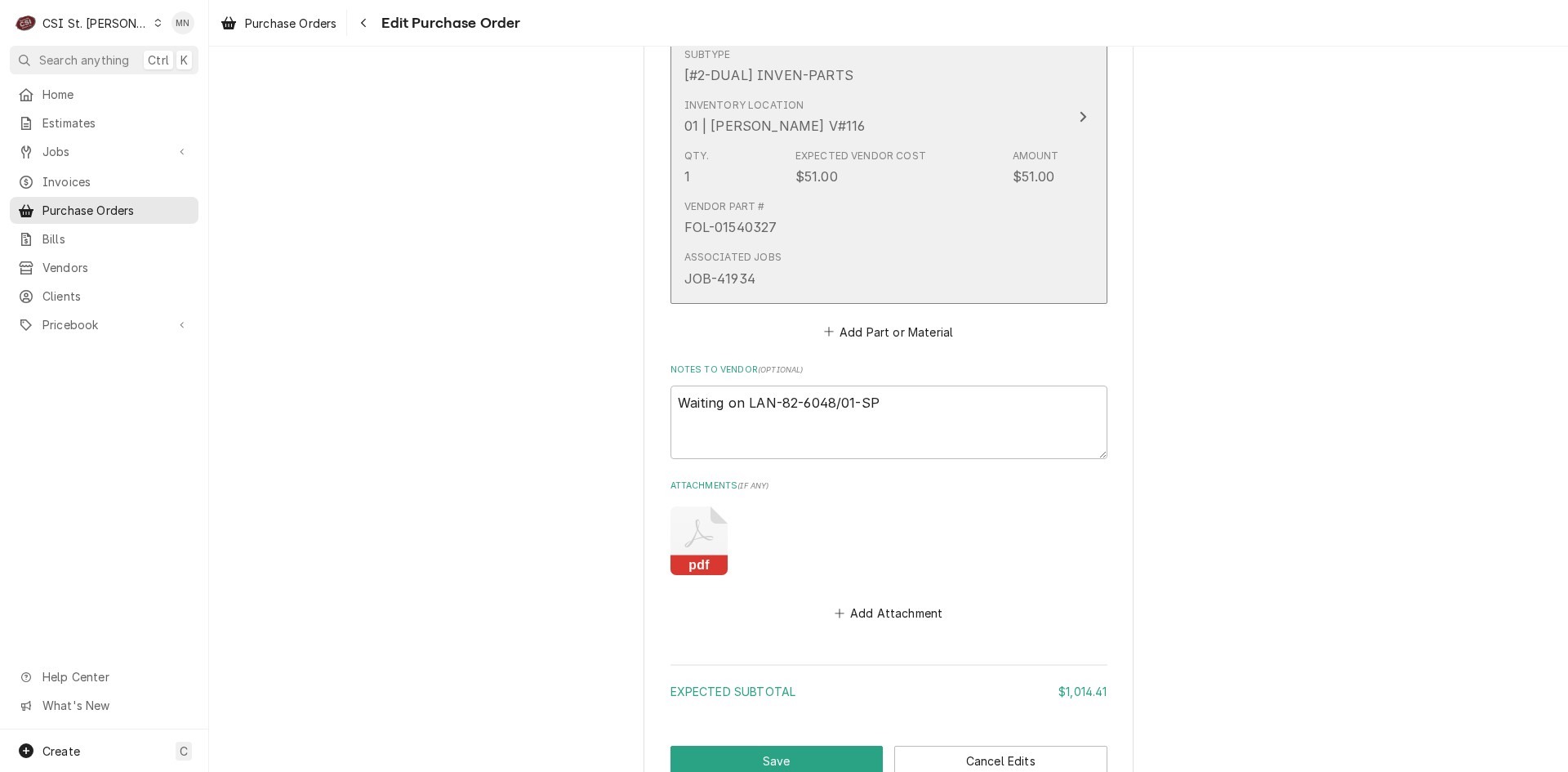
scroll to position [4056, 0]
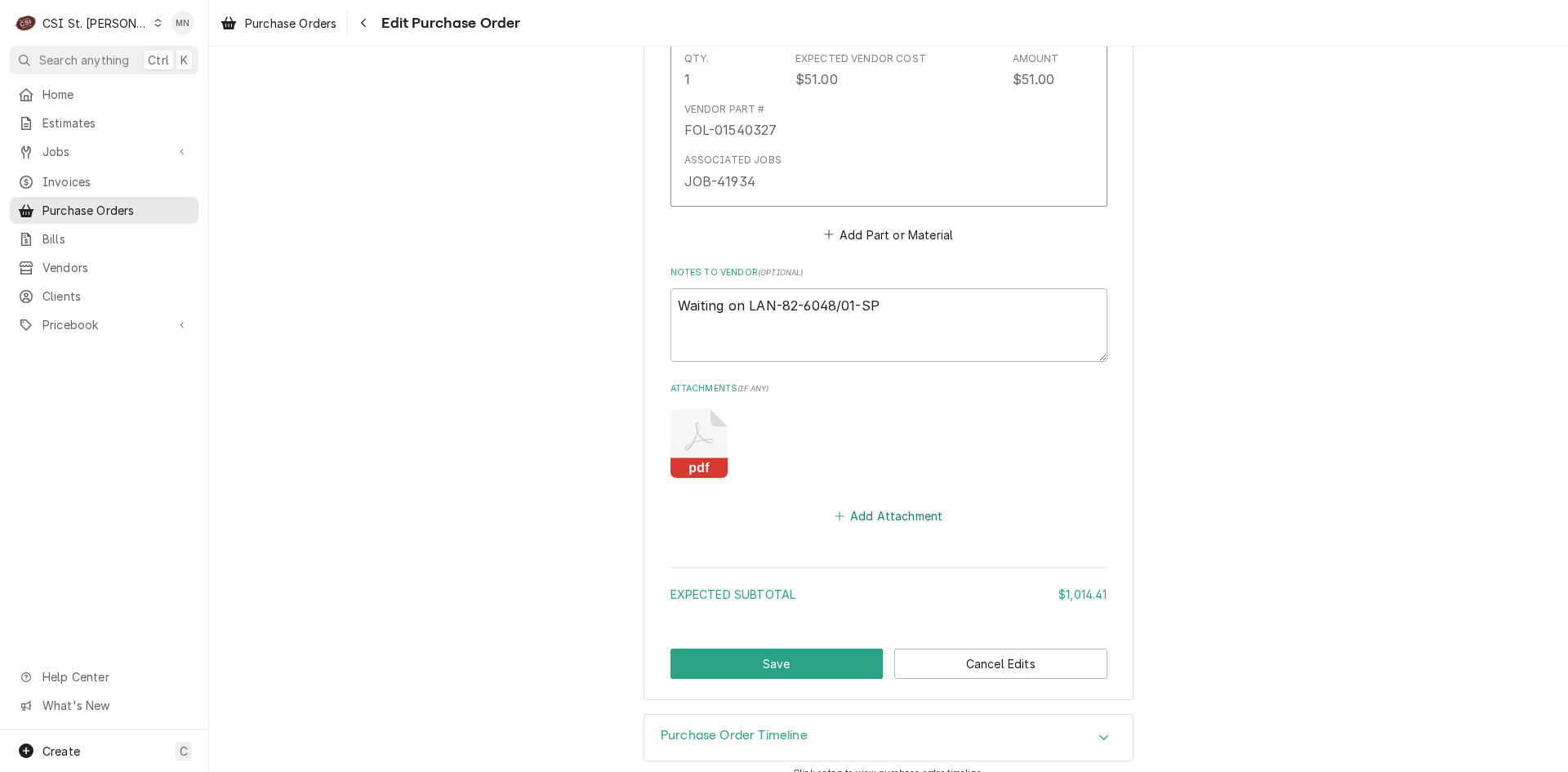
click at [875, 504] on button "Add Attachment" at bounding box center [889, 515] width 115 height 23
type textarea "x"
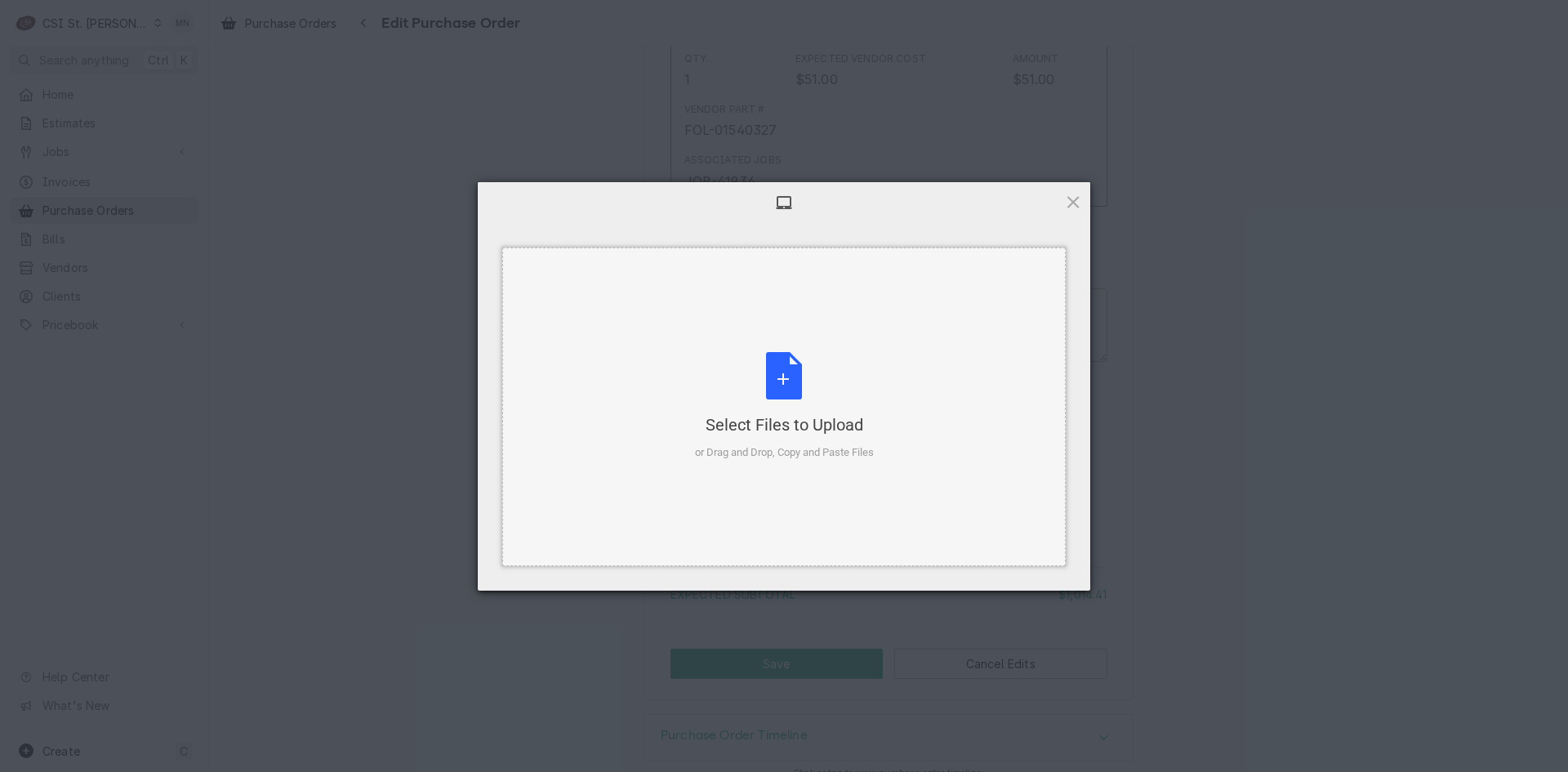
click at [810, 421] on div "Select Files to Upload" at bounding box center [784, 425] width 179 height 23
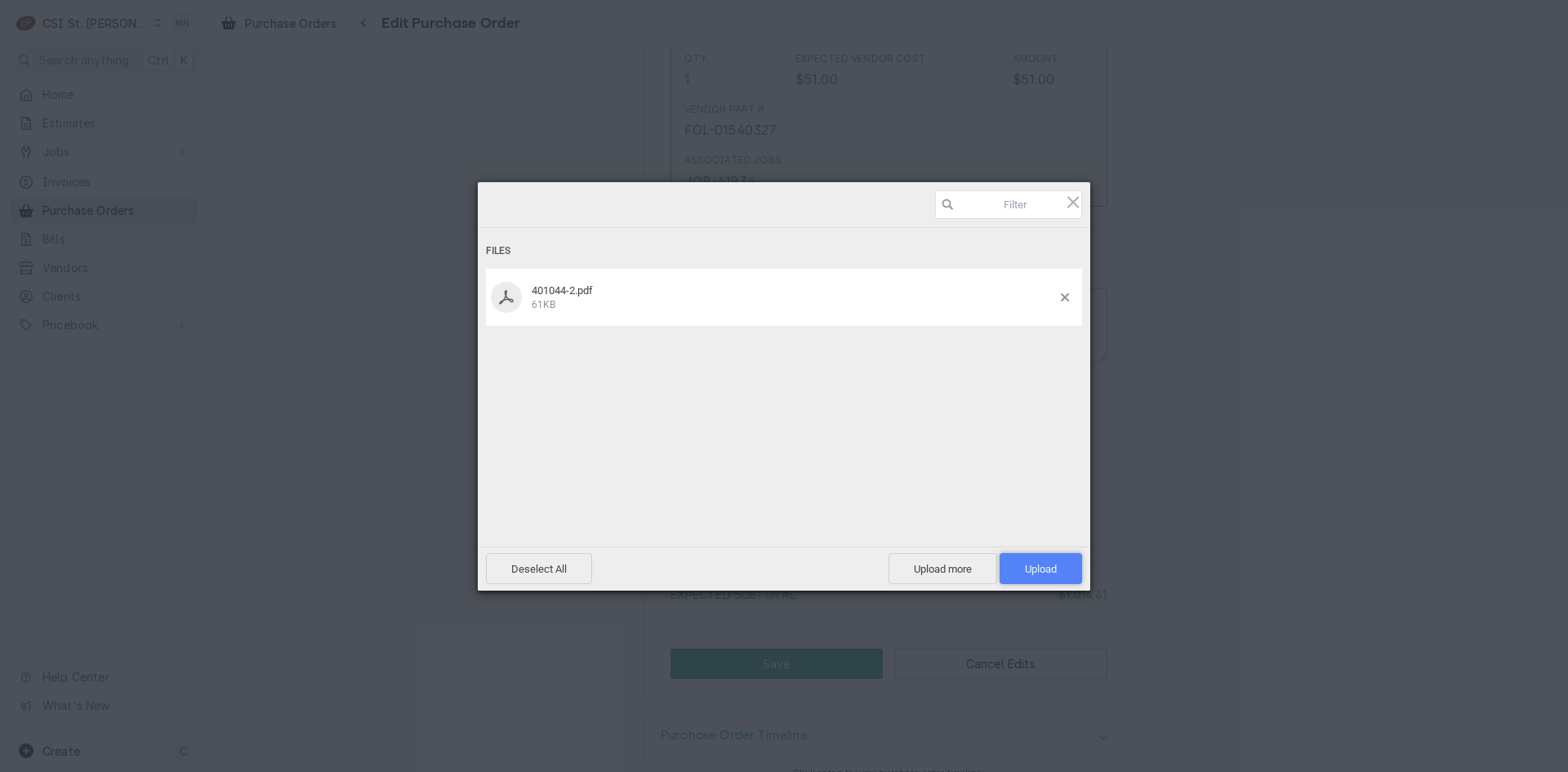
click at [1028, 571] on span "Upload 1" at bounding box center [1040, 569] width 32 height 13
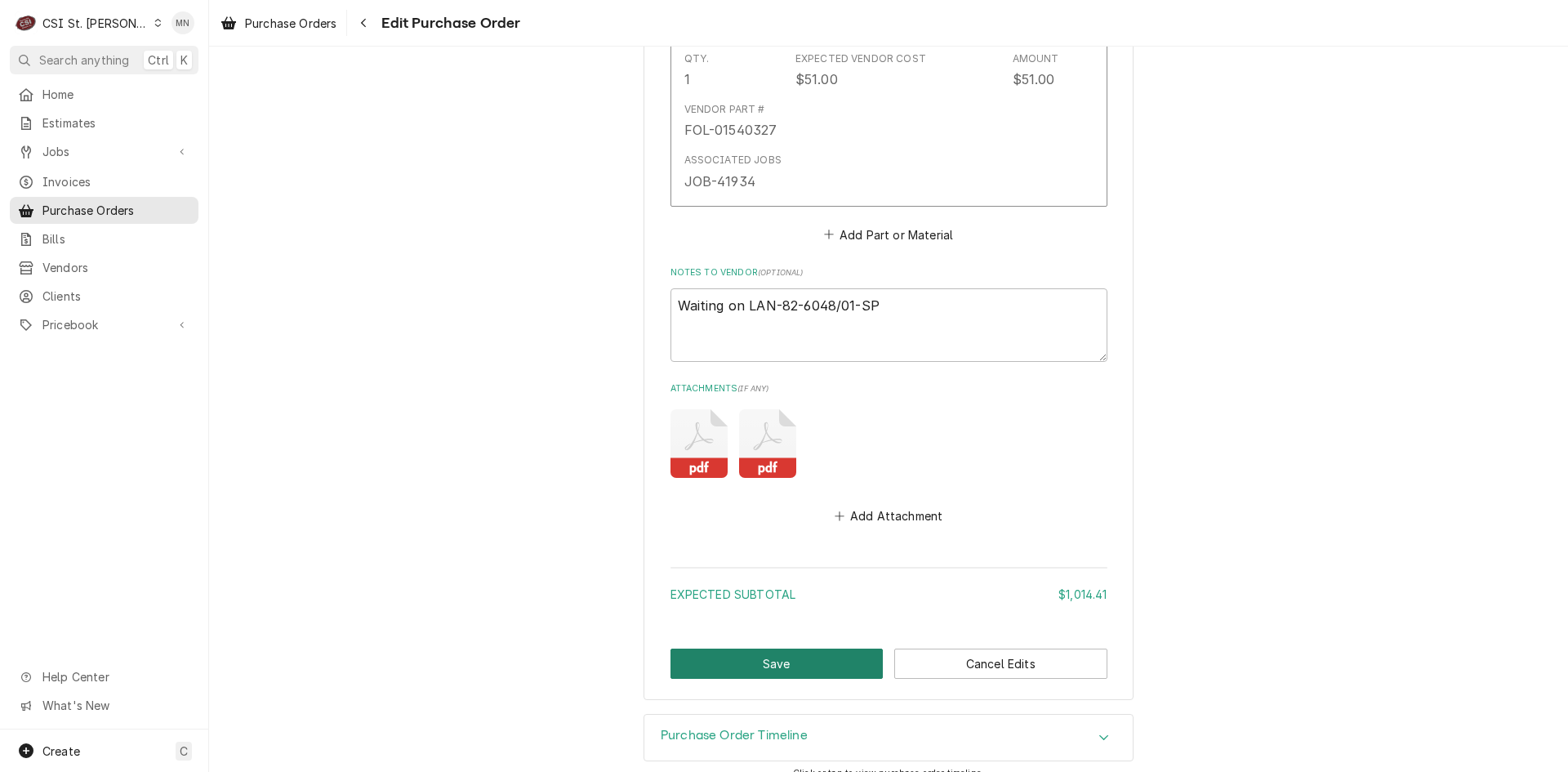
click at [781, 649] on button "Save" at bounding box center [777, 663] width 213 height 30
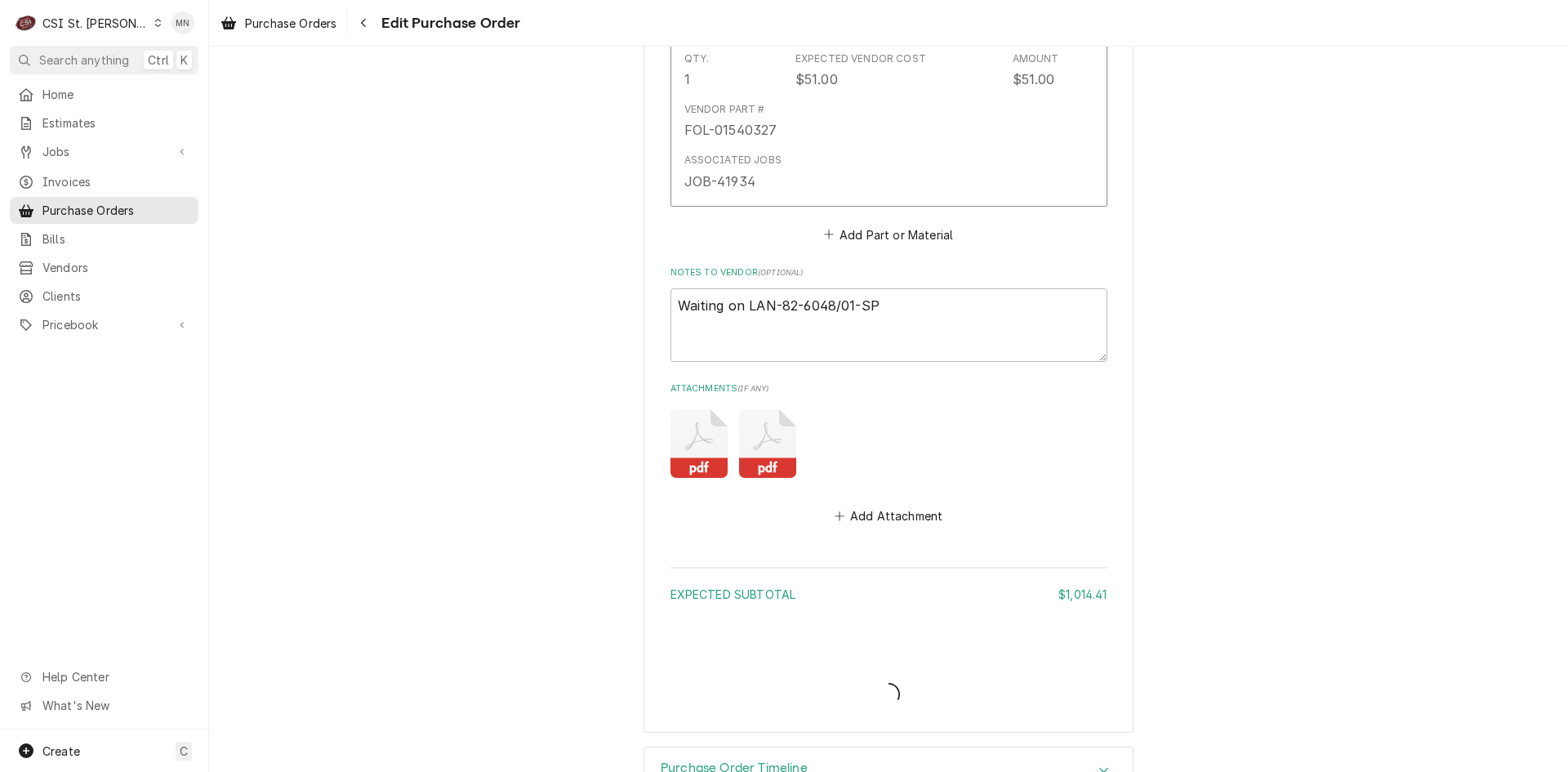
type textarea "x"
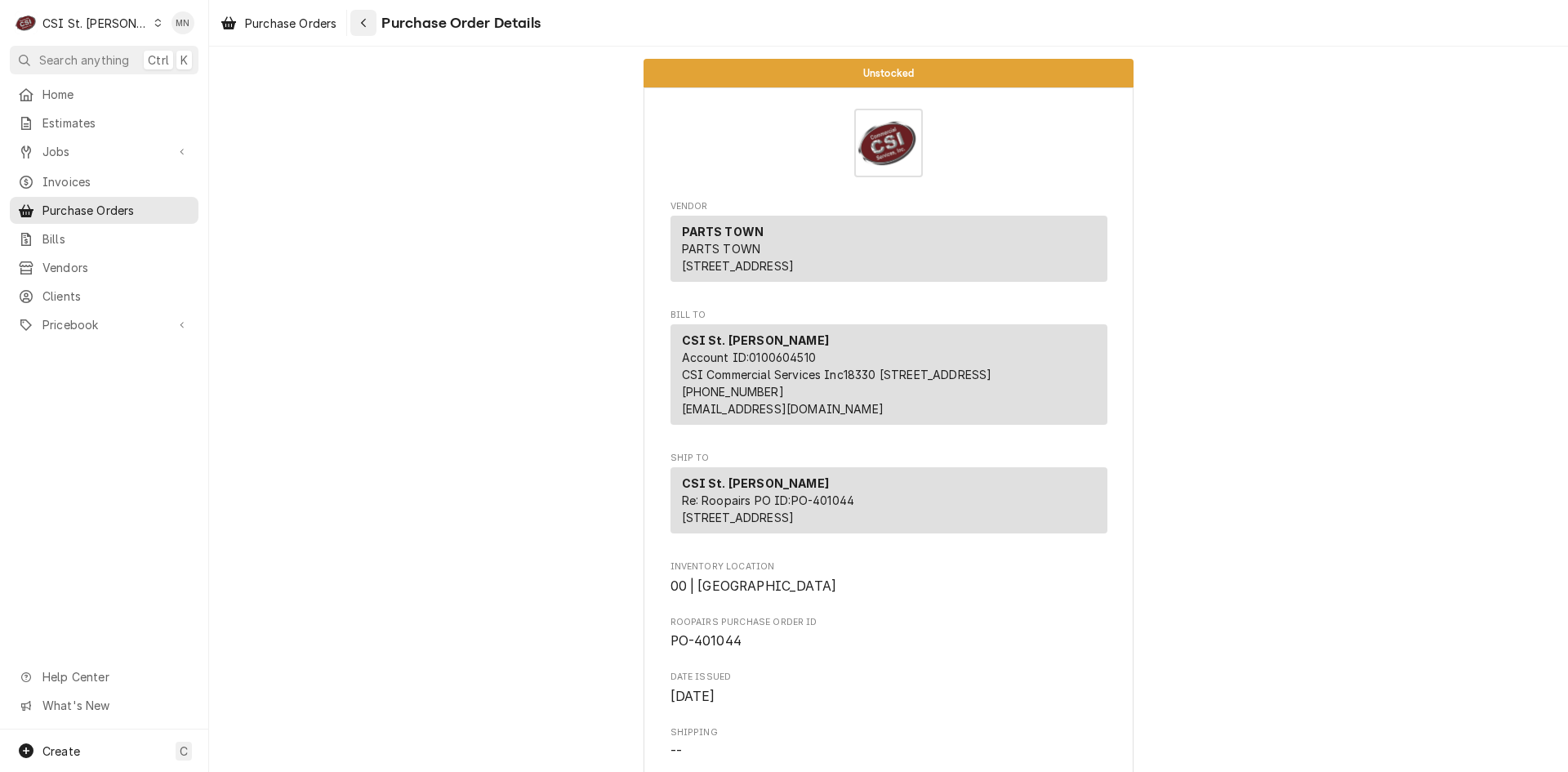
click at [375, 23] on button "Navigate back" at bounding box center [363, 22] width 26 height 26
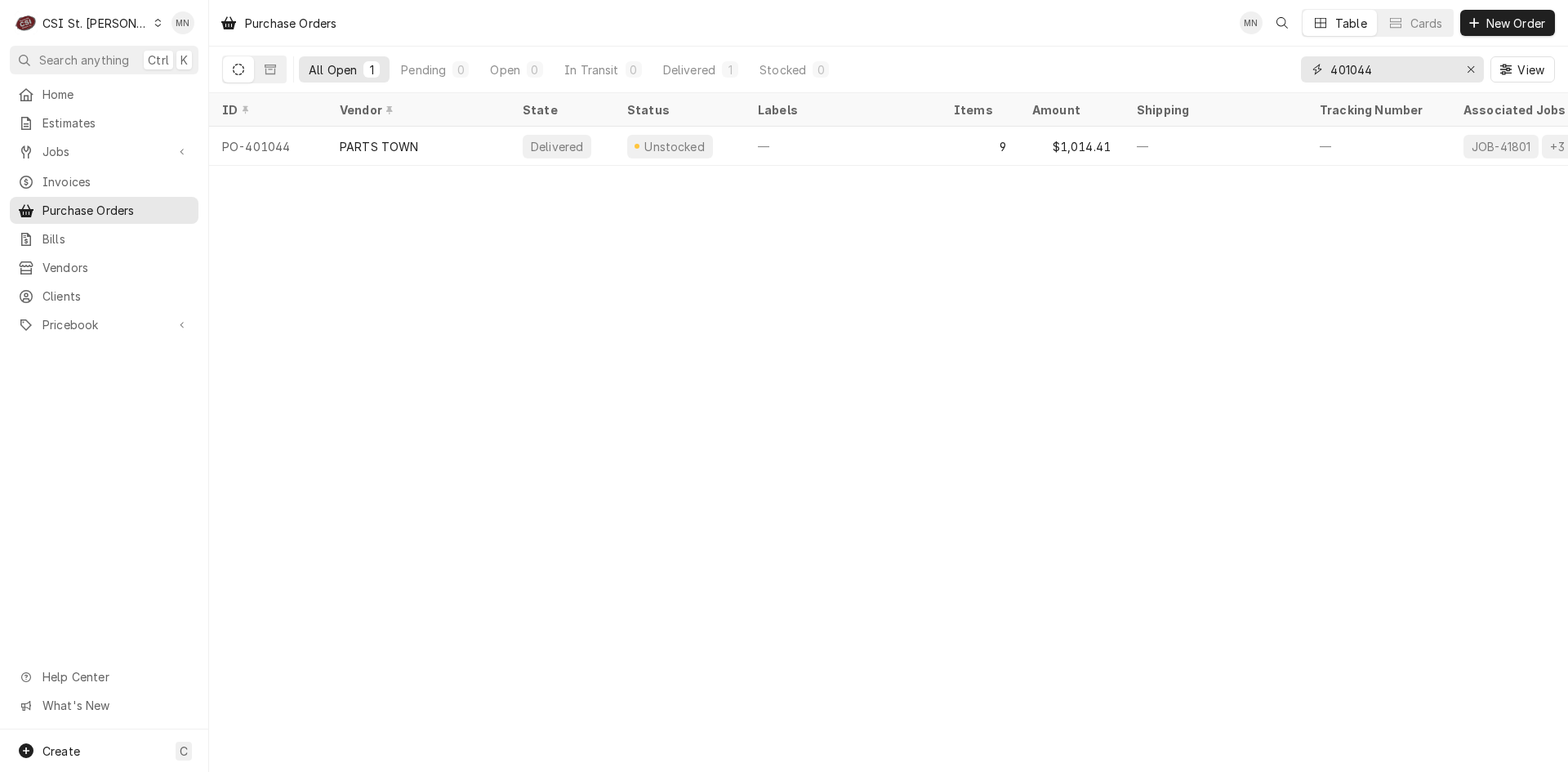
click at [1387, 73] on input "401044" at bounding box center [1391, 69] width 122 height 26
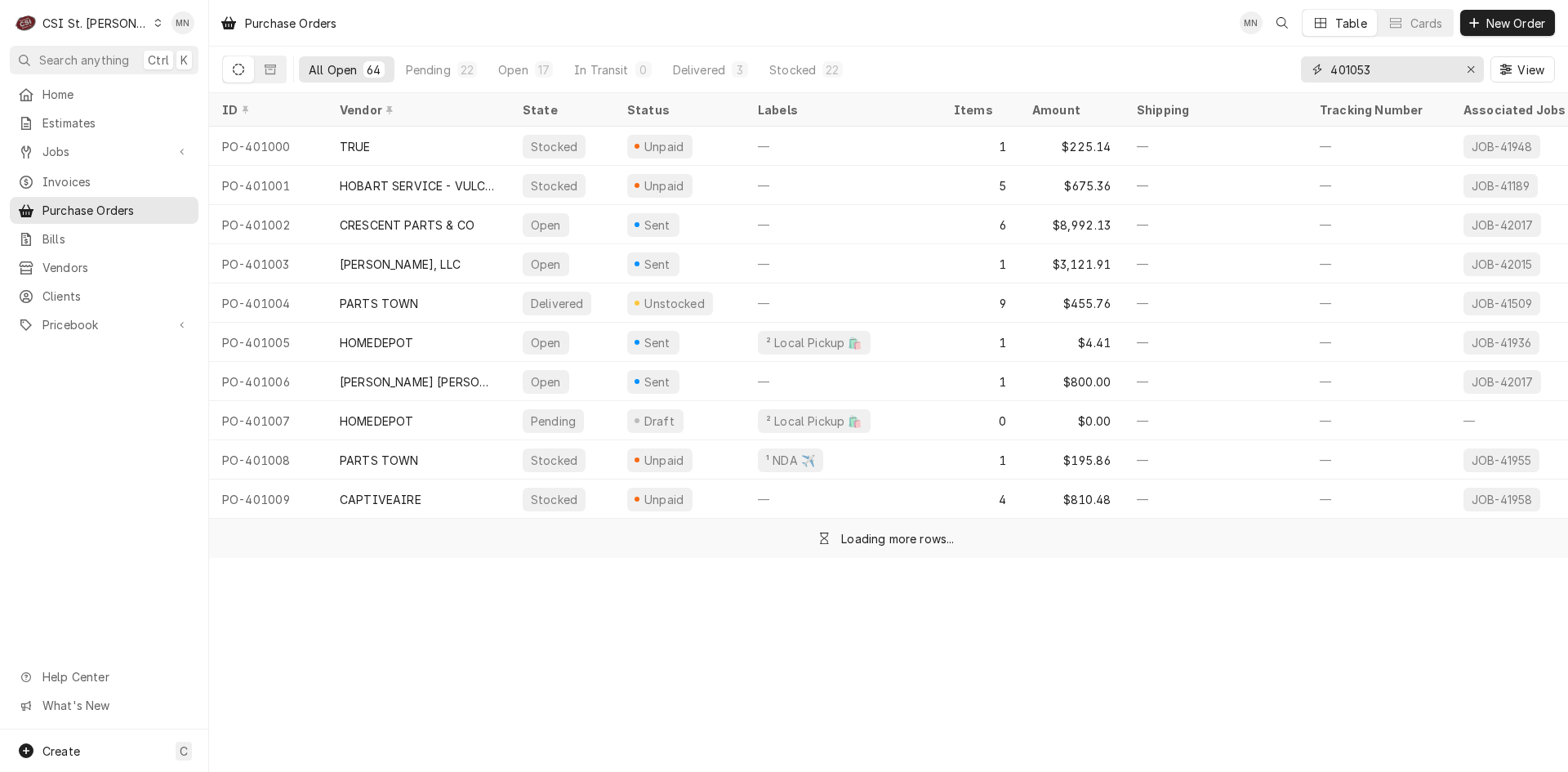
type input "401053"
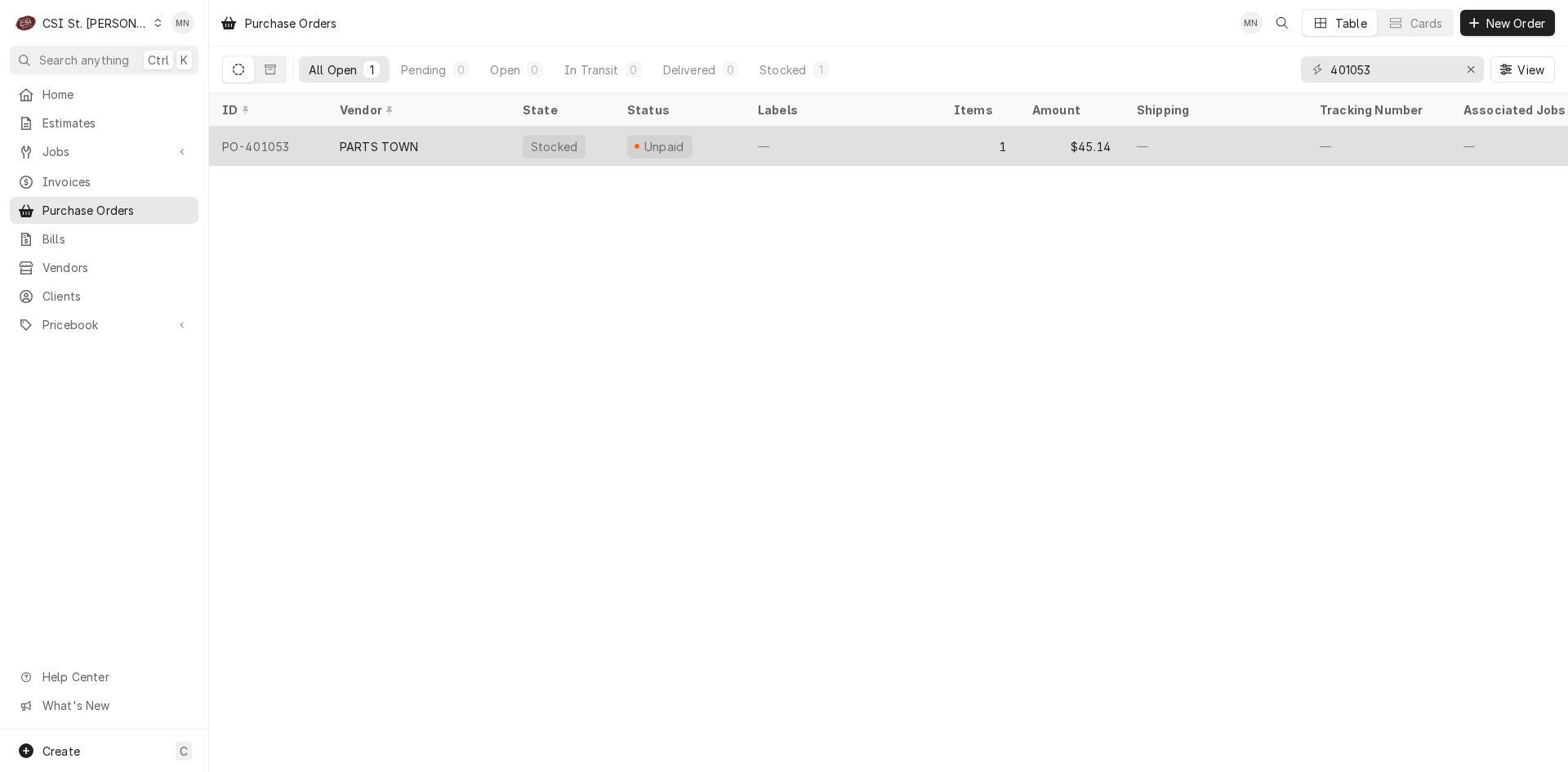
click at [360, 154] on div "PARTS TOWN" at bounding box center [418, 146] width 183 height 39
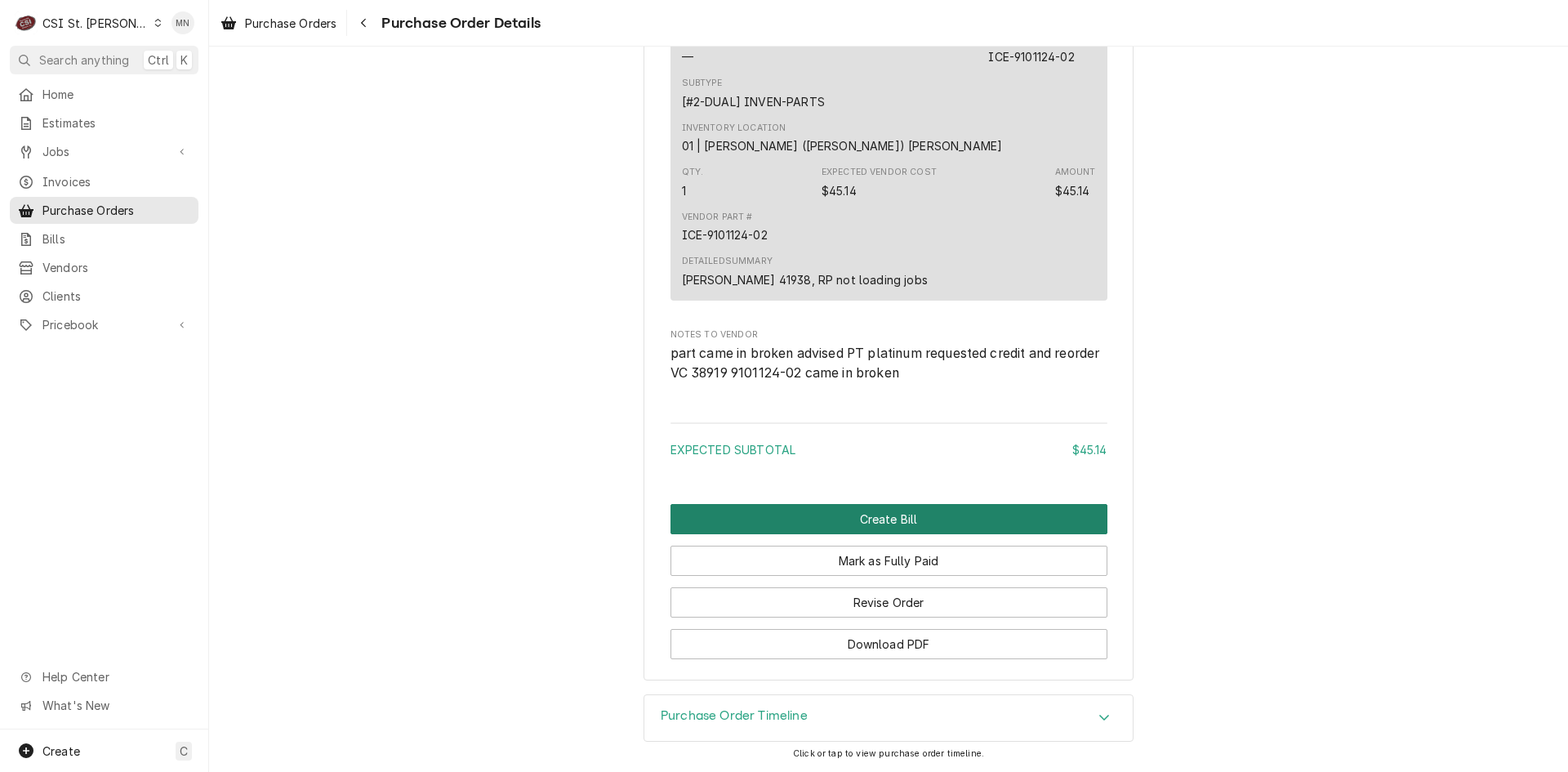
scroll to position [1246, 0]
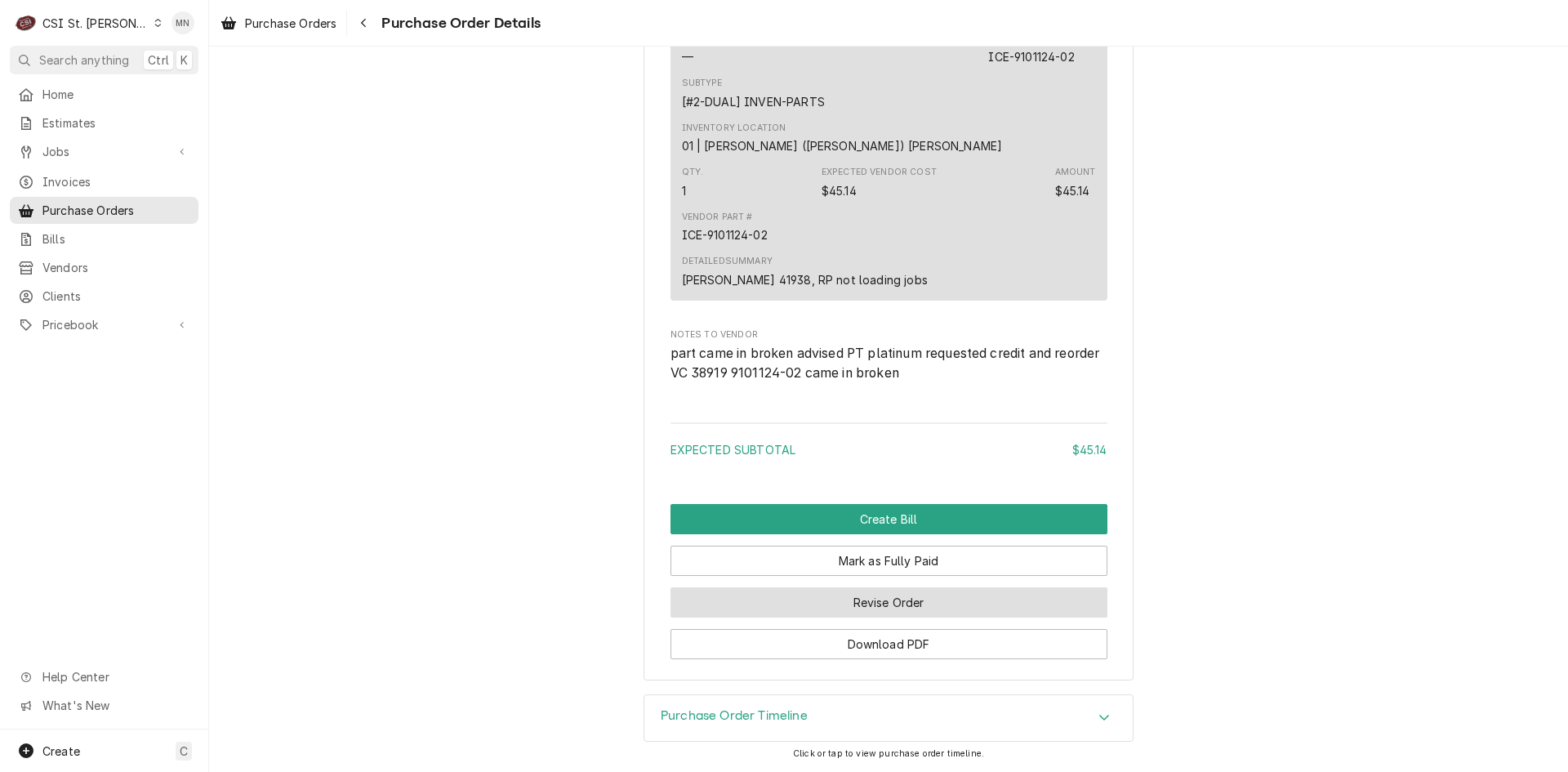
click at [876, 591] on button "Revise Order" at bounding box center [889, 602] width 436 height 30
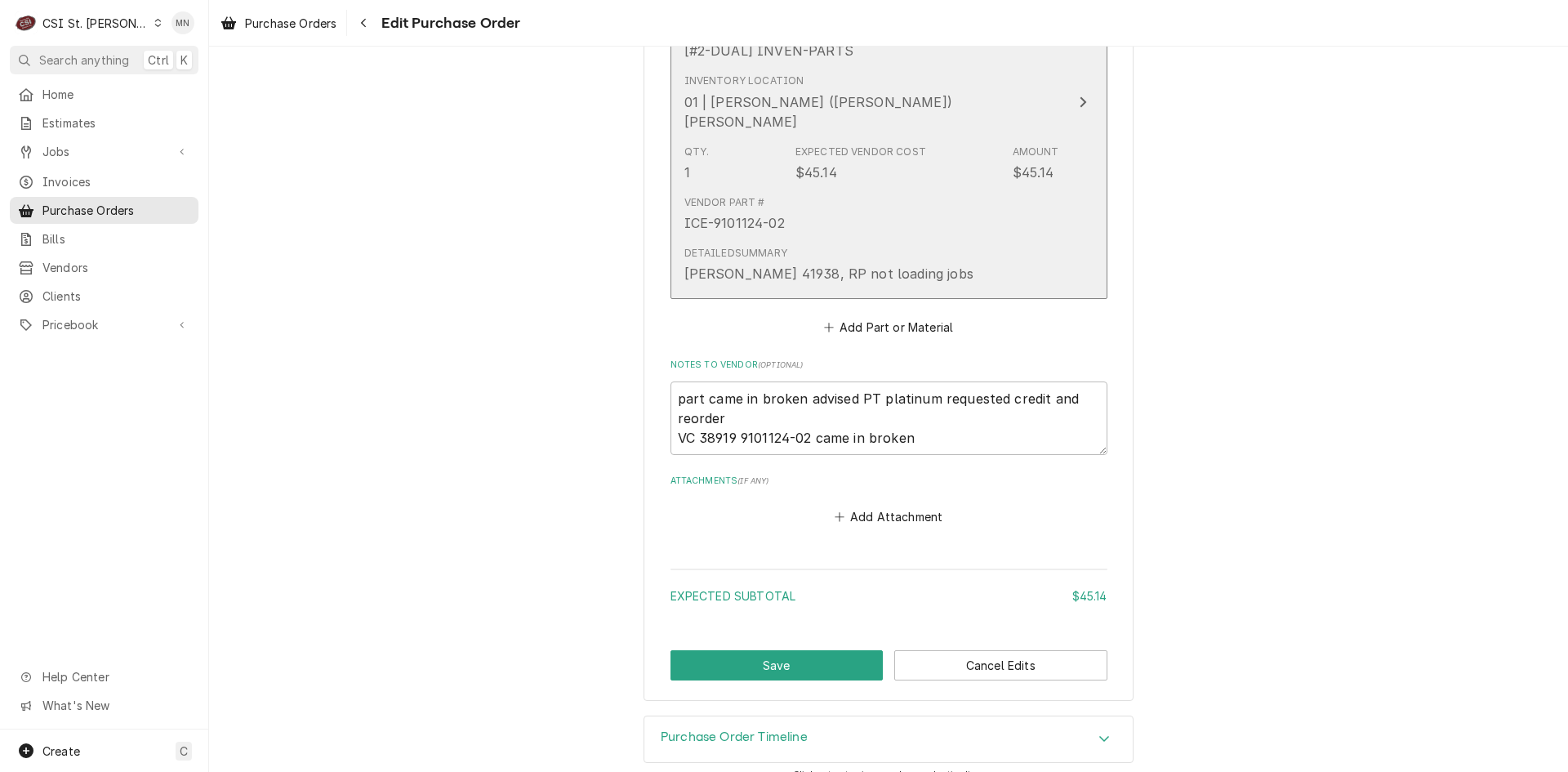
scroll to position [911, 0]
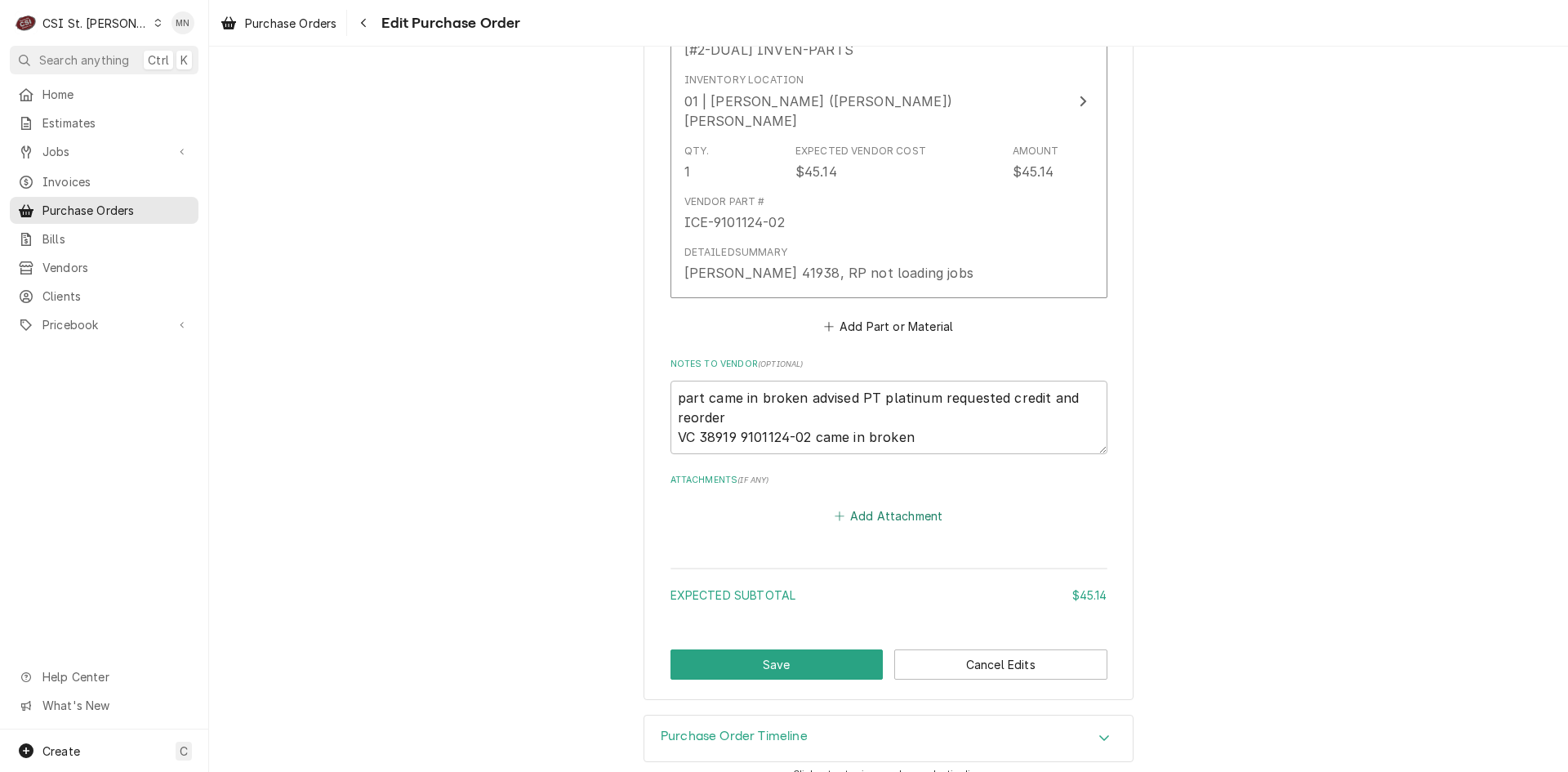
click at [868, 505] on button "Add Attachment" at bounding box center [889, 516] width 115 height 23
type textarea "x"
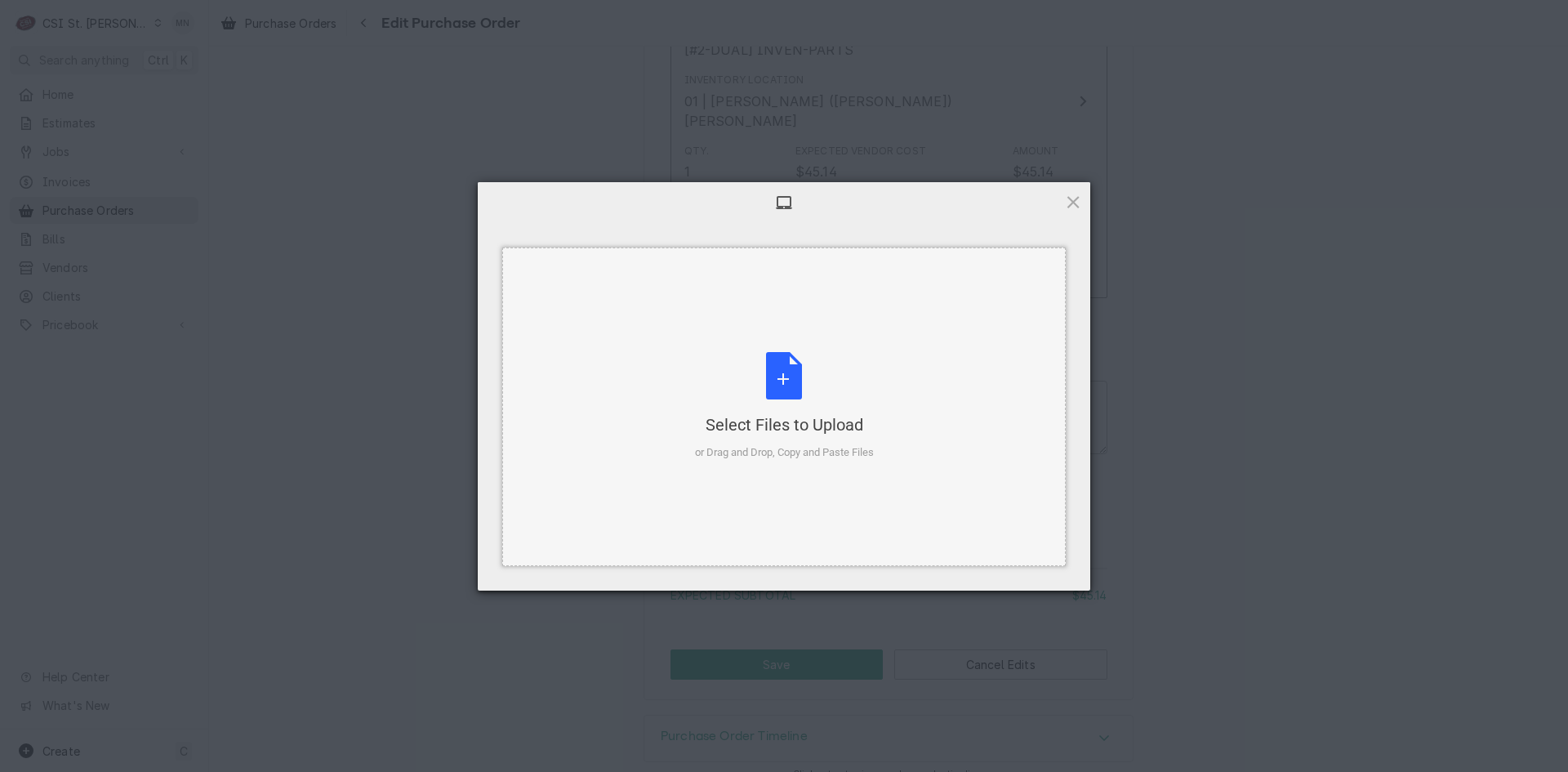
click at [777, 426] on div "Select Files to Upload" at bounding box center [784, 425] width 179 height 23
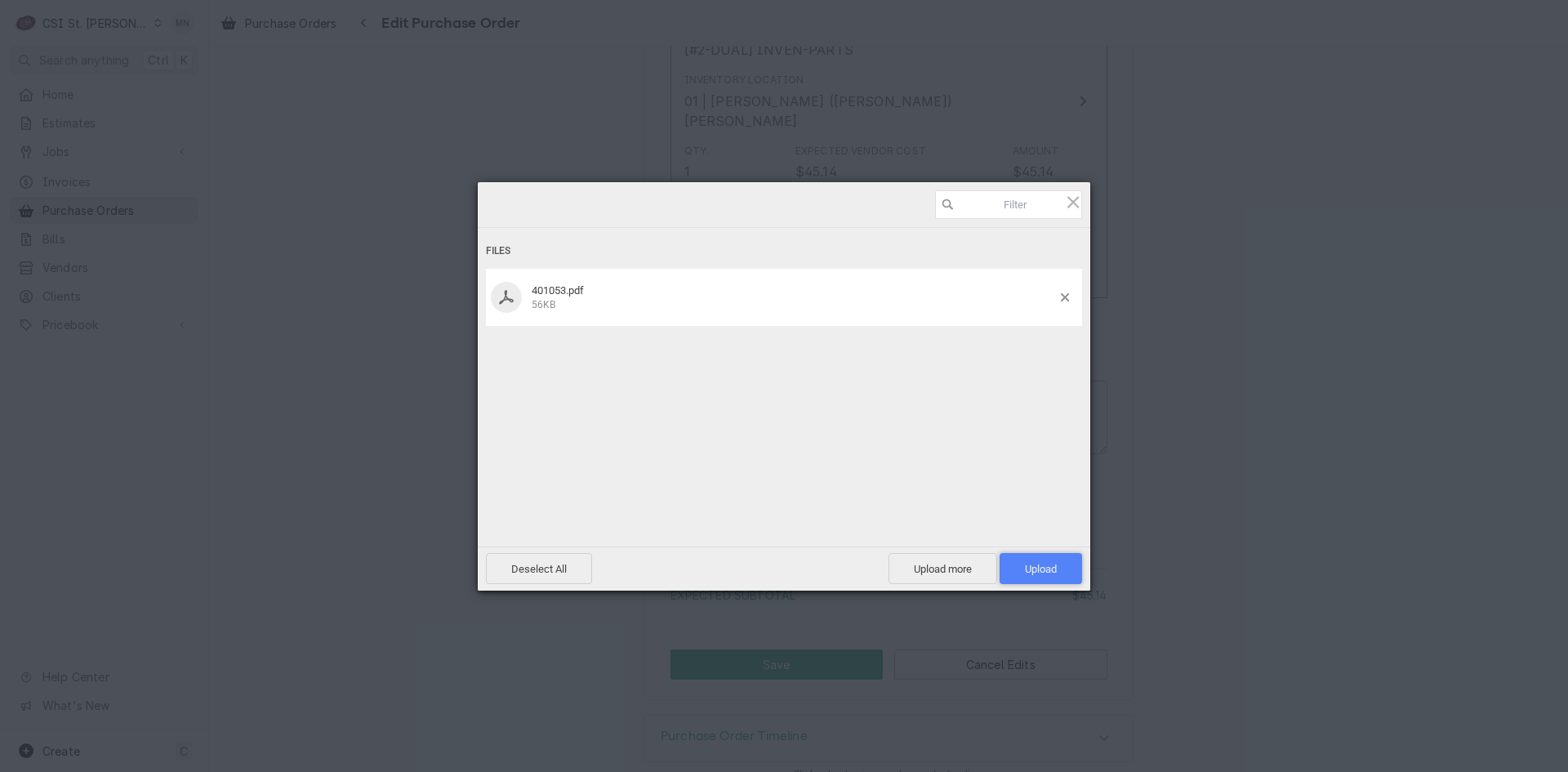
click at [1025, 569] on span "Upload 1" at bounding box center [1040, 569] width 32 height 13
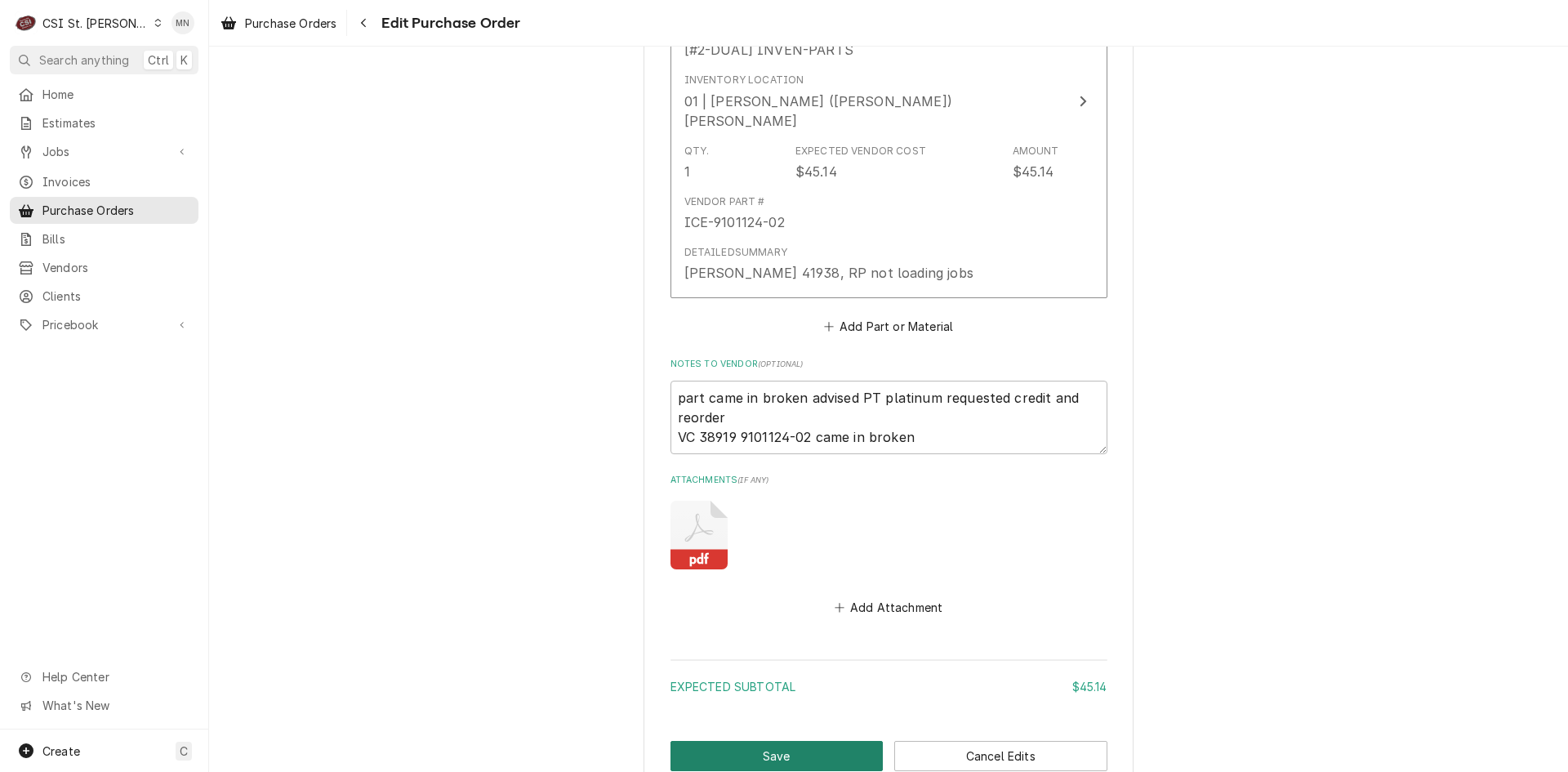
click at [744, 741] on button "Save" at bounding box center [777, 755] width 213 height 30
type textarea "x"
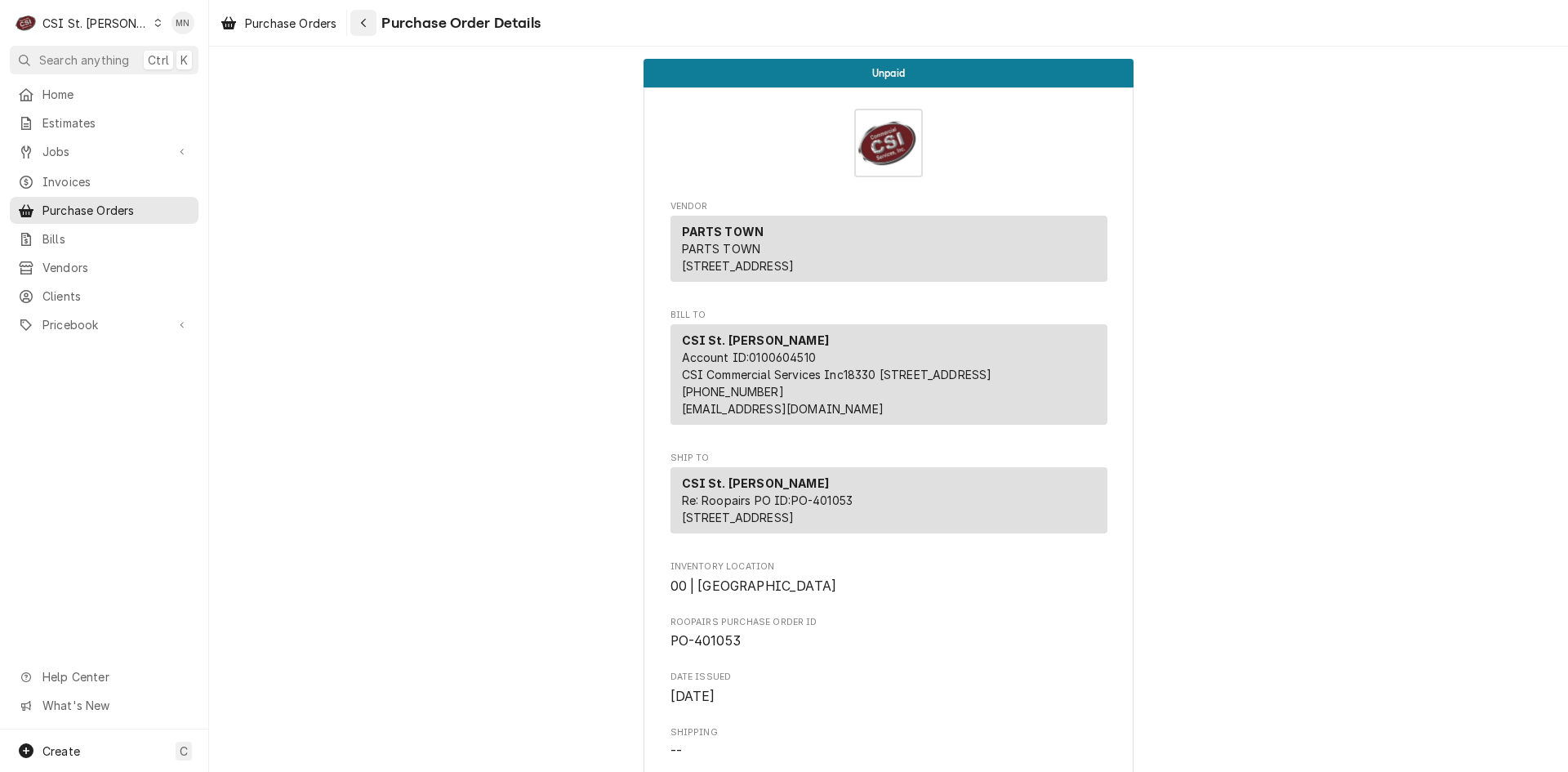
click at [365, 14] on button "Navigate back" at bounding box center [363, 22] width 26 height 26
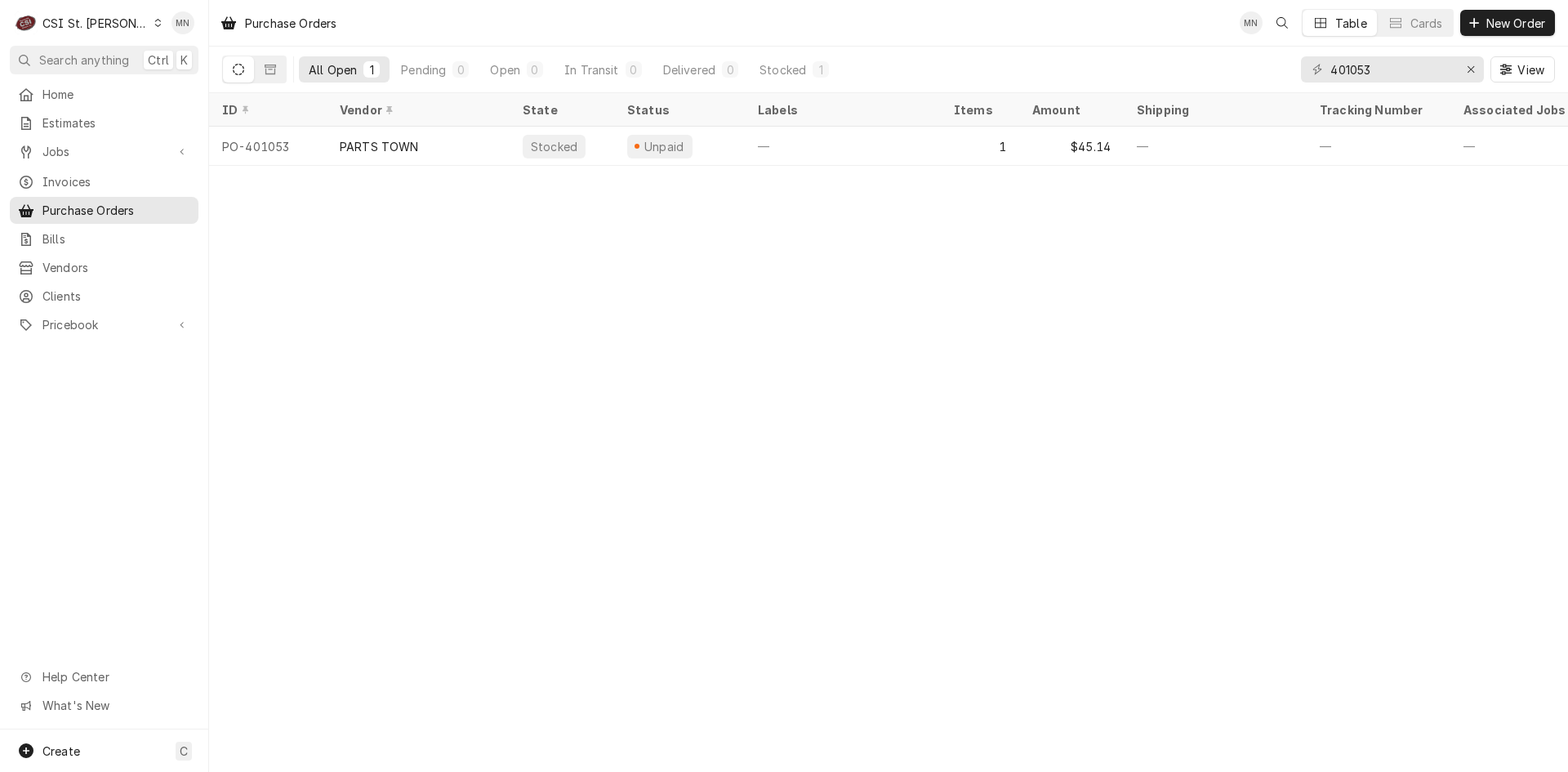
click at [108, 28] on div "CSI St. Louis" at bounding box center [95, 23] width 106 height 18
click at [177, 33] on div "CSI Kansas City" at bounding box center [251, 32] width 216 height 18
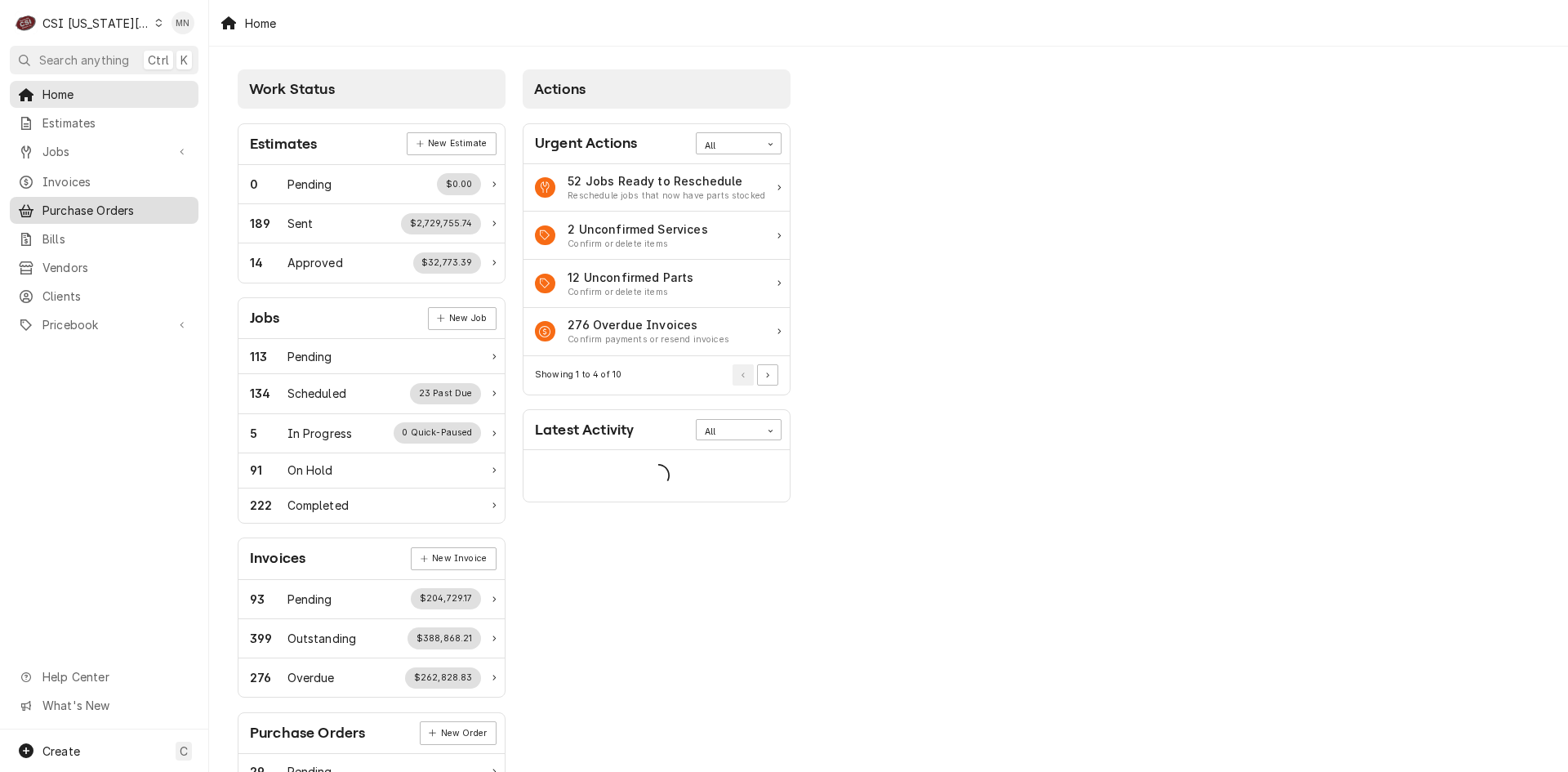
click at [79, 205] on span "Purchase Orders" at bounding box center [117, 210] width 148 height 18
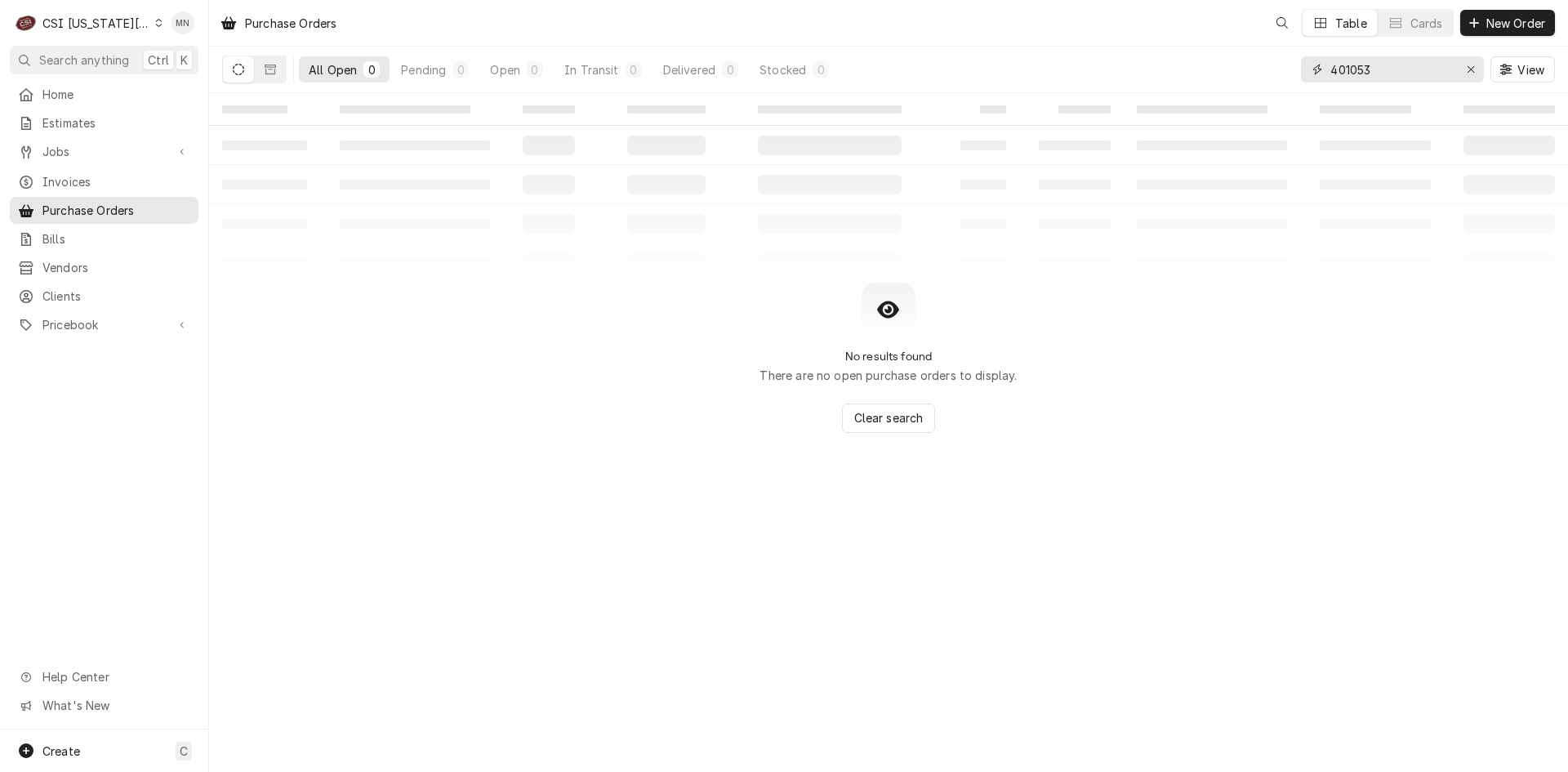
drag, startPoint x: 1404, startPoint y: 80, endPoint x: 1257, endPoint y: 76, distance: 147.1
click at [1257, 76] on div "All Open 0 Pending 0 Open 0 In Transit 0 Delivered 0 Stocked 0 401053 View" at bounding box center [888, 69] width 1333 height 46
type input "301253"
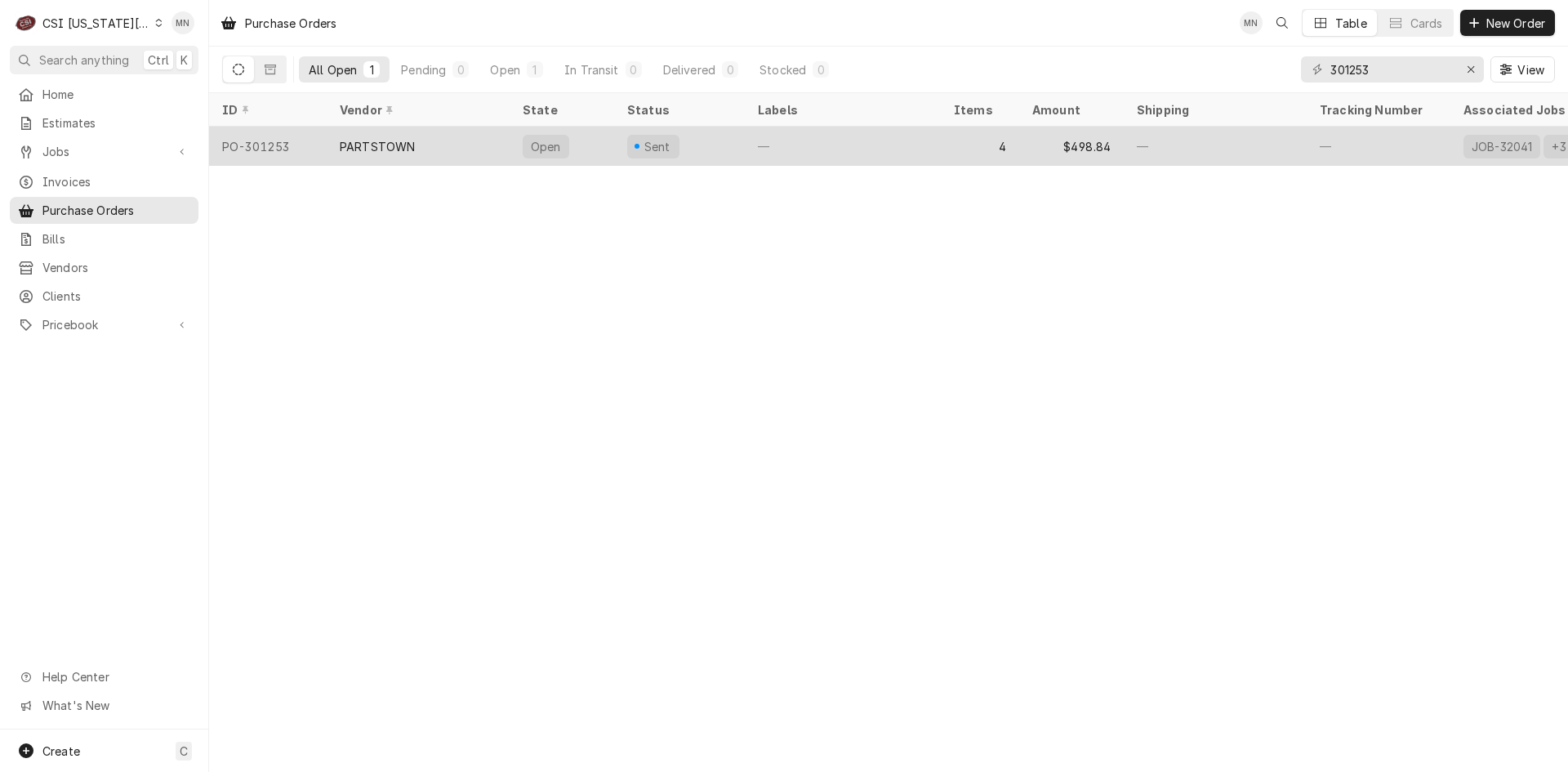
click at [363, 138] on div "PARTSTOWN" at bounding box center [376, 147] width 75 height 18
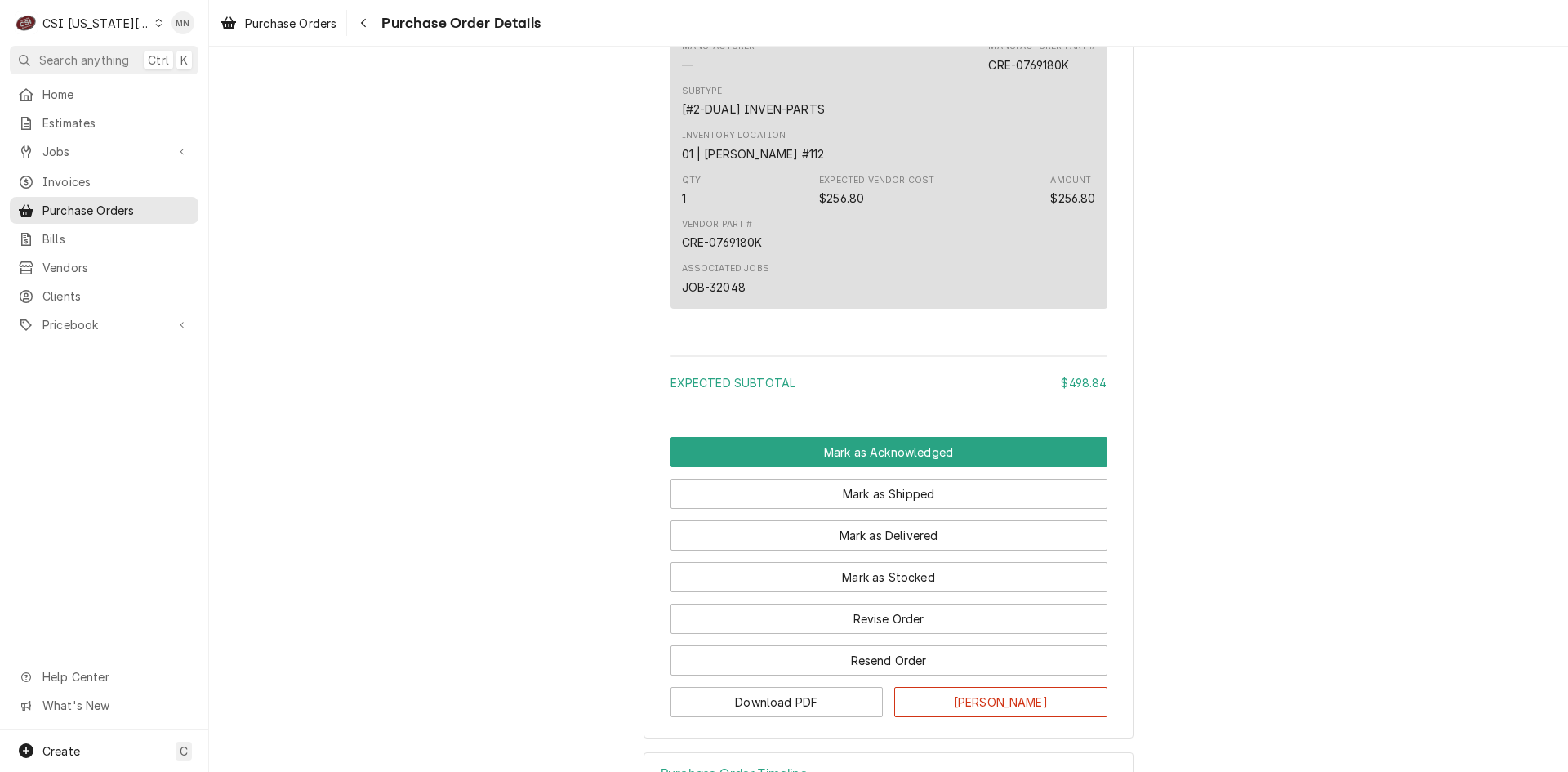
scroll to position [2069, 0]
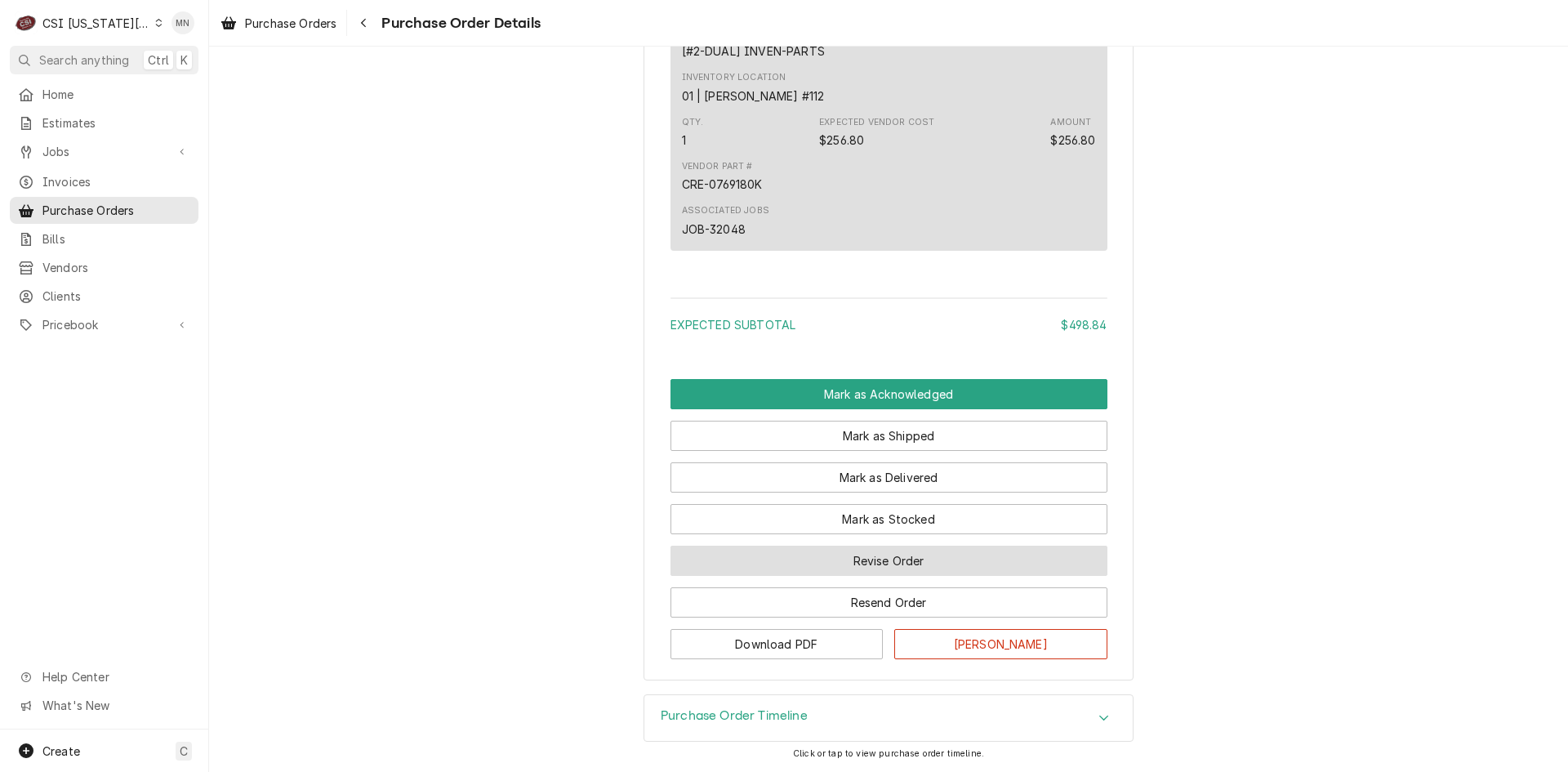
click at [916, 561] on button "Revise Order" at bounding box center [889, 560] width 436 height 30
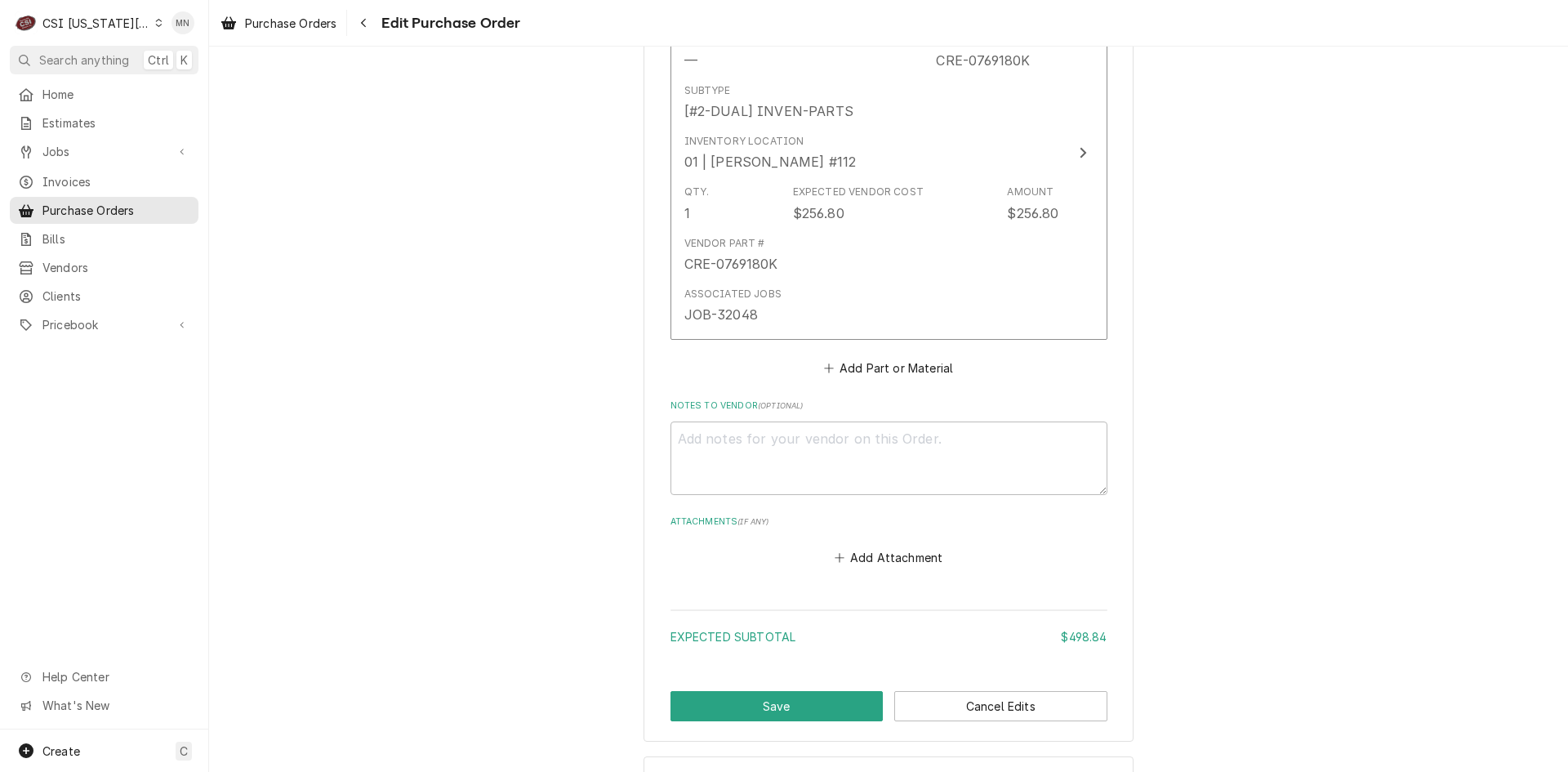
scroll to position [1963, 0]
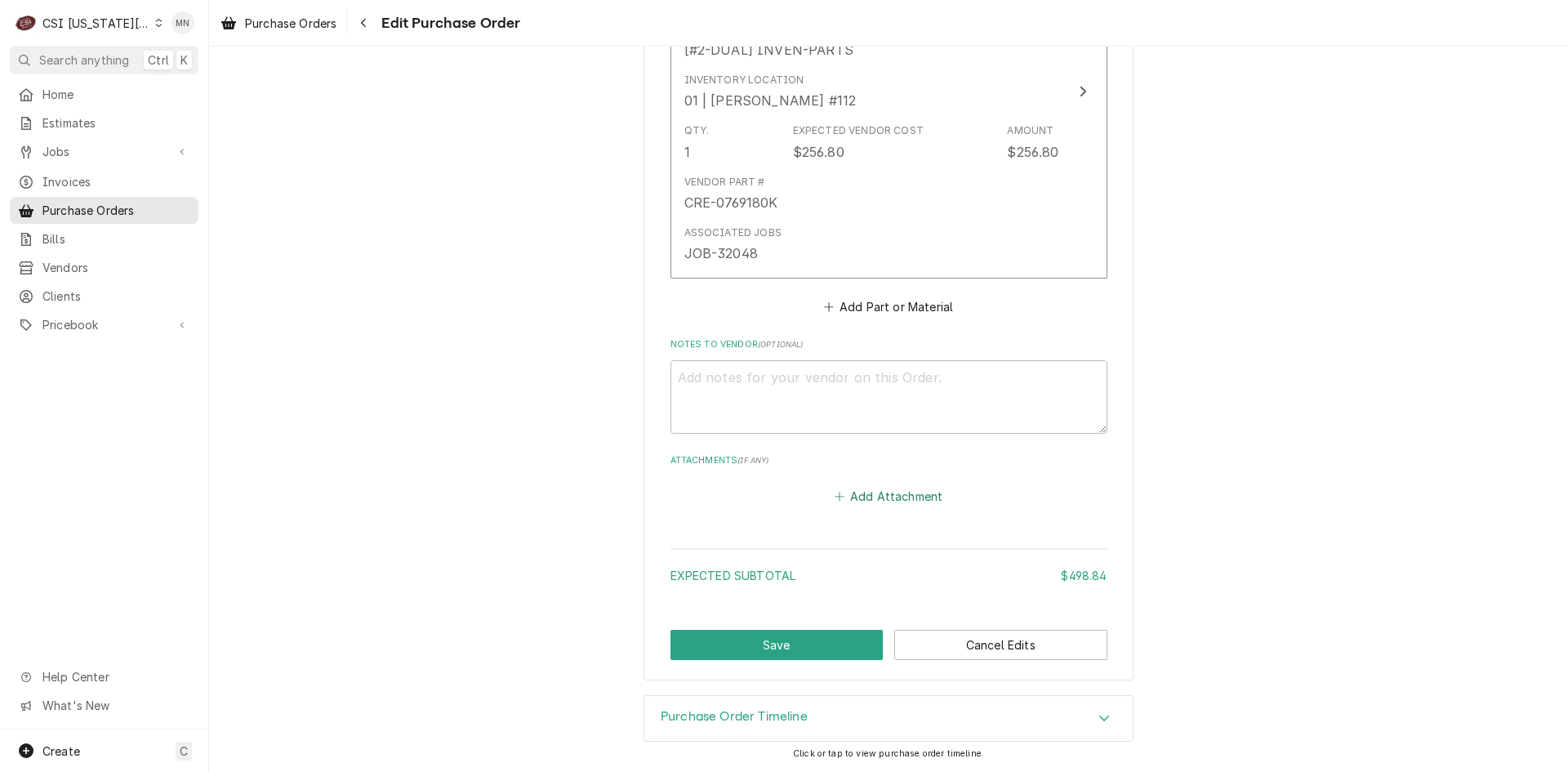
click at [874, 503] on button "Add Attachment" at bounding box center [889, 497] width 115 height 23
type textarea "x"
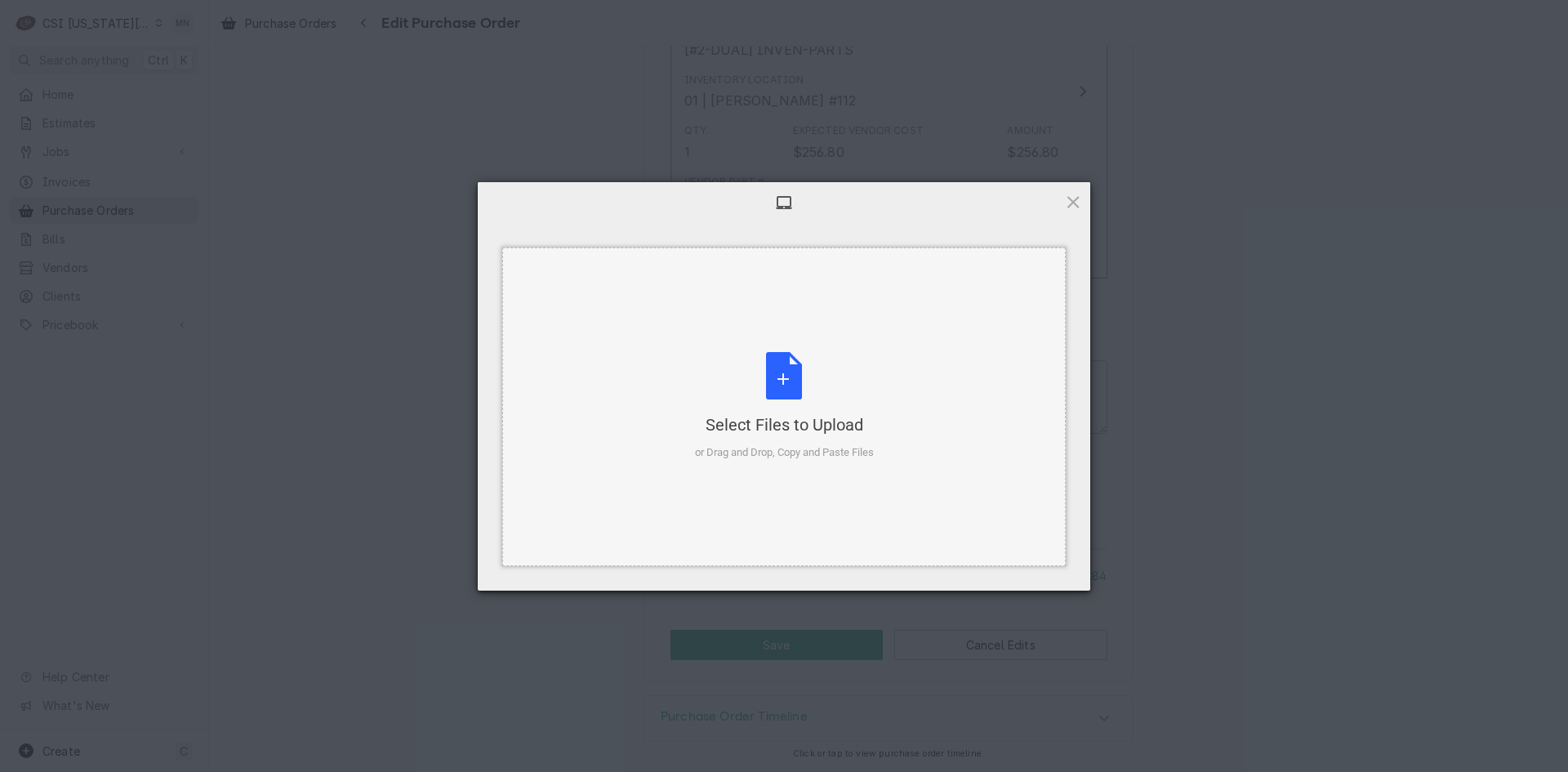
click at [778, 434] on div "Select Files to Upload" at bounding box center [784, 425] width 179 height 23
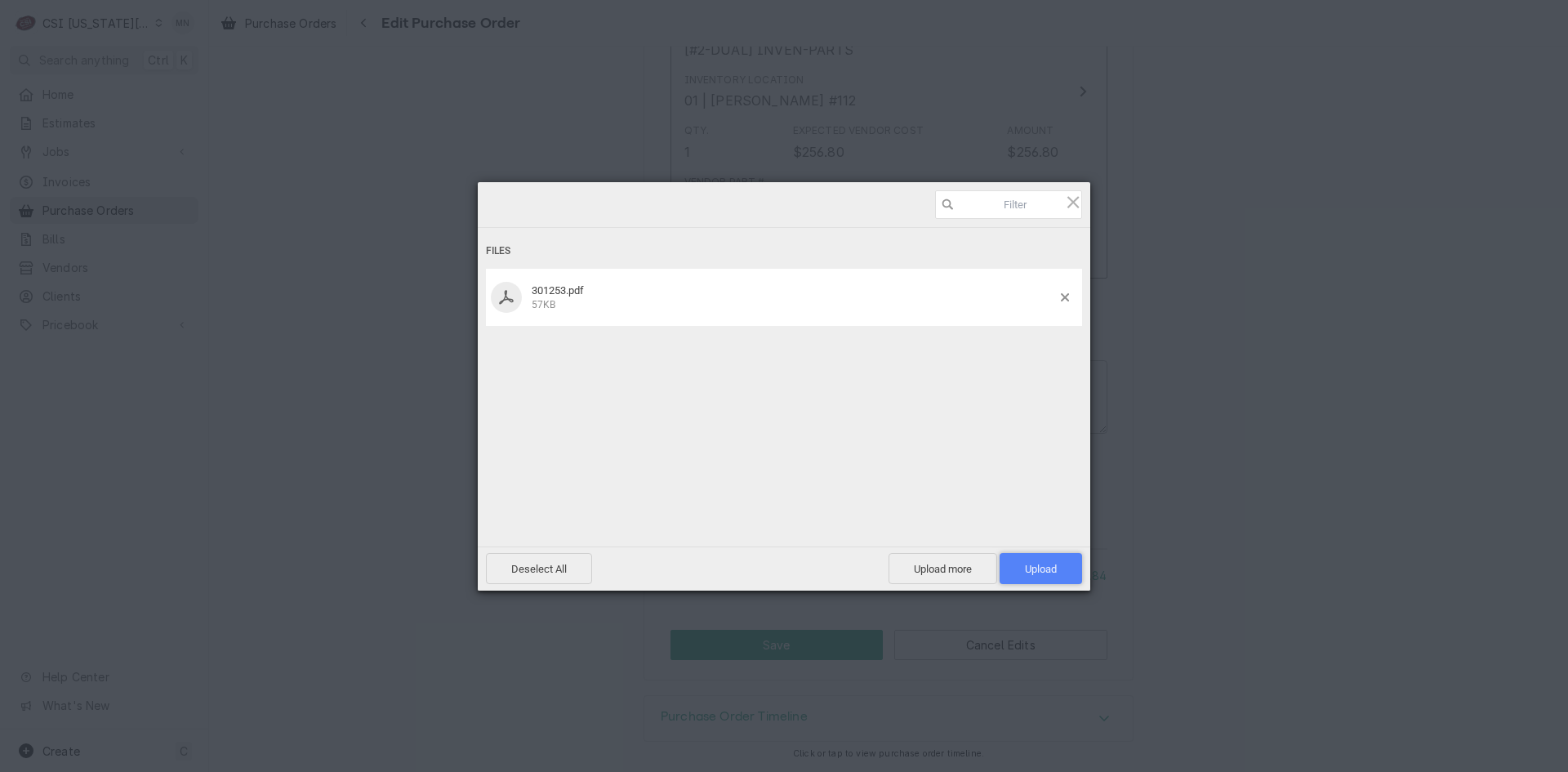
click at [1041, 564] on span "Upload 1" at bounding box center [1040, 569] width 32 height 13
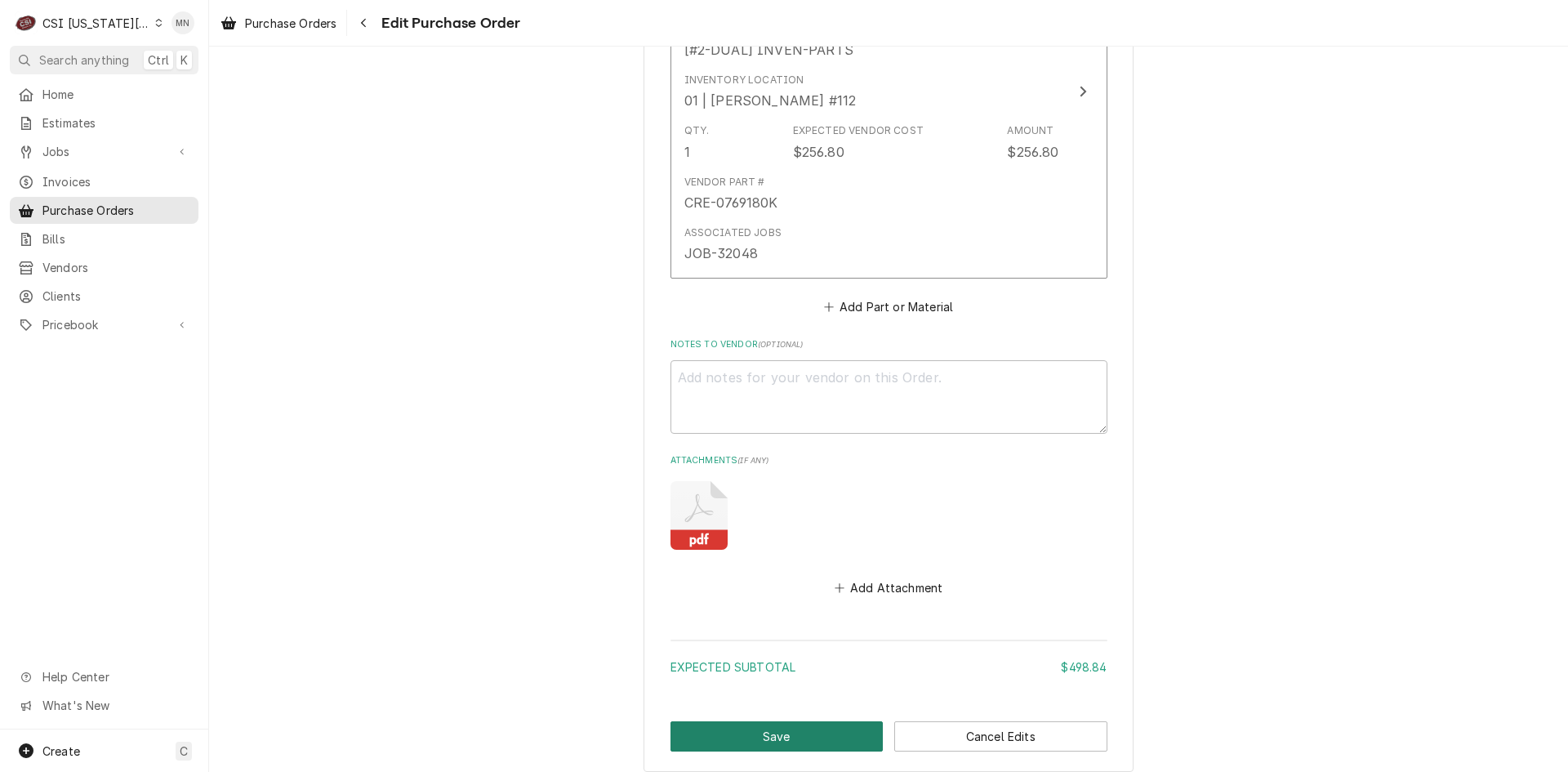
click at [773, 732] on button "Save" at bounding box center [777, 736] width 213 height 30
type textarea "x"
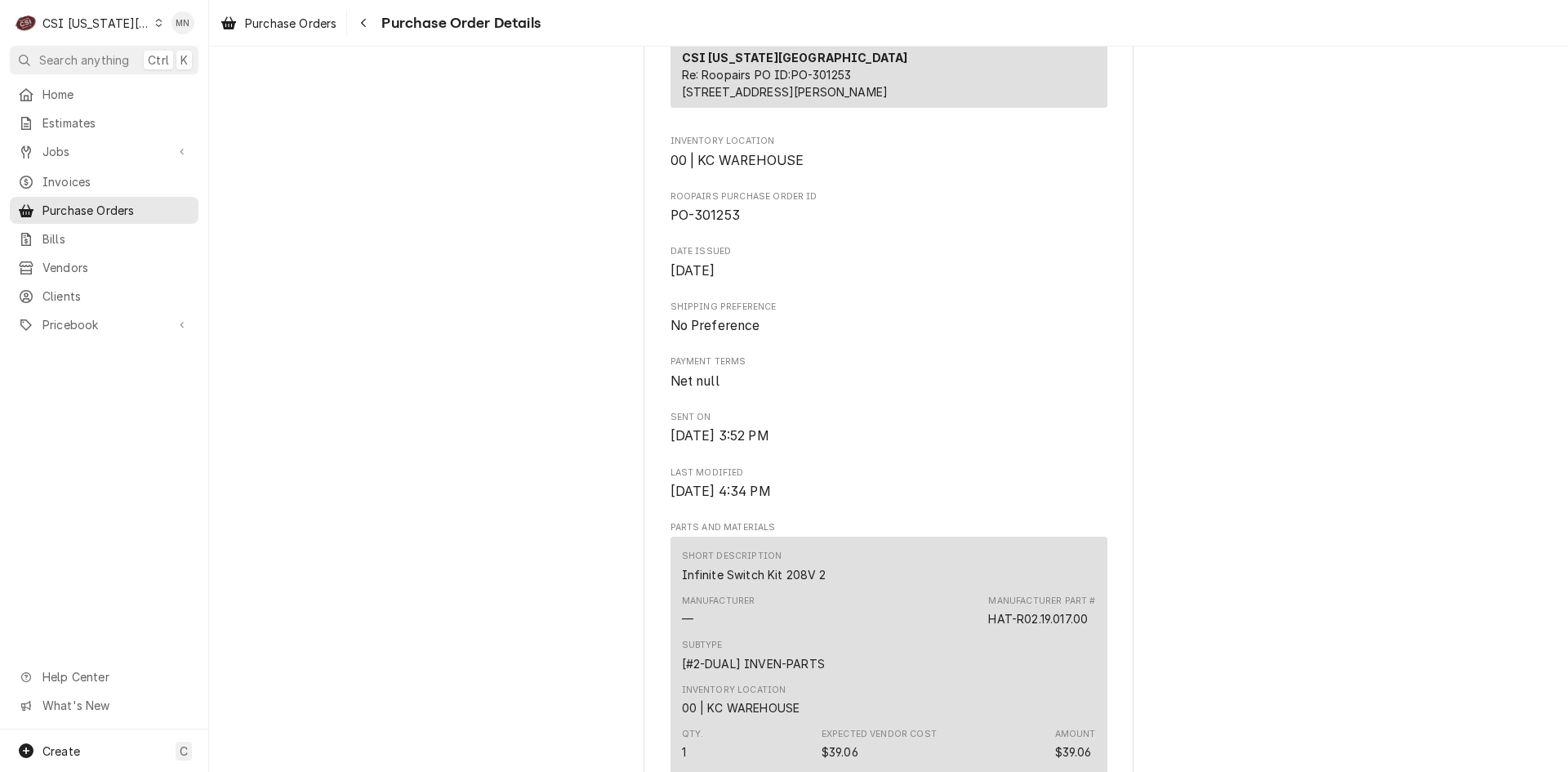
scroll to position [898, 0]
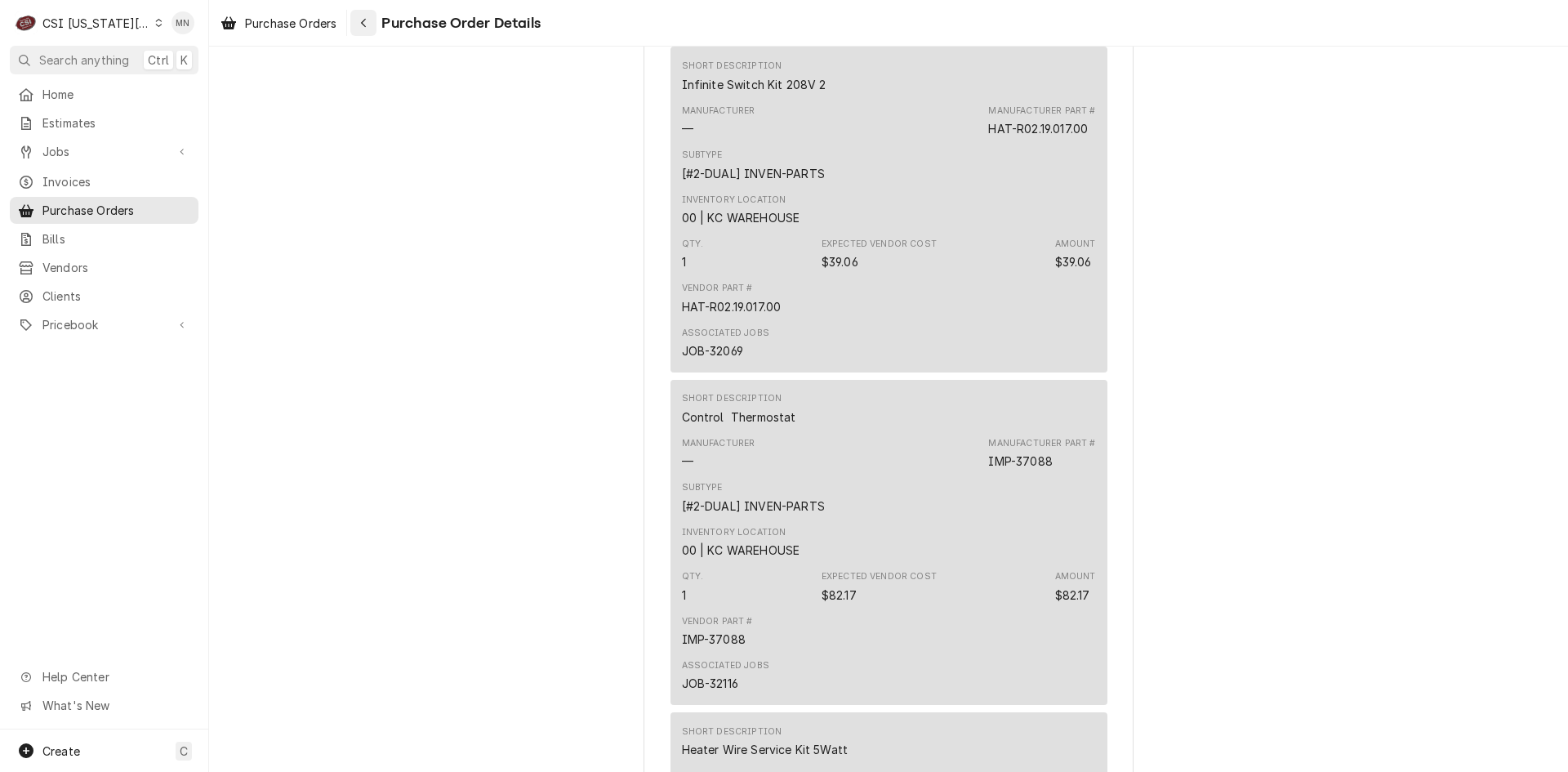
click at [369, 14] on button "Navigate back" at bounding box center [363, 22] width 26 height 26
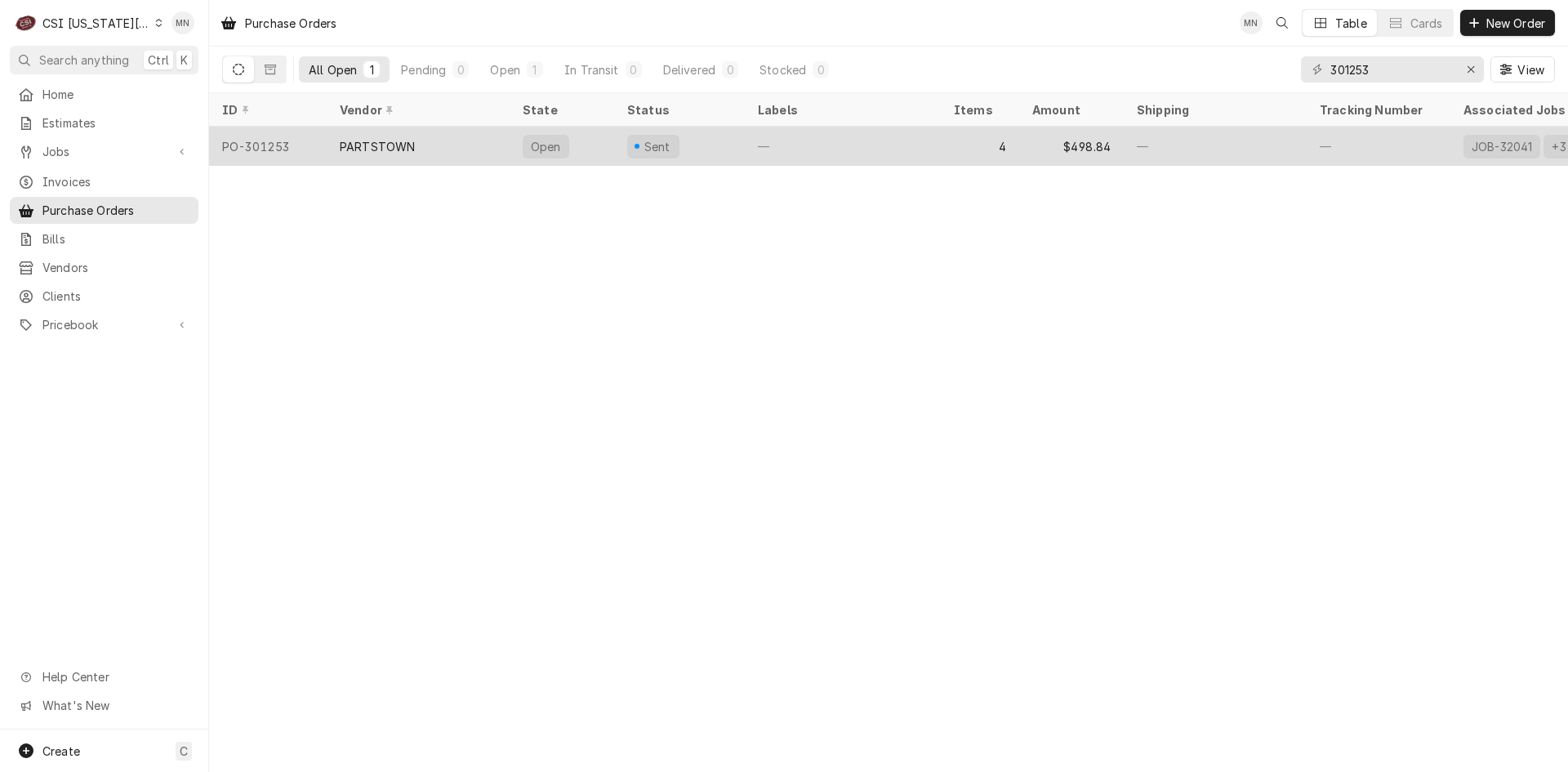
click at [314, 143] on div "PO-301253" at bounding box center [267, 146] width 118 height 39
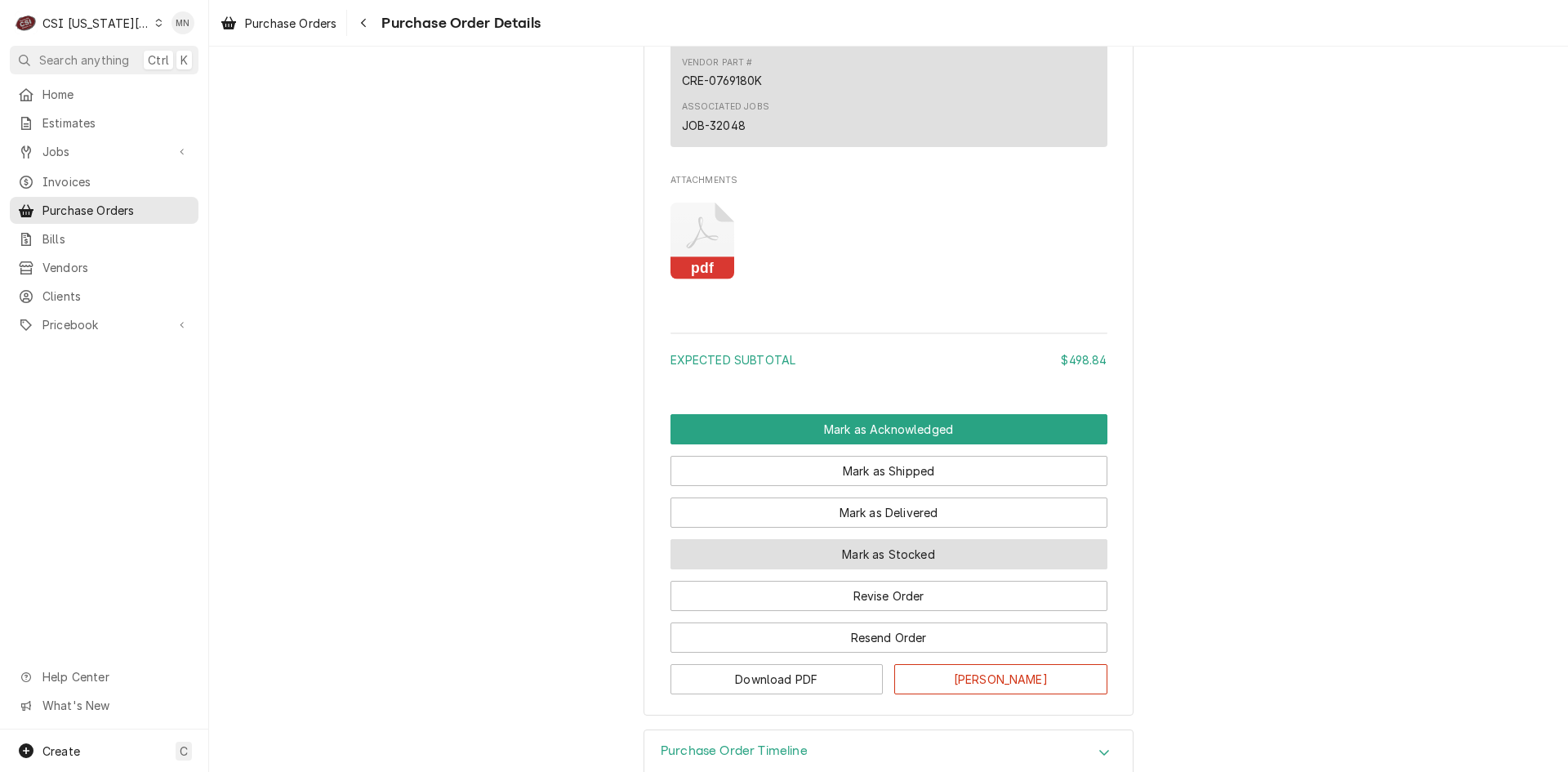
scroll to position [2208, 0]
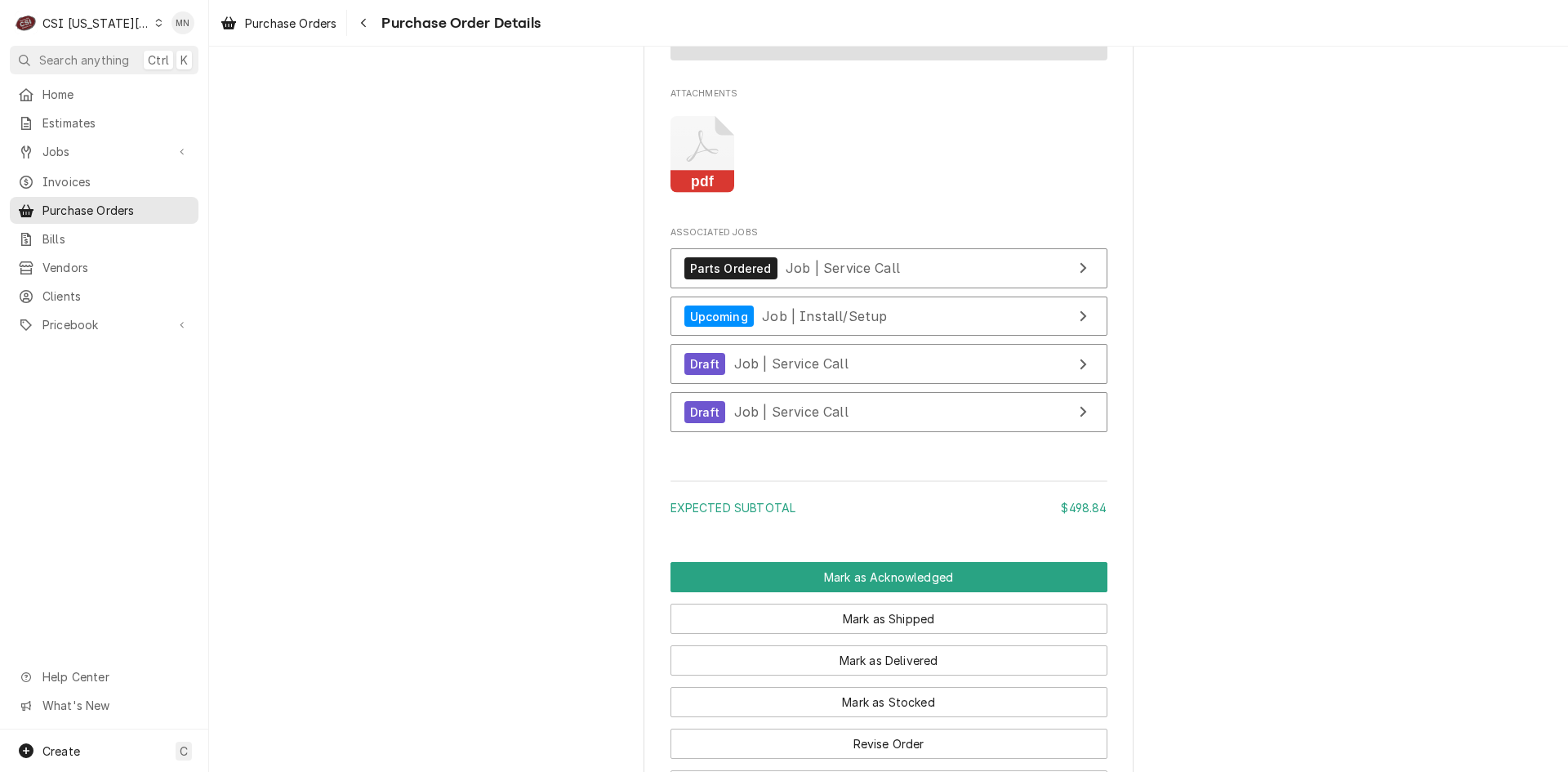
click at [118, 18] on div "CSI [US_STATE][GEOGRAPHIC_DATA]" at bounding box center [96, 23] width 108 height 18
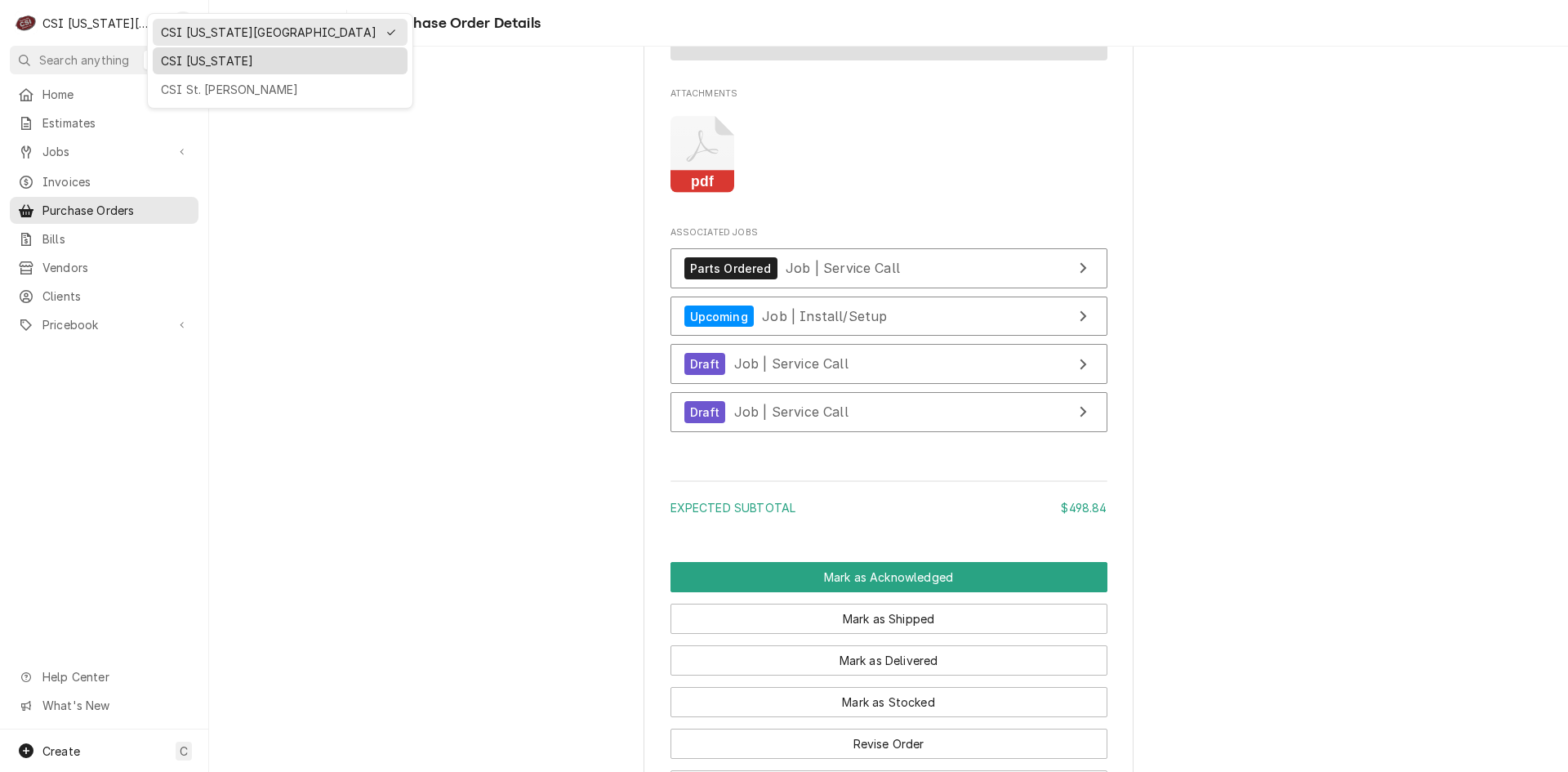
click at [166, 58] on div "CSI [US_STATE]" at bounding box center [279, 61] width 238 height 18
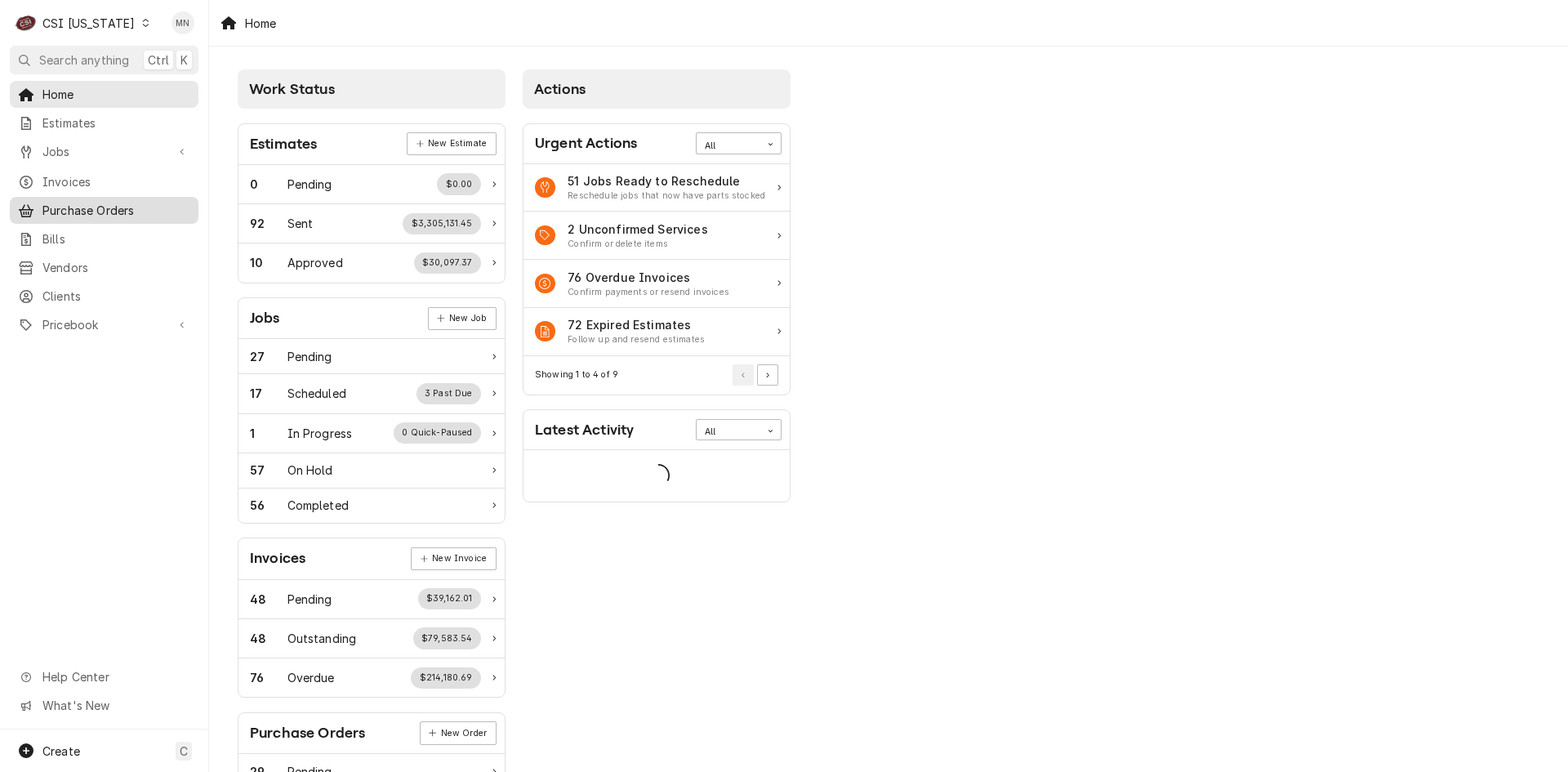
click at [84, 205] on span "Purchase Orders" at bounding box center [117, 210] width 148 height 18
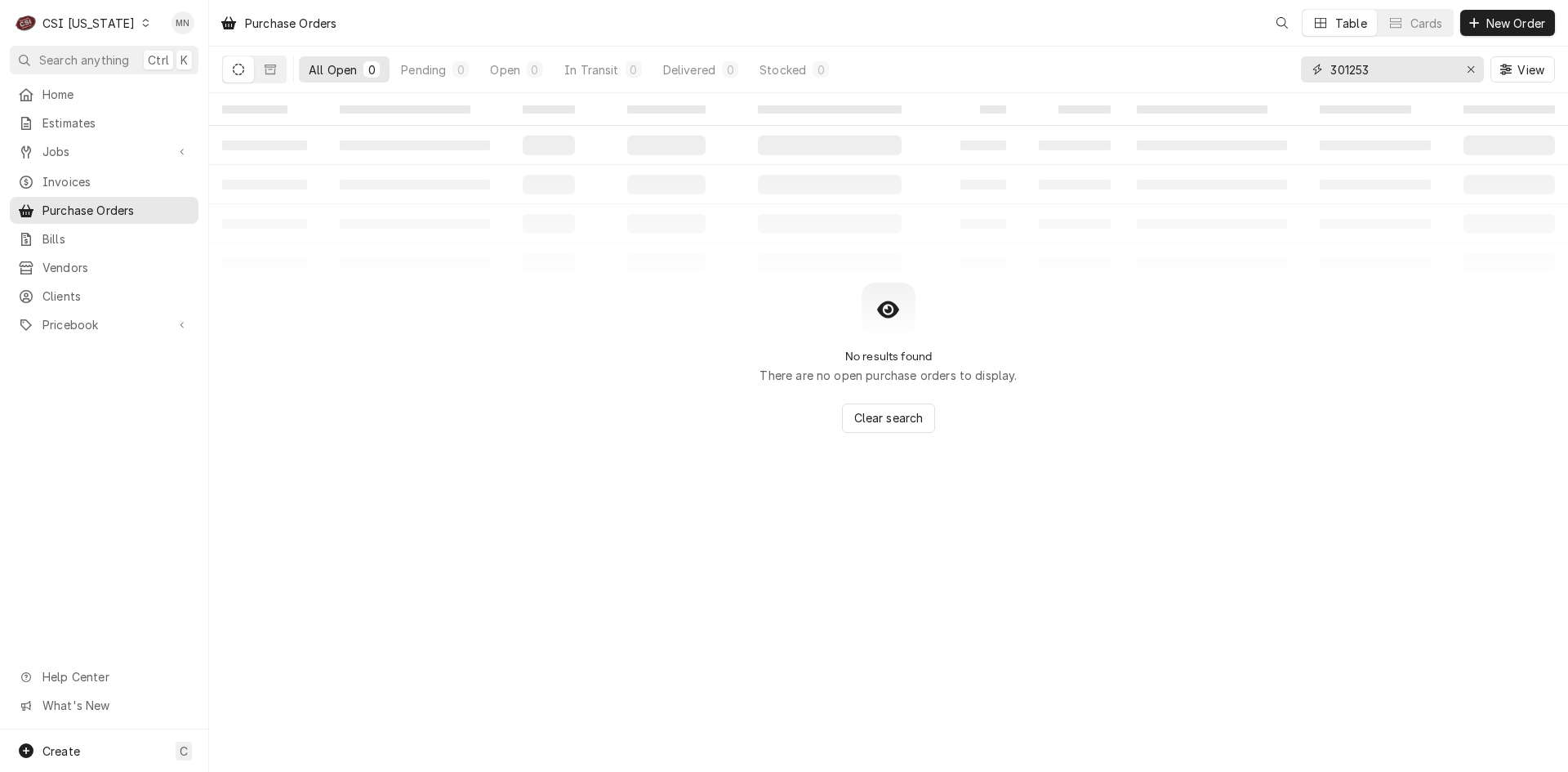
drag, startPoint x: 1385, startPoint y: 73, endPoint x: 1202, endPoint y: 74, distance: 183.0
click at [1205, 74] on div "All Open 0 Pending 0 Open 0 In Transit 0 Delivered 0 Stocked 0 301253 View" at bounding box center [888, 69] width 1333 height 46
type input "100295"
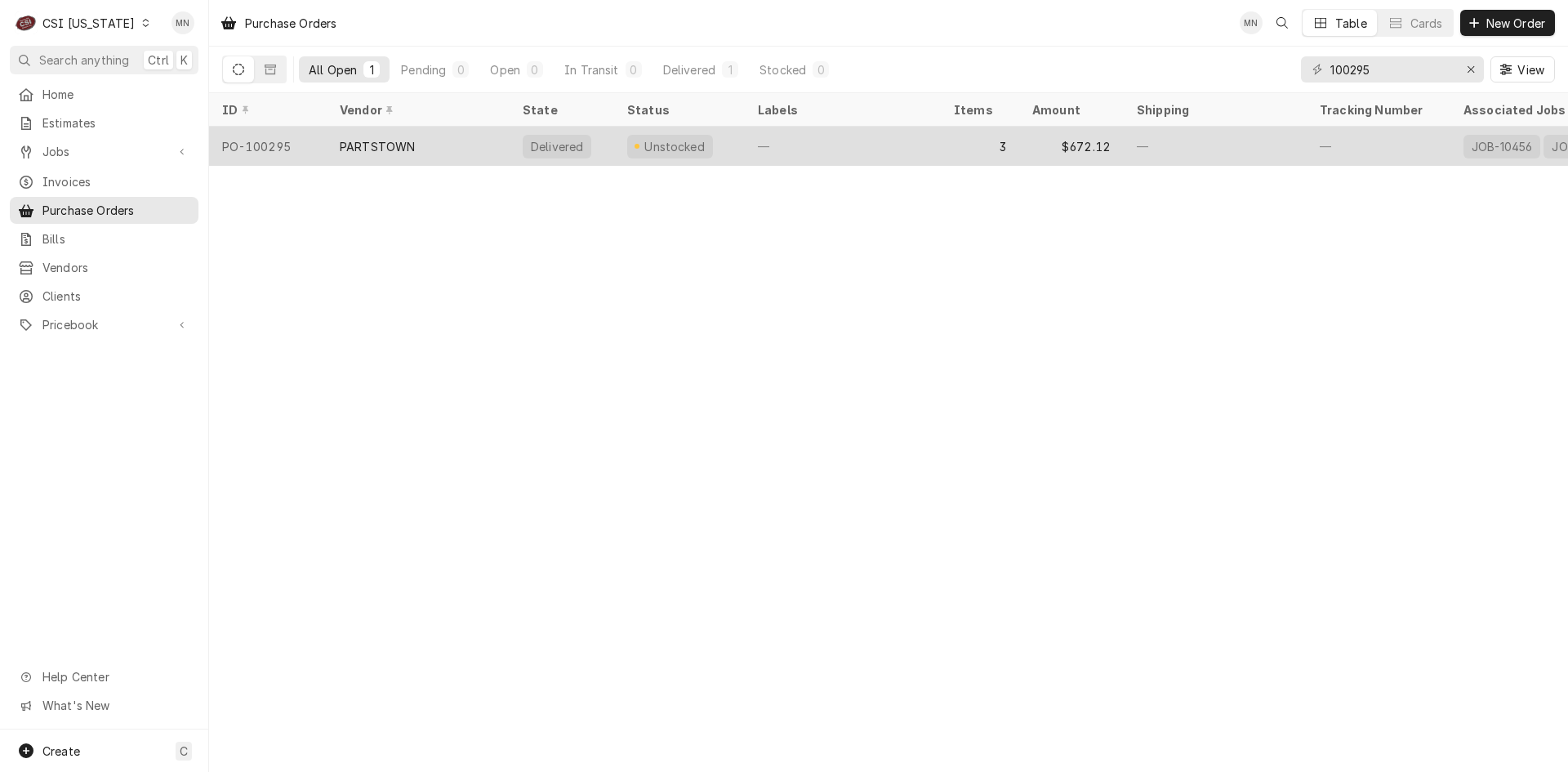
click at [477, 143] on div "PARTSTOWN" at bounding box center [418, 146] width 183 height 39
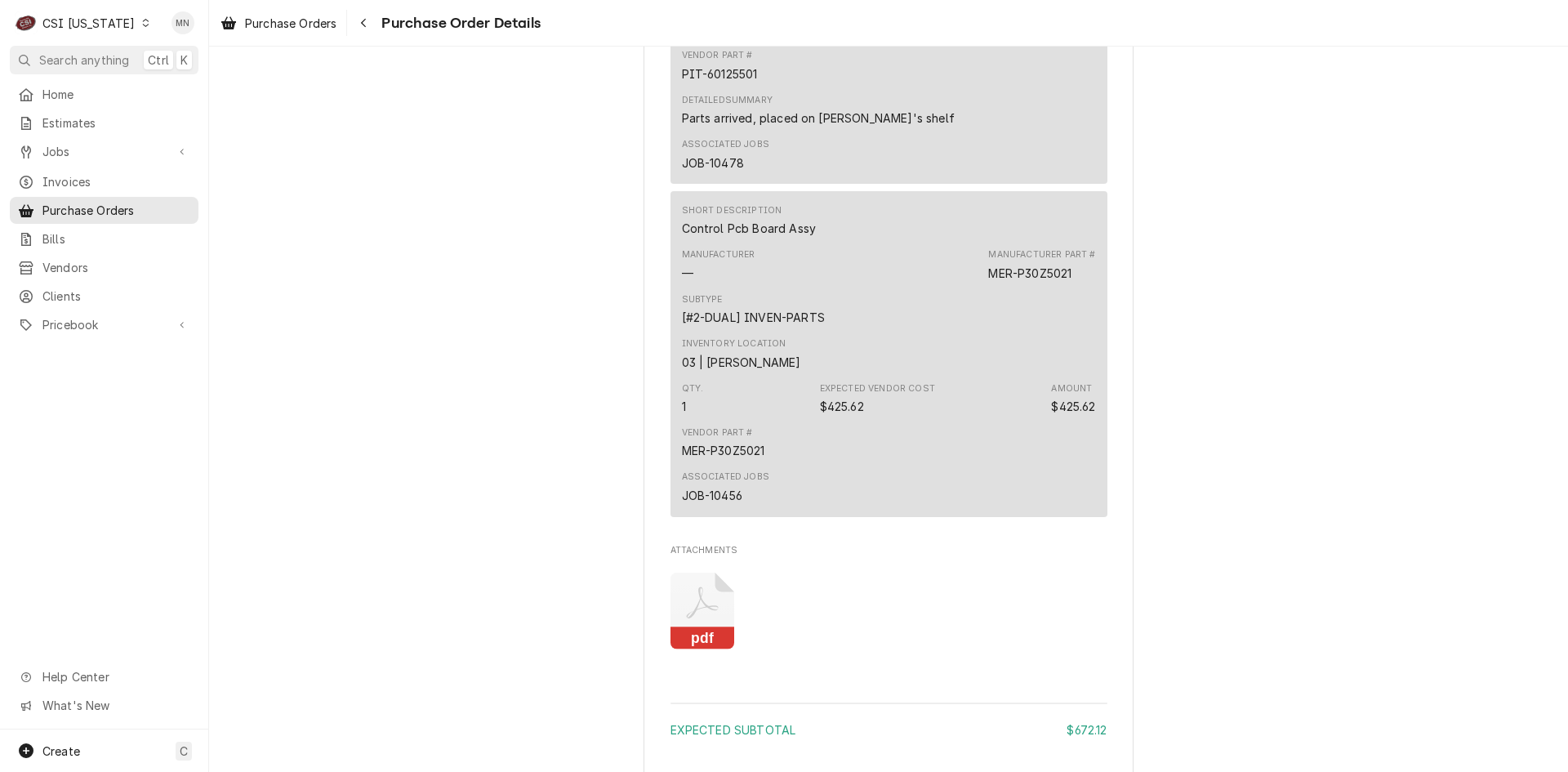
scroll to position [2047, 0]
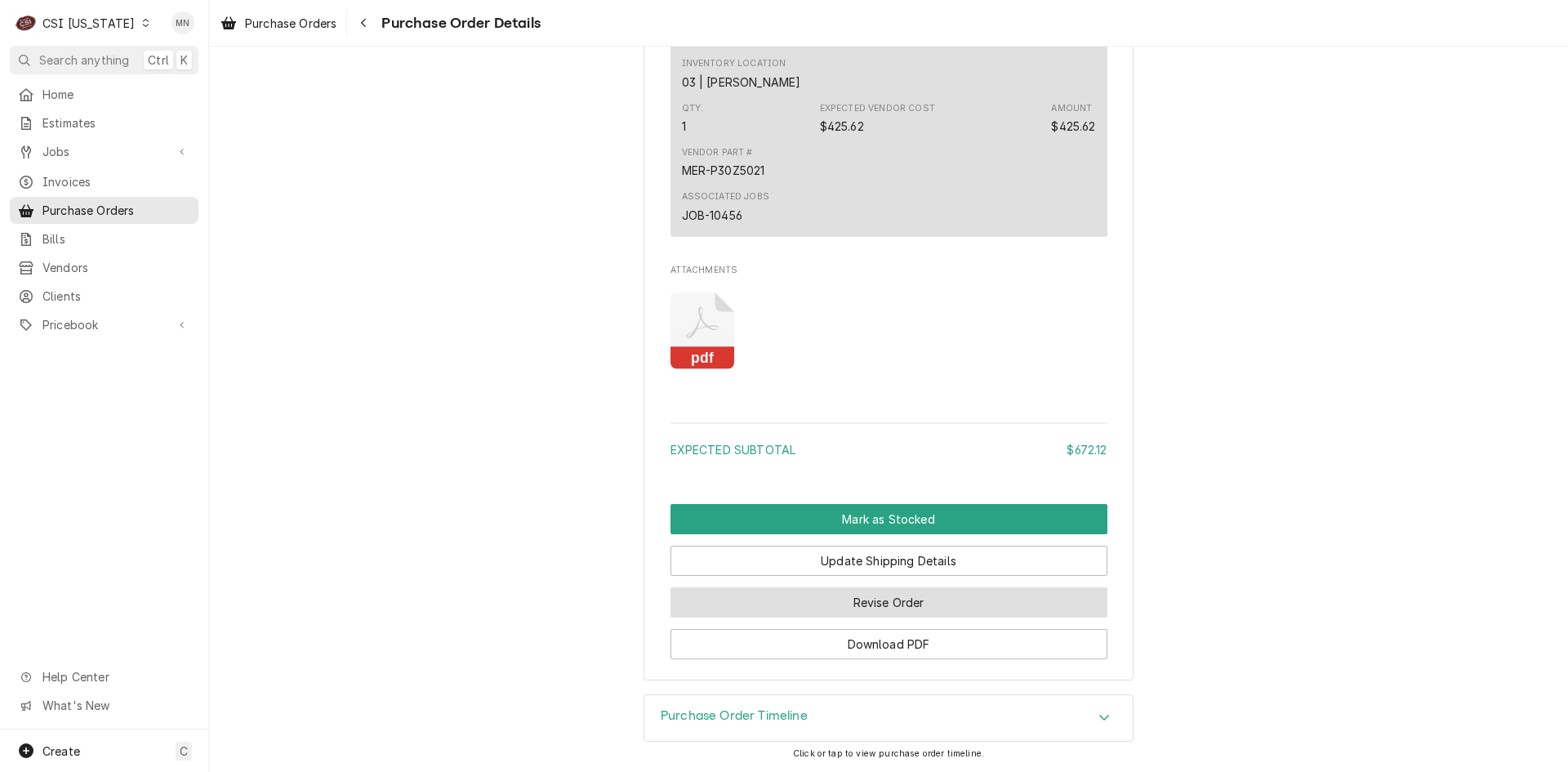
click at [847, 597] on button "Revise Order" at bounding box center [889, 602] width 436 height 30
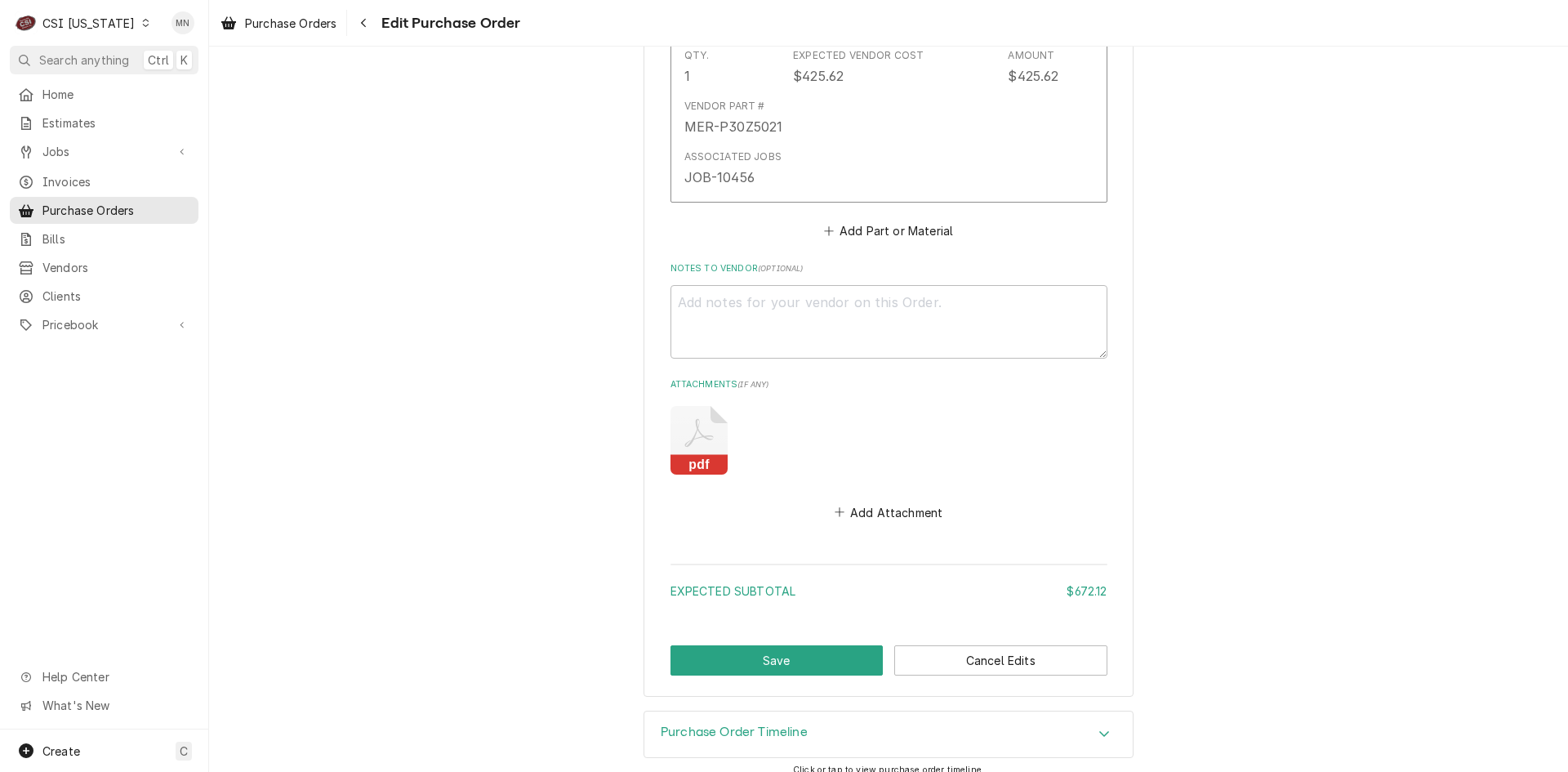
scroll to position [1812, 0]
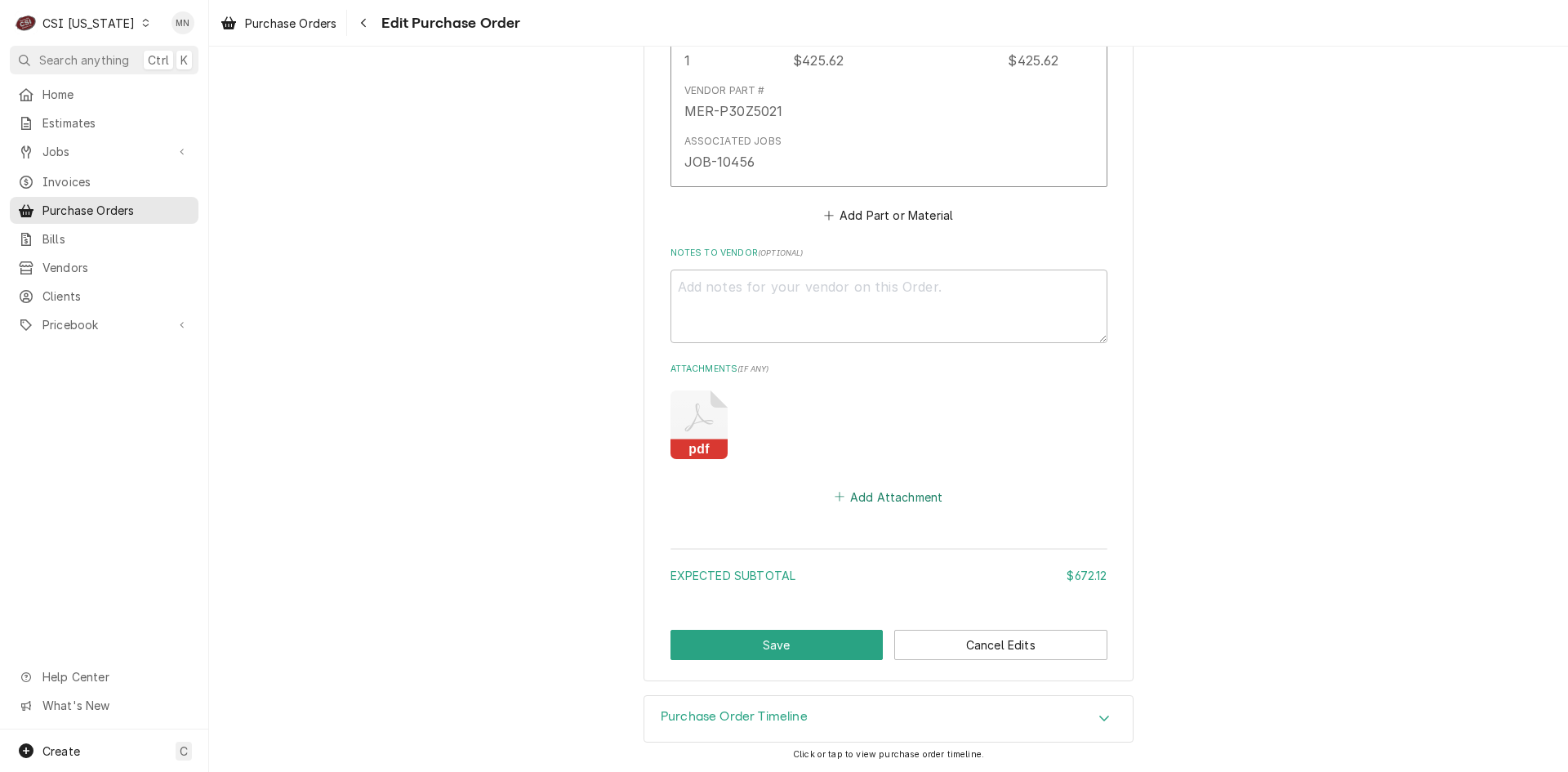
click at [866, 498] on button "Add Attachment" at bounding box center [889, 497] width 115 height 23
type textarea "x"
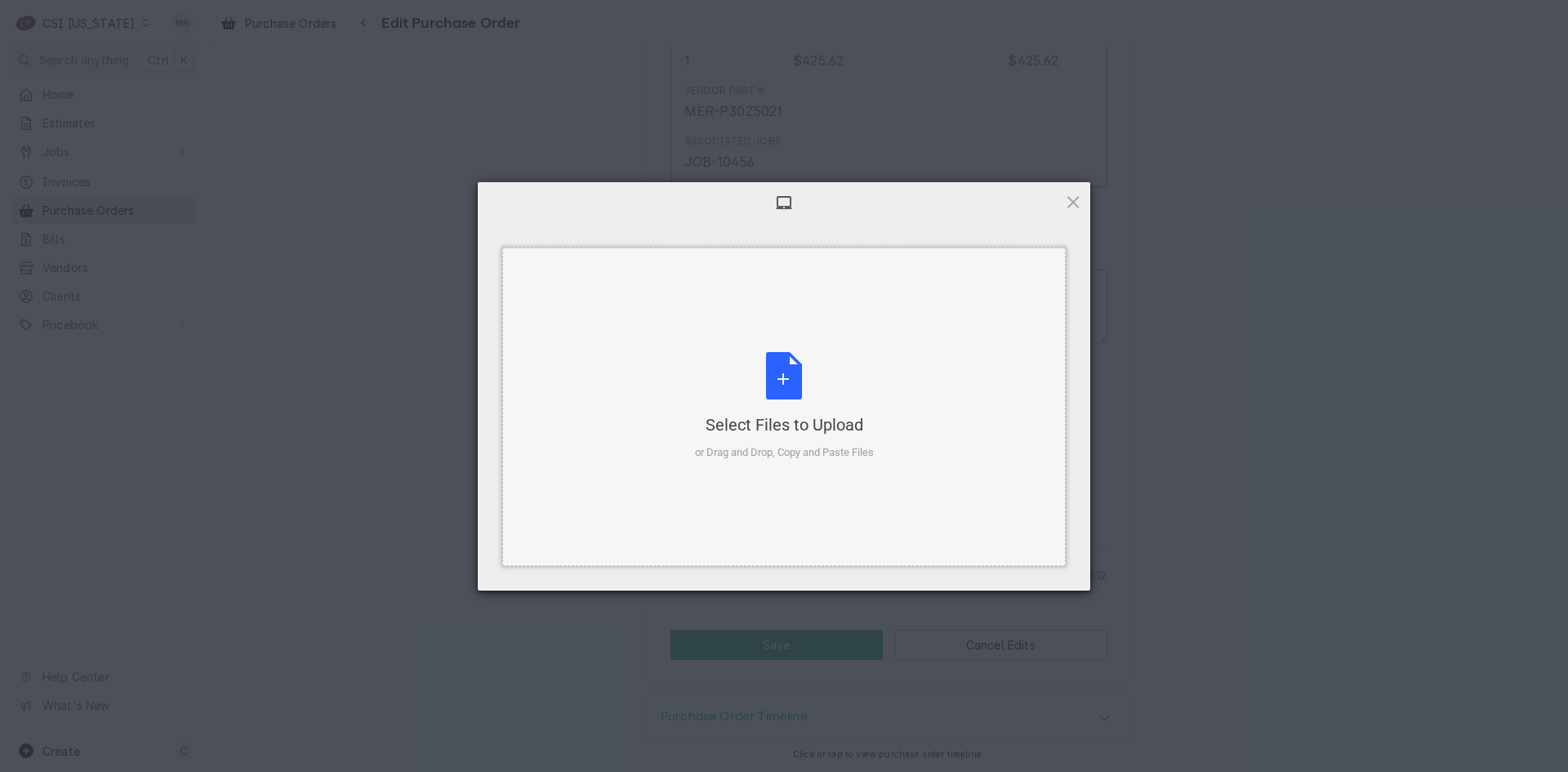
click at [756, 385] on div "Select Files to Upload or Drag and Drop, Copy and Paste Files" at bounding box center [784, 406] width 179 height 109
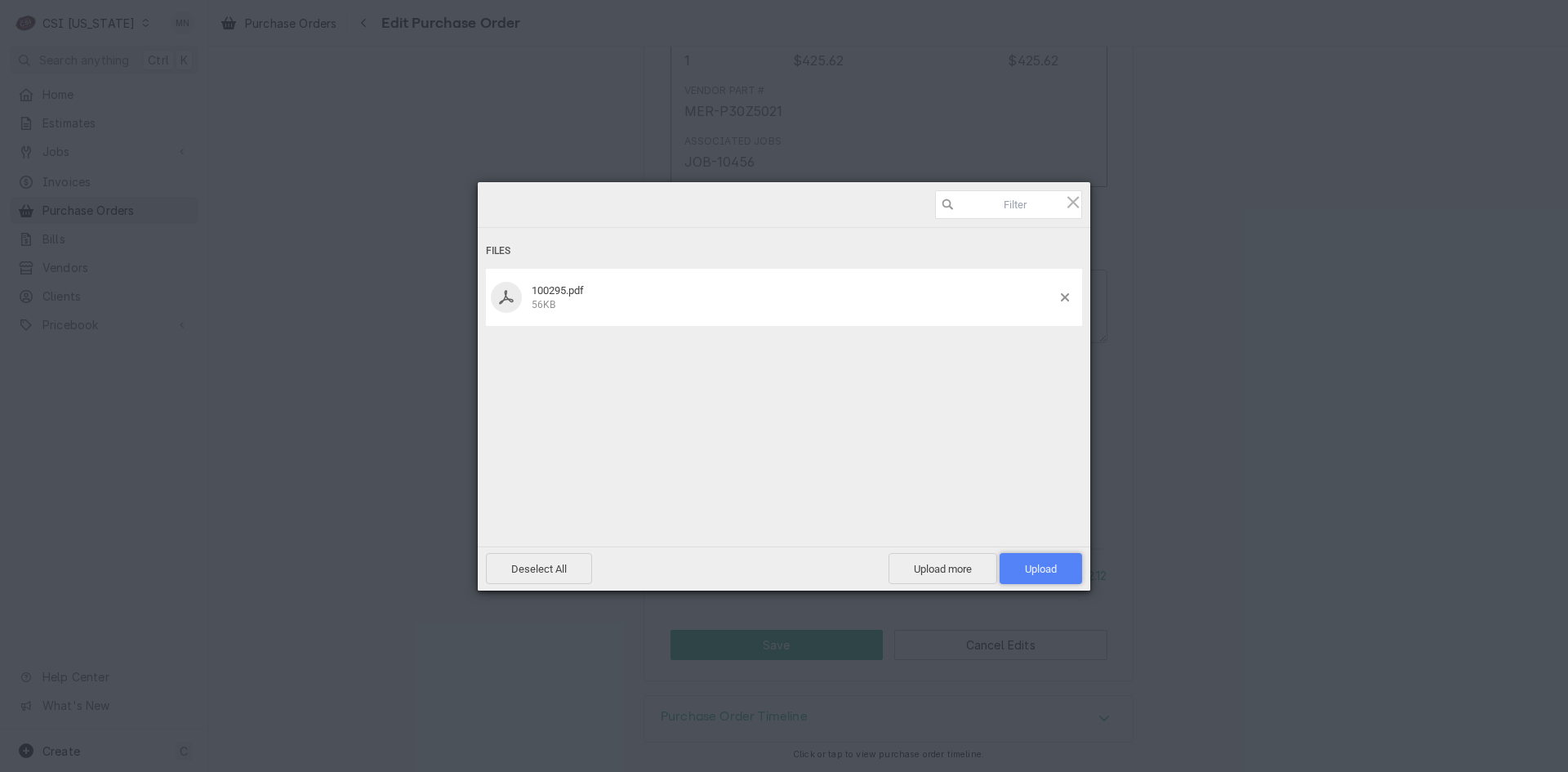
click at [1035, 564] on span "Upload 1" at bounding box center [1040, 569] width 32 height 13
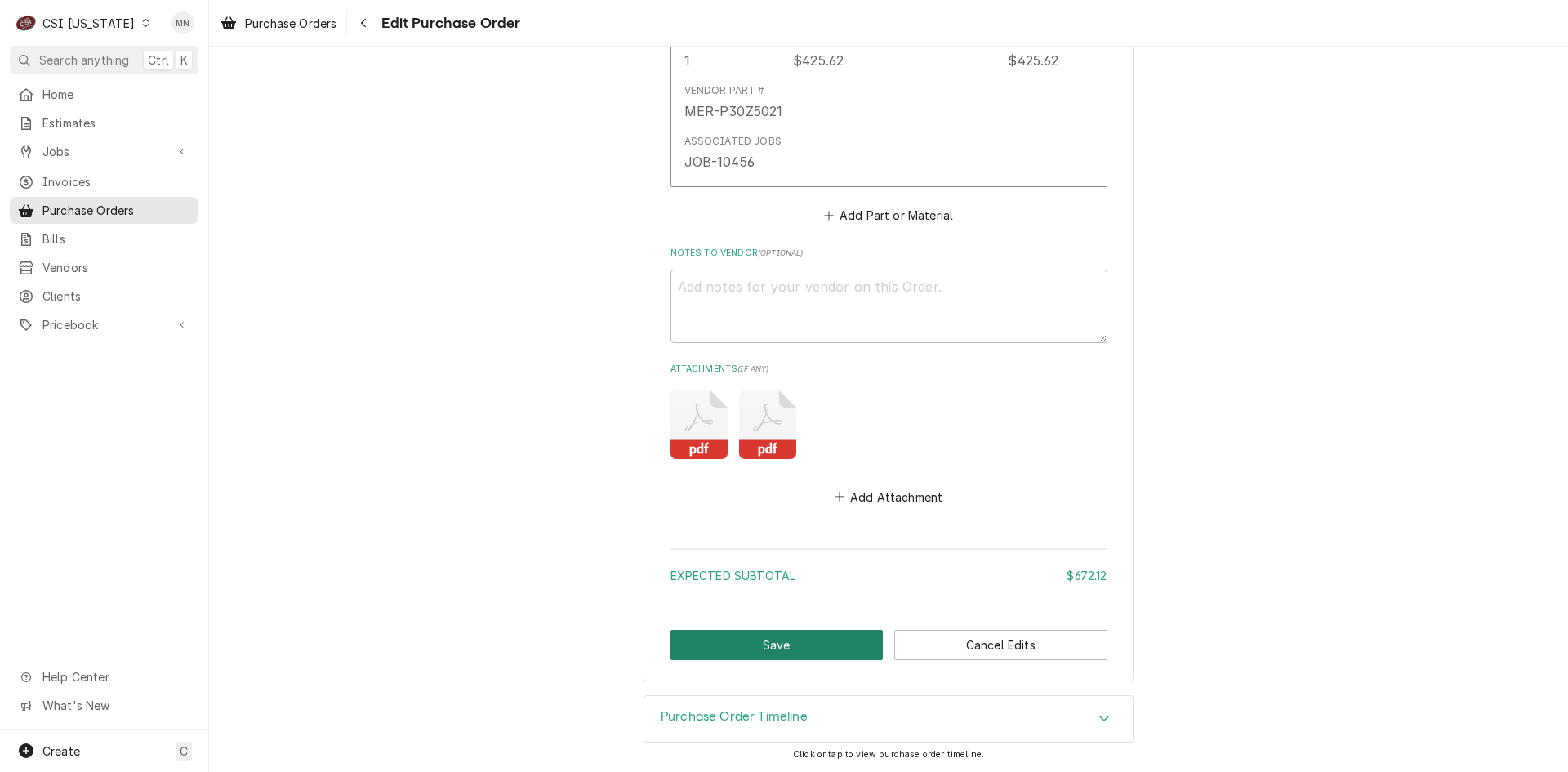
click at [794, 646] on button "Save" at bounding box center [777, 645] width 213 height 30
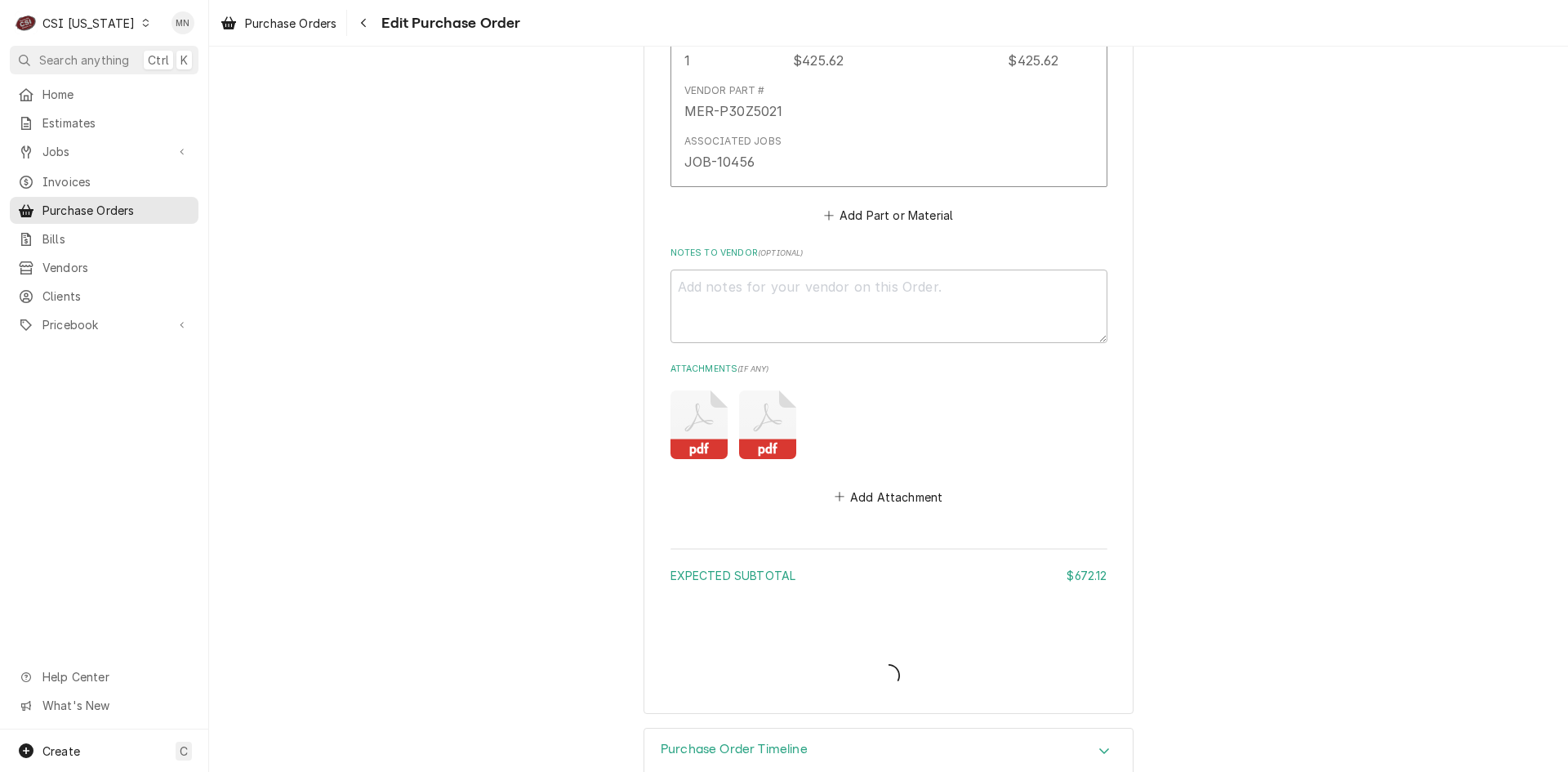
type textarea "x"
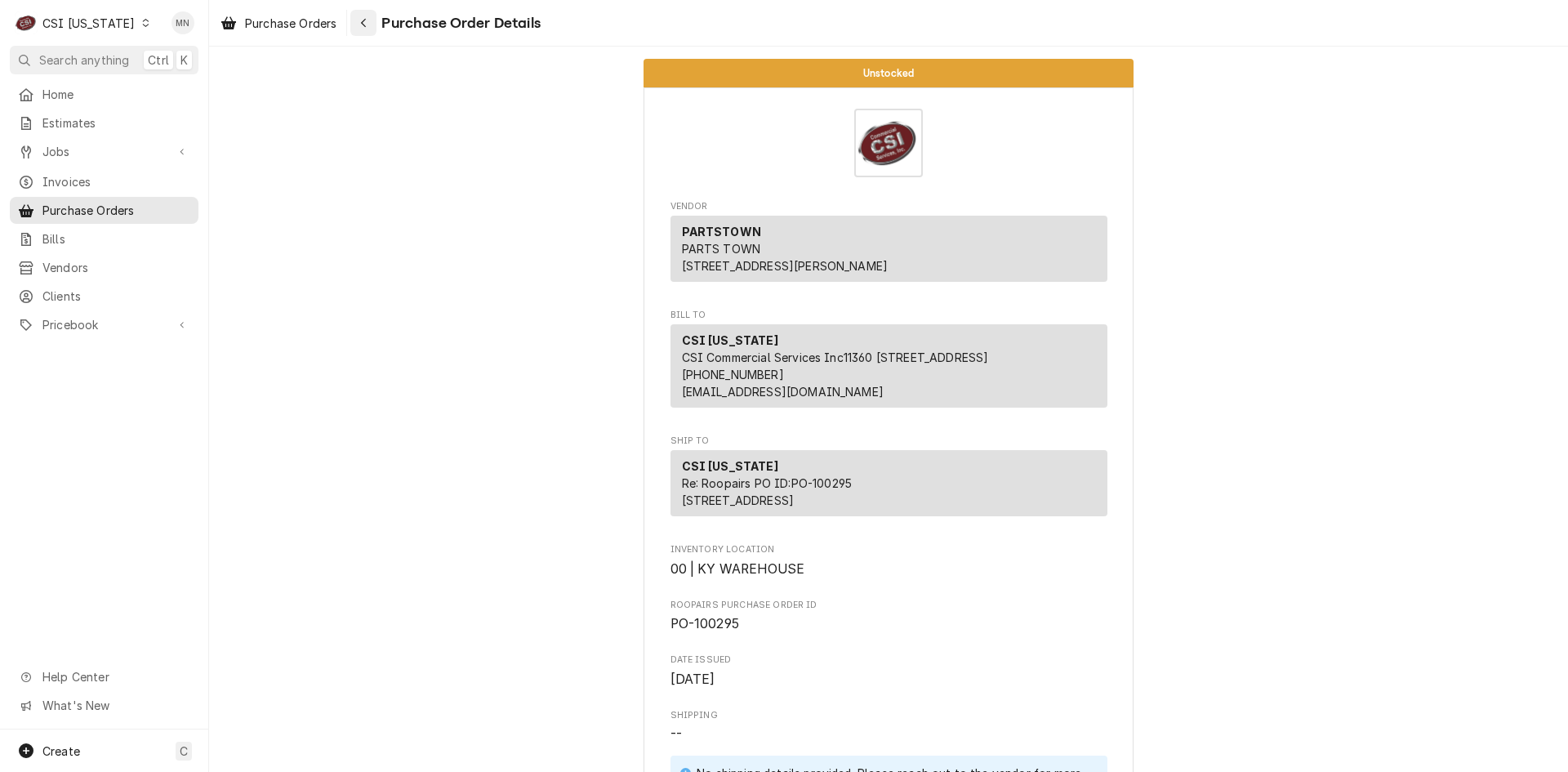
click at [367, 30] on div "Navigate back" at bounding box center [363, 22] width 17 height 17
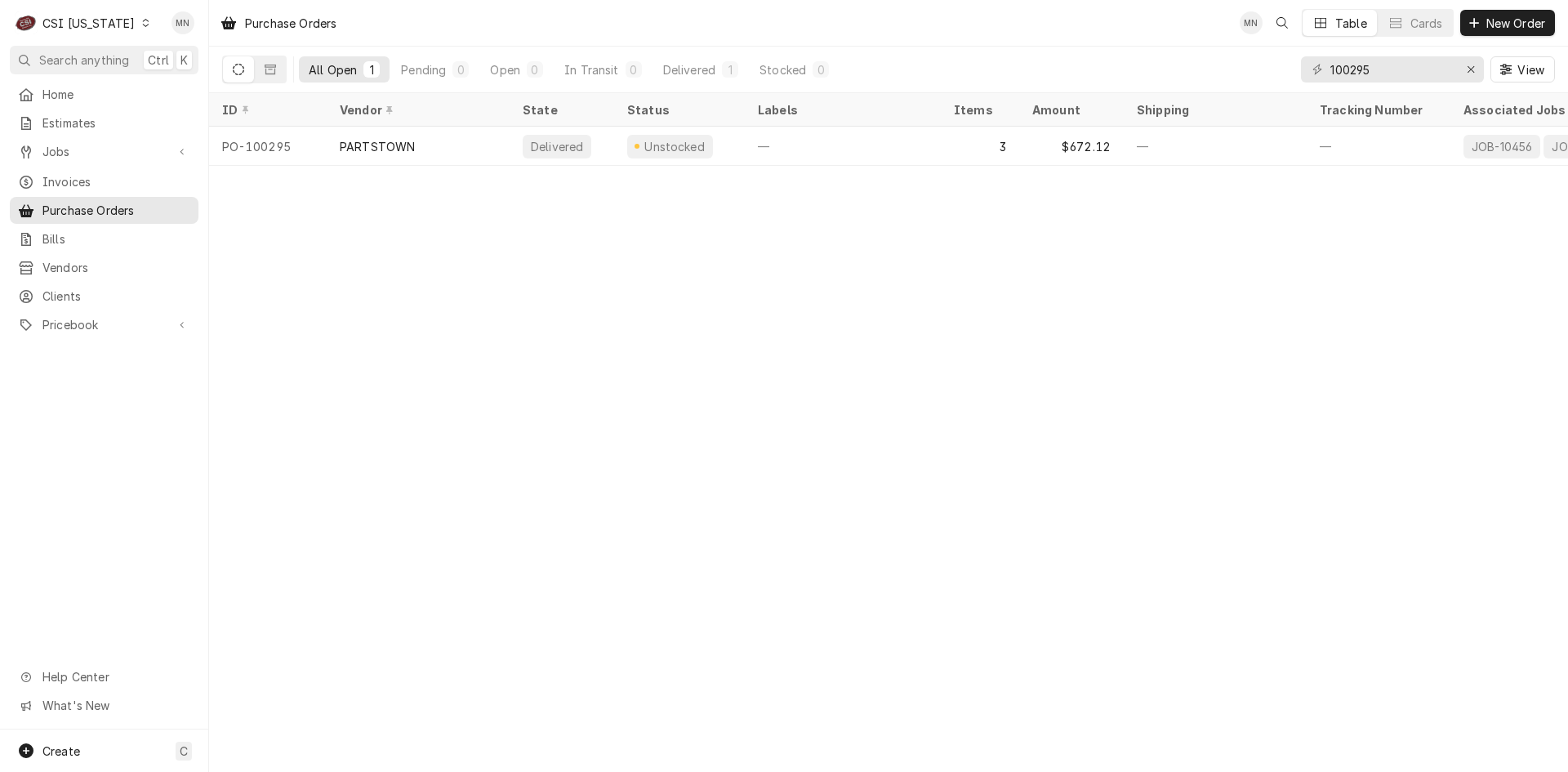
click at [1411, 391] on div "Purchase Orders MN Table Cards New Order All Open 1 Pending 0 Open 0 In Transit…" at bounding box center [889, 386] width 1359 height 772
